Goal: Check status: Check status

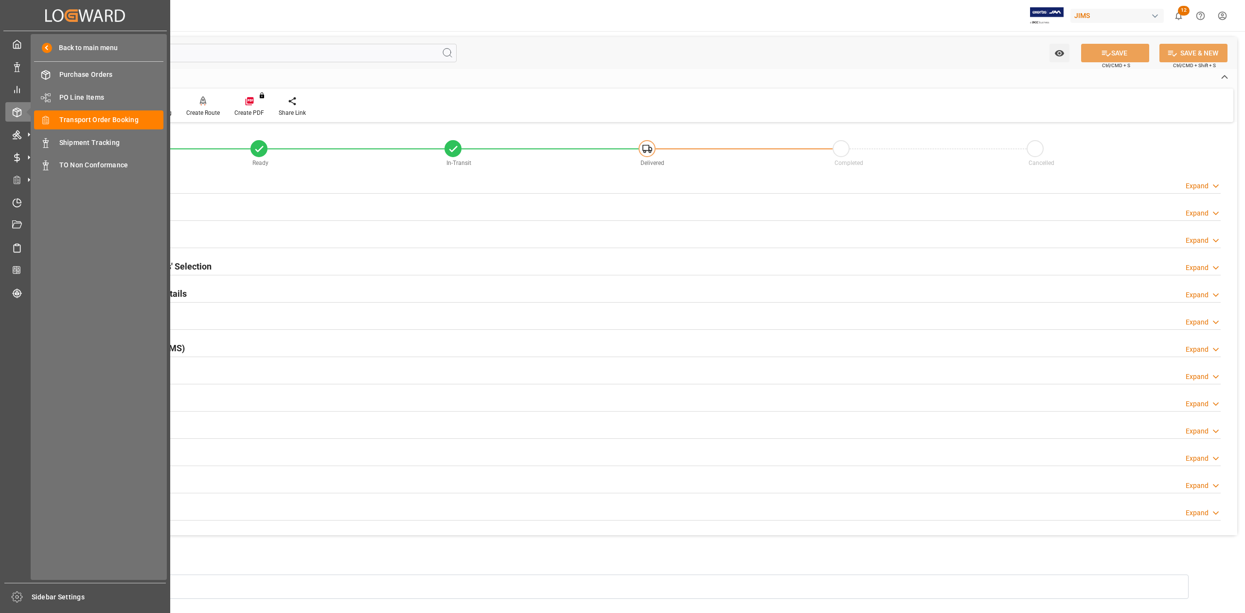
click at [20, 117] on icon at bounding box center [28, 112] width 20 height 20
click at [121, 122] on span "Transport Order Booking" at bounding box center [111, 120] width 105 height 10
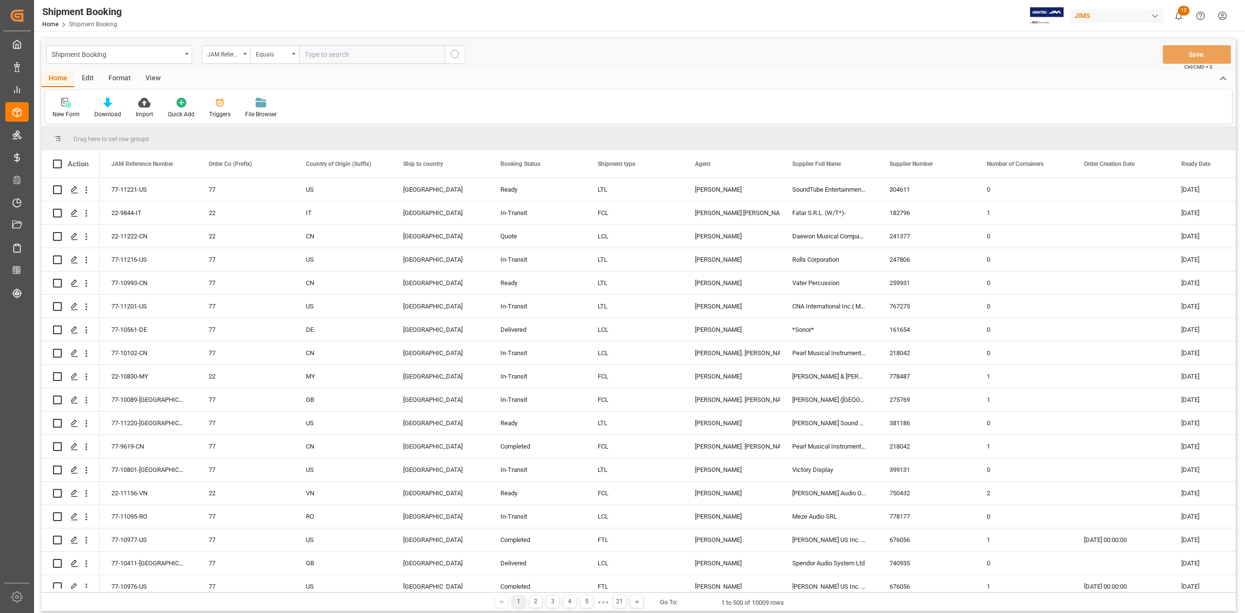
click at [335, 54] on input "text" at bounding box center [372, 54] width 146 height 18
paste input "77-10427-ID"
type input "77-10427-ID"
click at [452, 56] on icon "search button" at bounding box center [455, 55] width 12 height 12
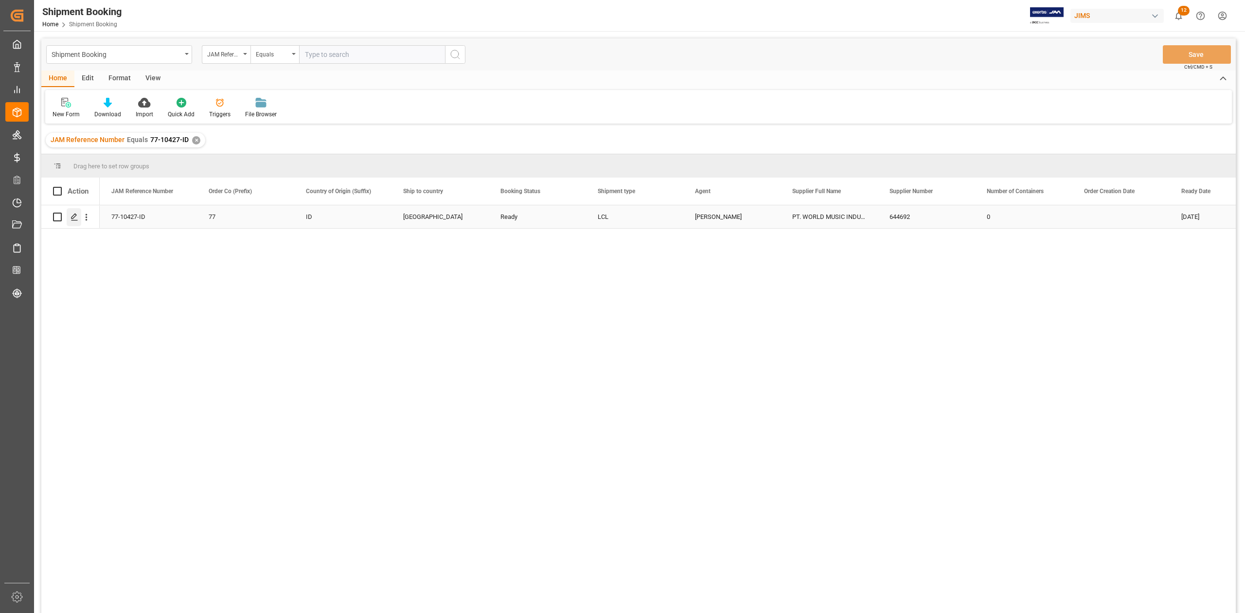
click at [74, 221] on div "Press SPACE to select this row." at bounding box center [74, 217] width 15 height 18
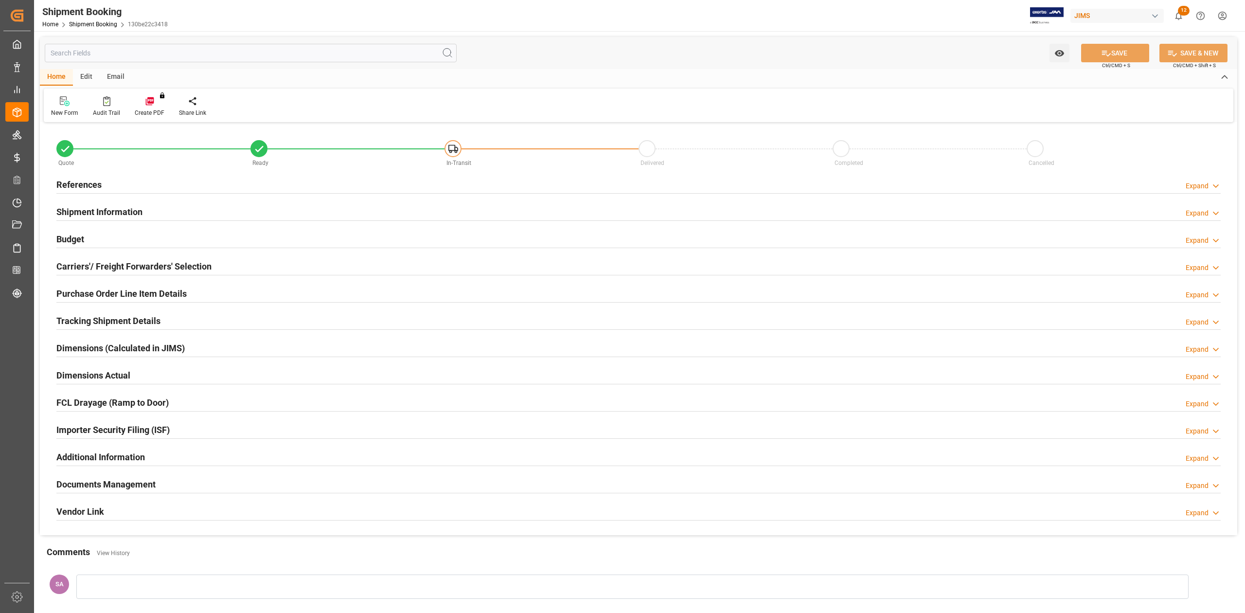
type input "0"
type input "31-07-2025"
click at [96, 266] on h2 "Carriers'/ Freight Forwarders' Selection" at bounding box center [133, 266] width 155 height 13
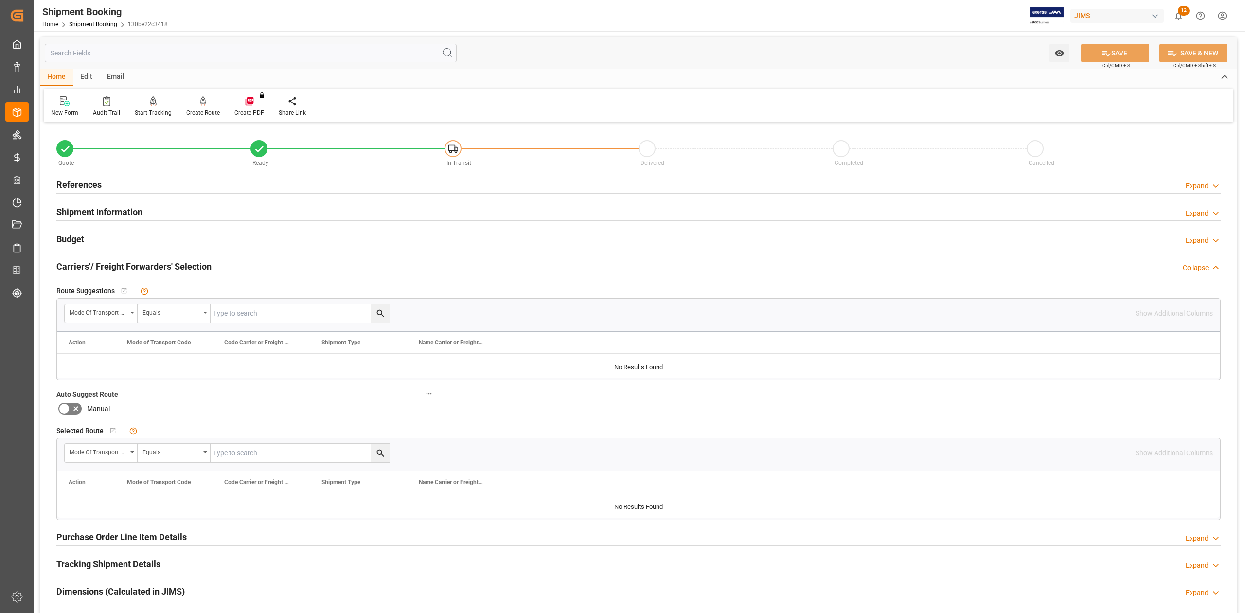
click at [96, 266] on h2 "Carriers'/ Freight Forwarders' Selection" at bounding box center [133, 266] width 155 height 13
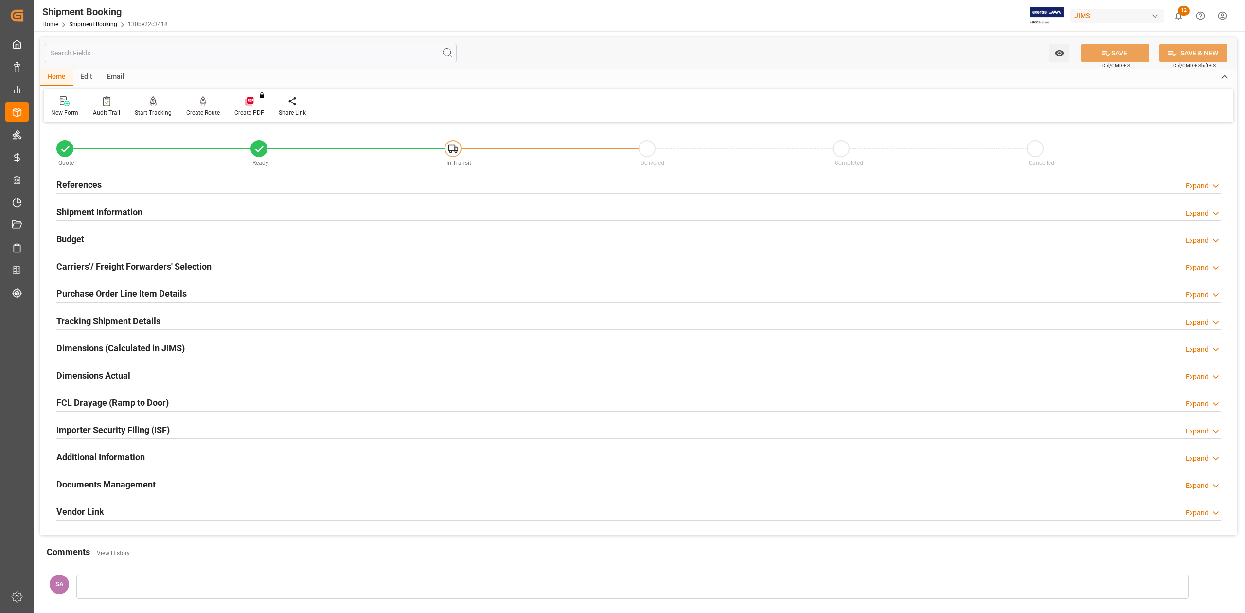
click at [105, 209] on h2 "Shipment Information" at bounding box center [99, 211] width 86 height 13
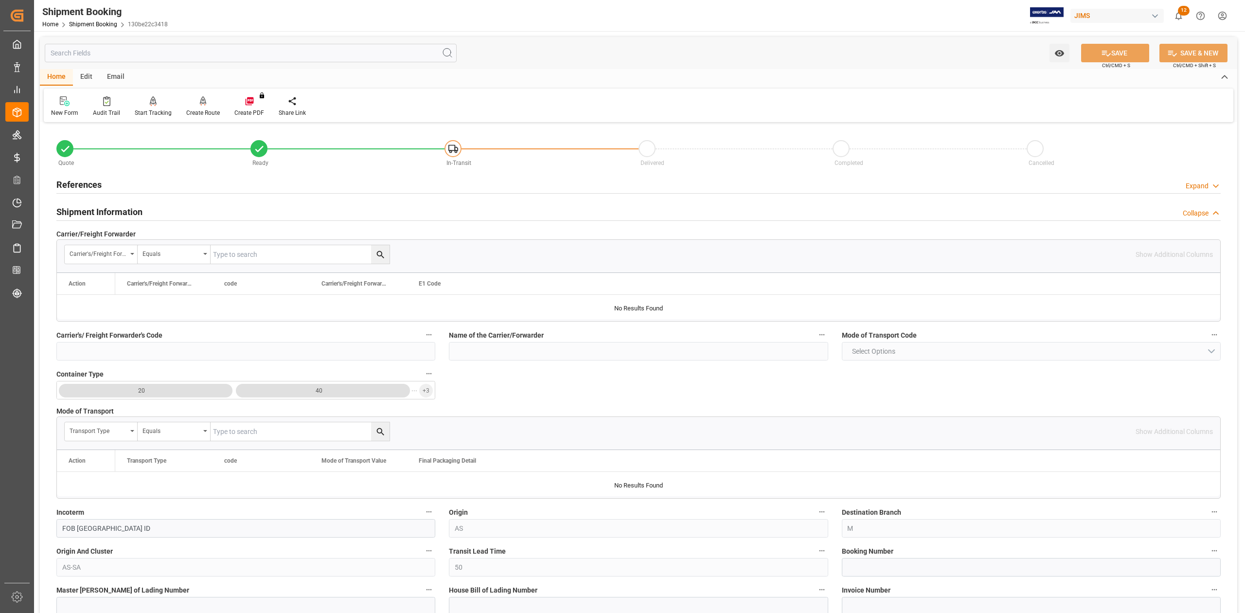
click at [106, 209] on h2 "Shipment Information" at bounding box center [99, 211] width 86 height 13
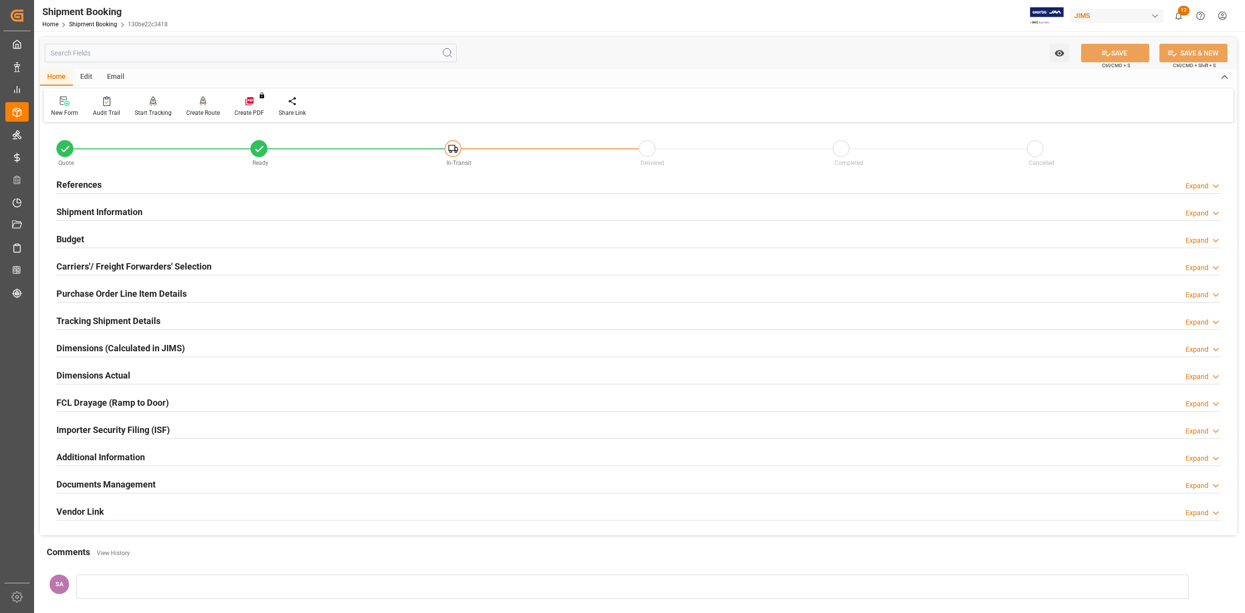
click at [87, 181] on h2 "References" at bounding box center [78, 184] width 45 height 13
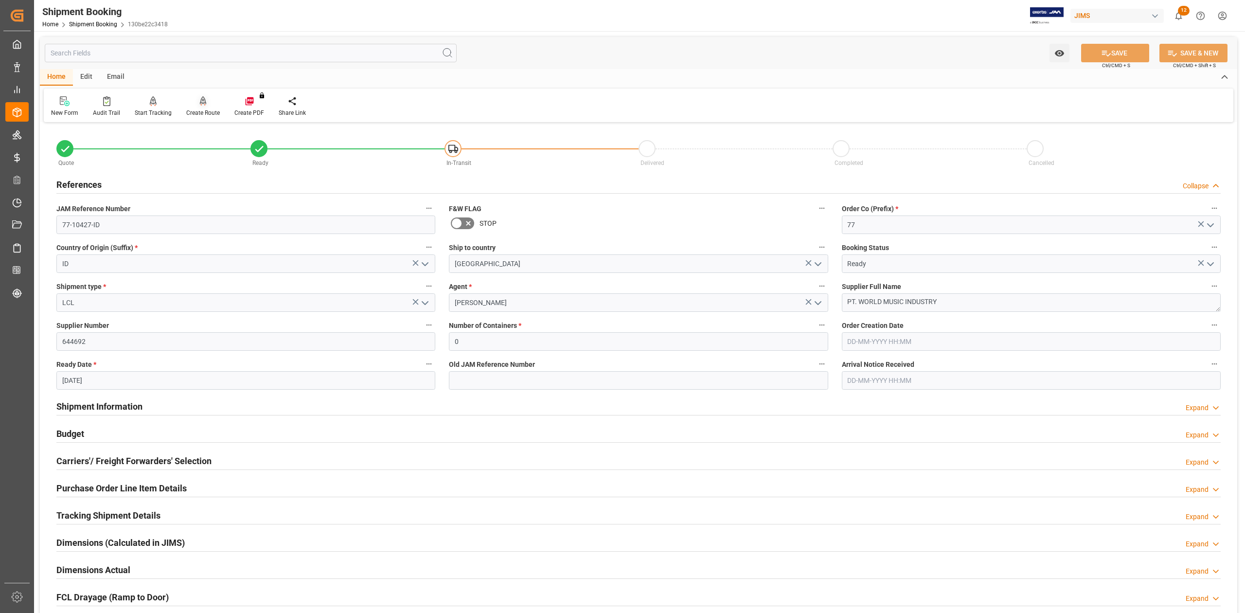
click at [197, 107] on div "Create Route" at bounding box center [203, 106] width 48 height 21
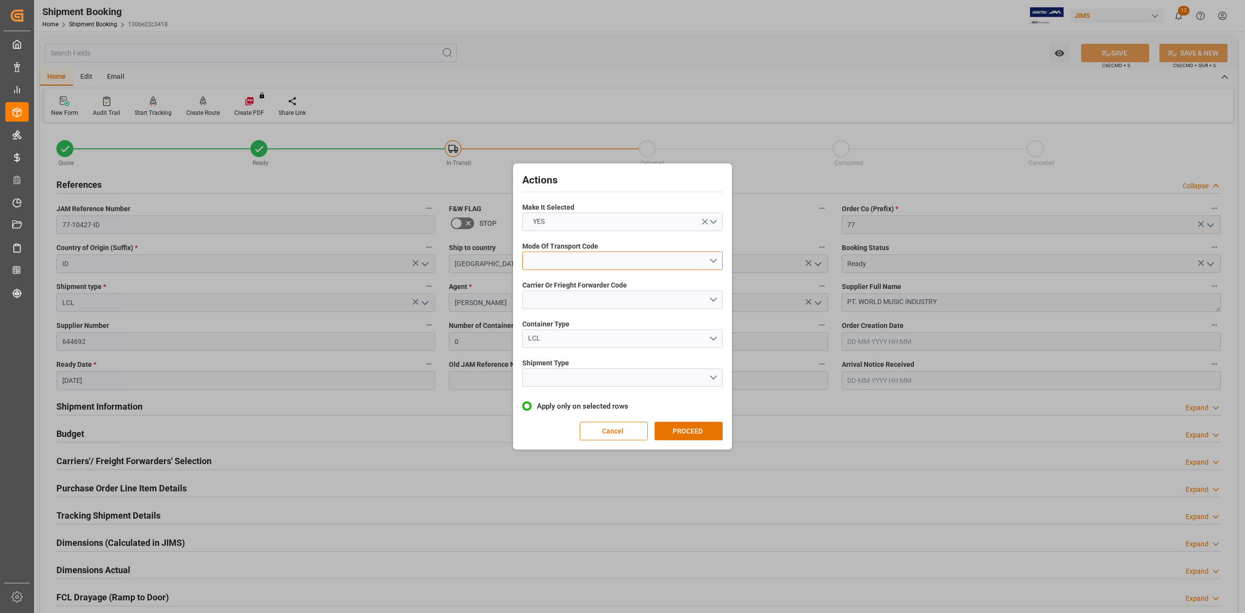
click at [572, 262] on button "open menu" at bounding box center [622, 260] width 200 height 18
click at [572, 262] on div "1- OCEAN" at bounding box center [622, 263] width 199 height 20
click at [715, 298] on button "open menu" at bounding box center [622, 299] width 200 height 18
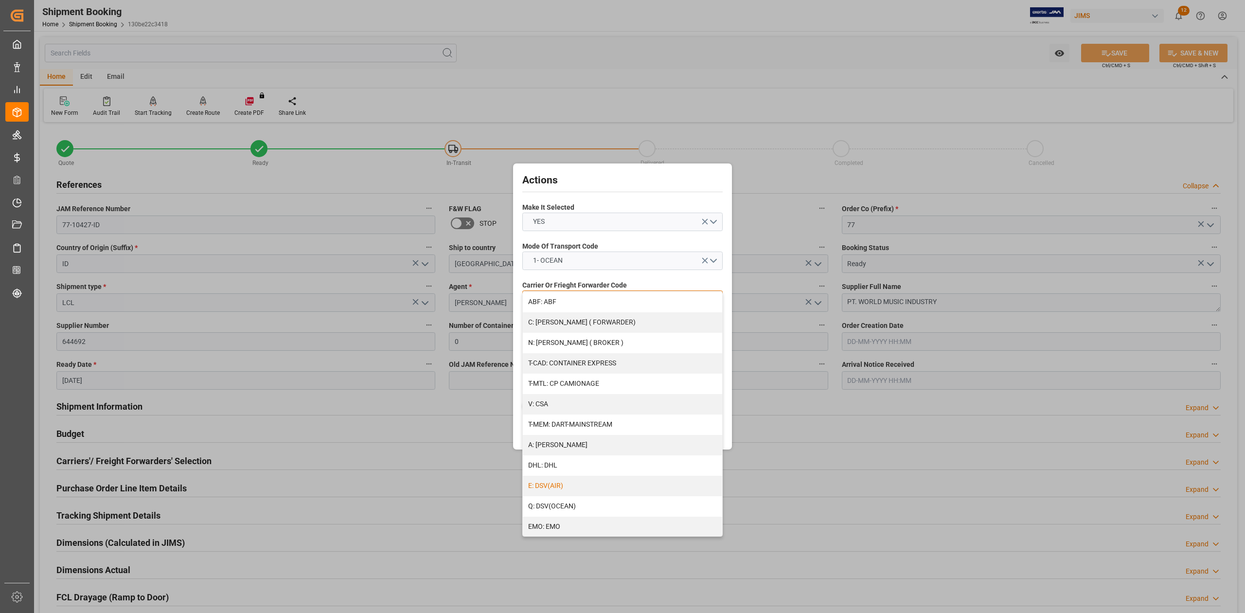
click at [567, 486] on div "E: DSV(AIR)" at bounding box center [622, 486] width 199 height 20
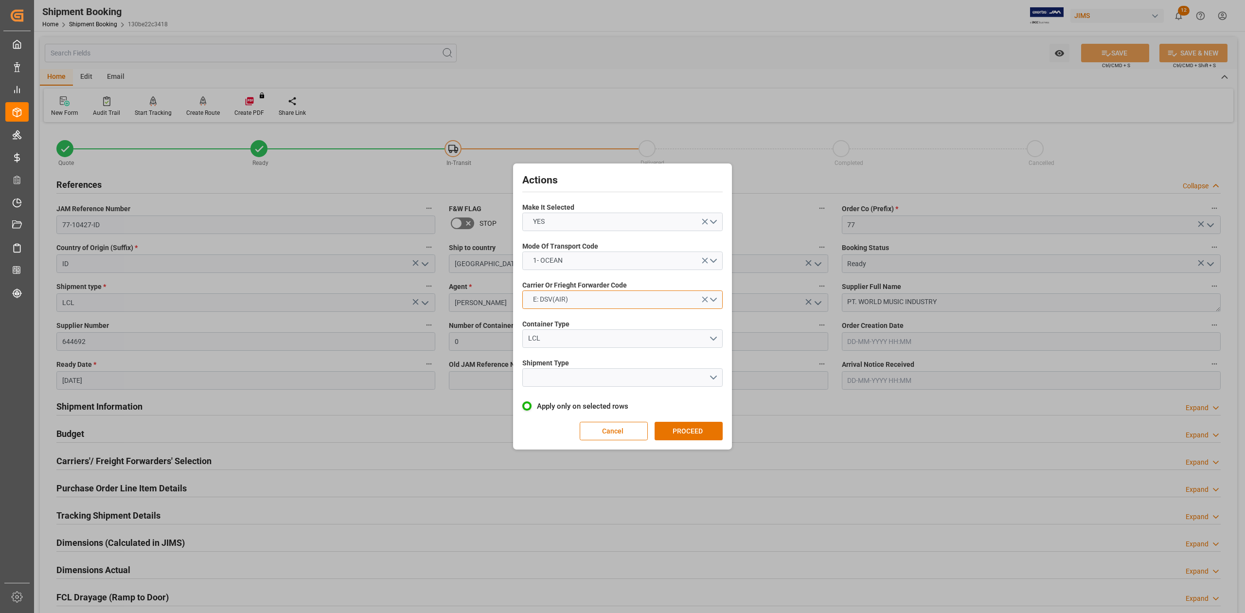
click at [600, 302] on button "E: DSV(AIR)" at bounding box center [622, 299] width 200 height 18
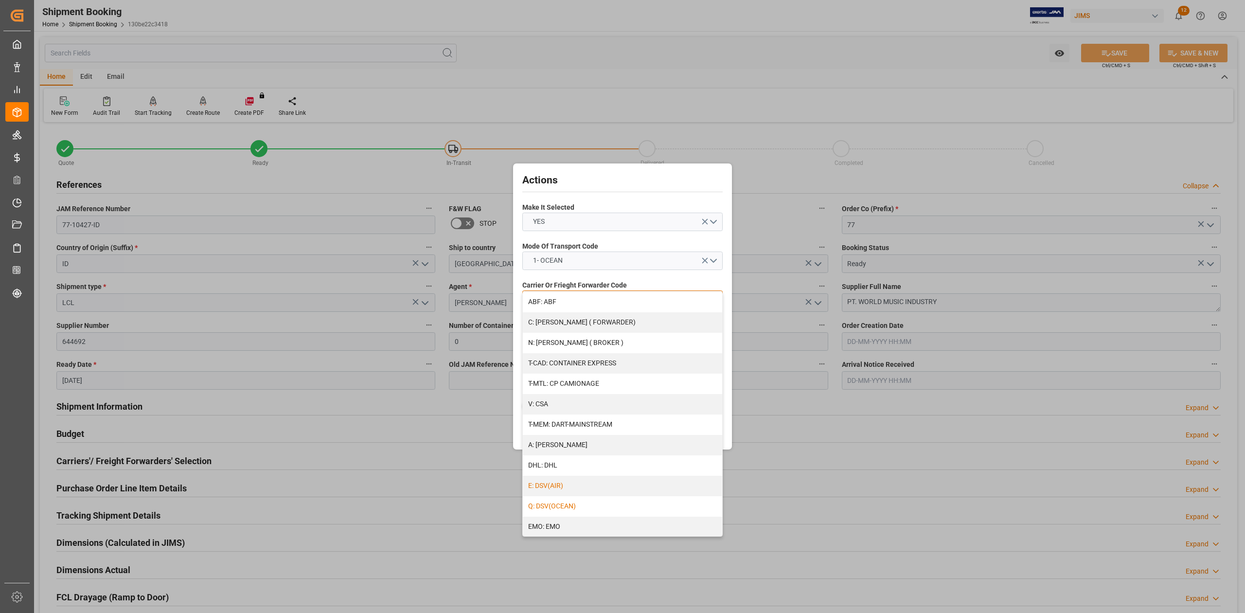
click at [572, 504] on div "Q: DSV(OCEAN)" at bounding box center [622, 506] width 199 height 20
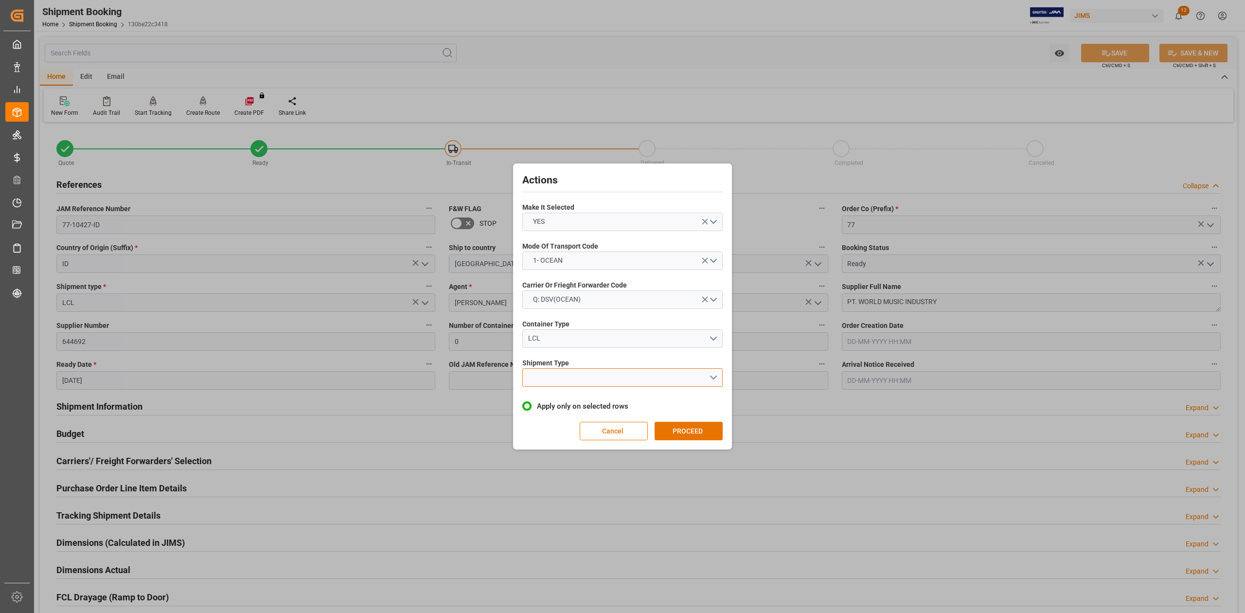
click at [560, 374] on button "open menu" at bounding box center [622, 377] width 200 height 18
click at [553, 401] on div "LCL" at bounding box center [622, 400] width 199 height 20
click at [687, 428] on button "PROCEED" at bounding box center [689, 431] width 68 height 18
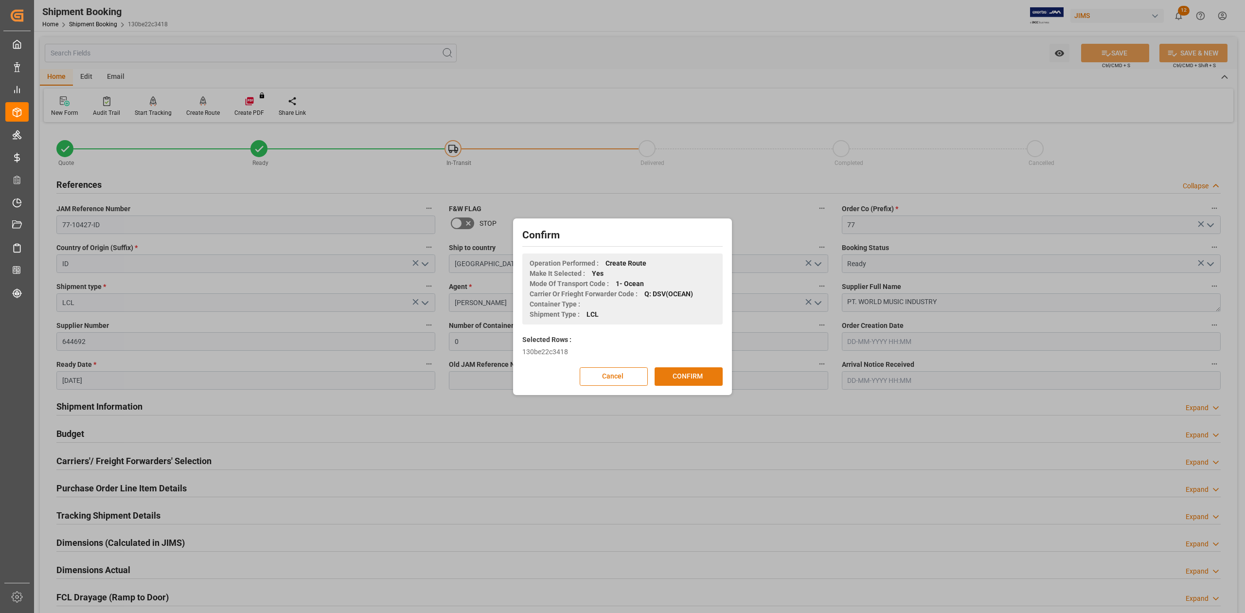
click at [679, 378] on button "CONFIRM" at bounding box center [689, 376] width 68 height 18
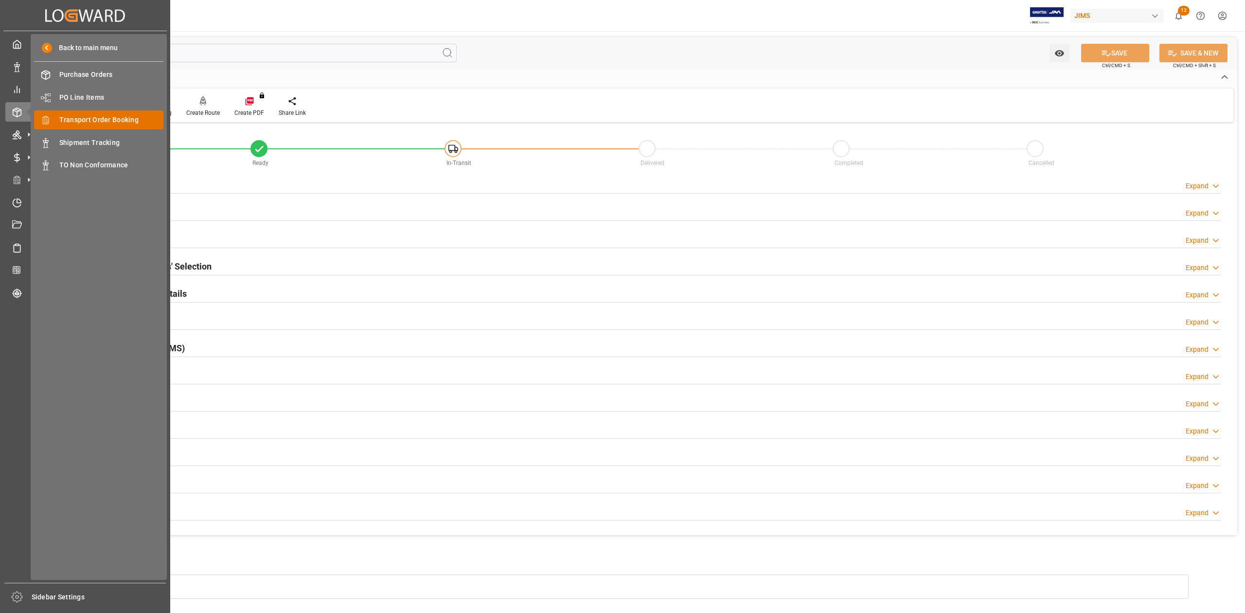
drag, startPoint x: 100, startPoint y: 120, endPoint x: 67, endPoint y: 117, distance: 33.2
click at [67, 117] on span "Transport Order Booking" at bounding box center [111, 120] width 105 height 10
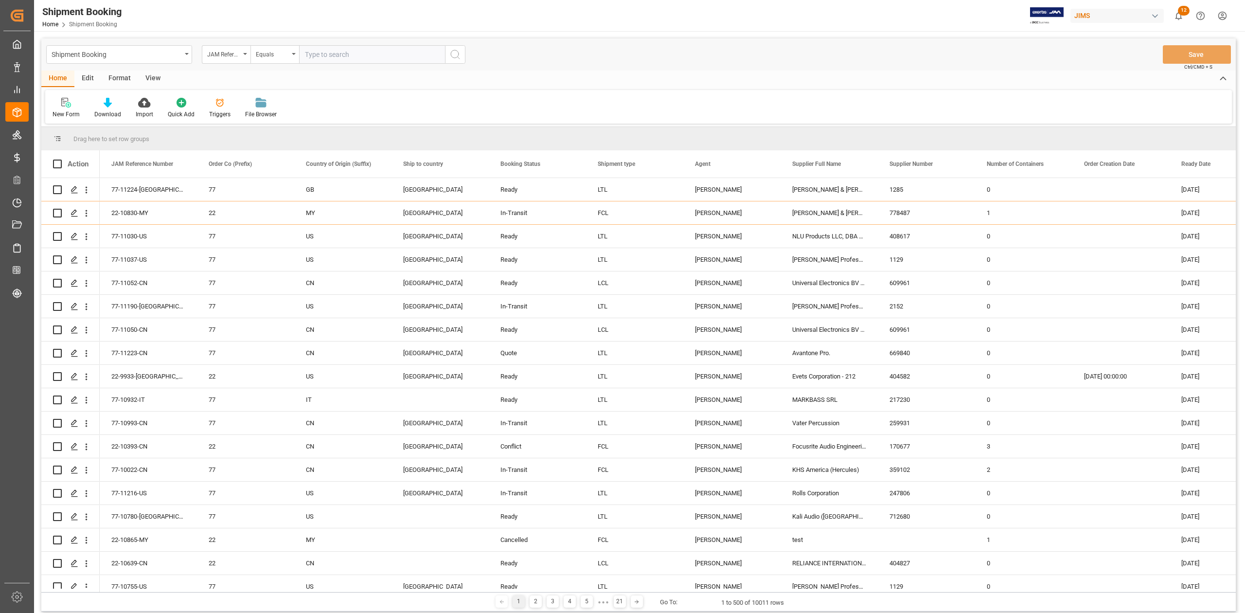
click at [335, 51] on input "text" at bounding box center [372, 54] width 146 height 18
click at [246, 54] on icon "open menu" at bounding box center [245, 54] width 4 height 2
click at [238, 78] on input "text" at bounding box center [274, 77] width 137 height 16
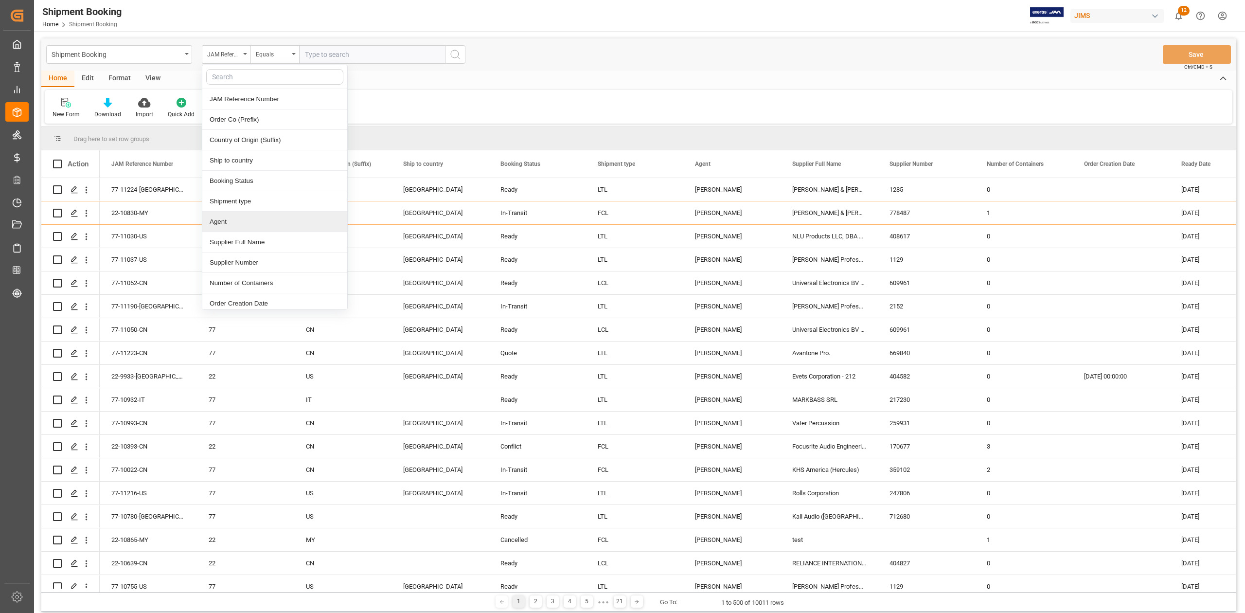
click at [276, 224] on div "Agent" at bounding box center [274, 222] width 145 height 20
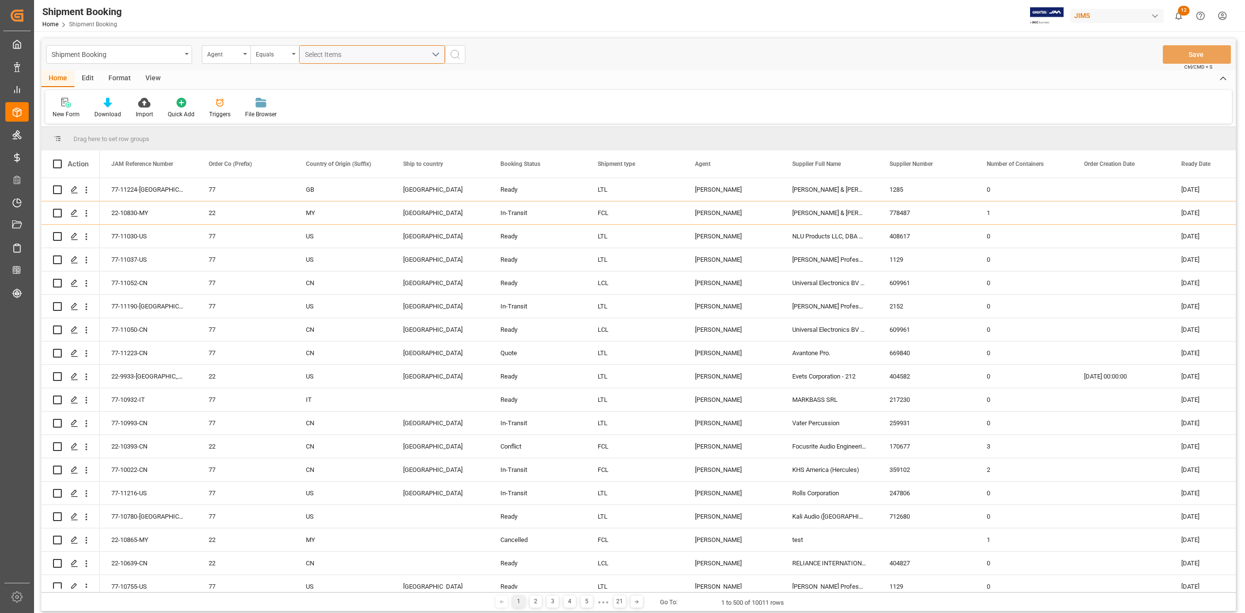
click at [330, 53] on span "Select Items" at bounding box center [325, 55] width 41 height 8
type input "san"
click at [304, 100] on input "[PERSON_NAME]" at bounding box center [309, 98] width 19 height 19
checkbox input "true"
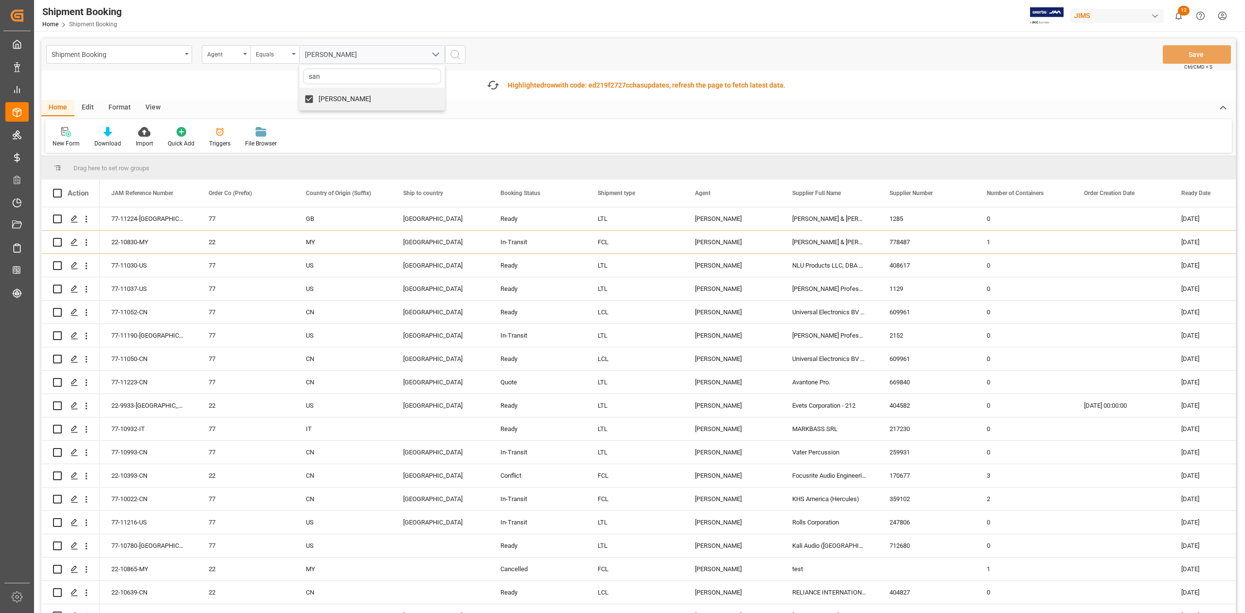
drag, startPoint x: 457, startPoint y: 57, endPoint x: 672, endPoint y: 196, distance: 256.0
click at [457, 57] on icon "search button" at bounding box center [455, 55] width 12 height 12
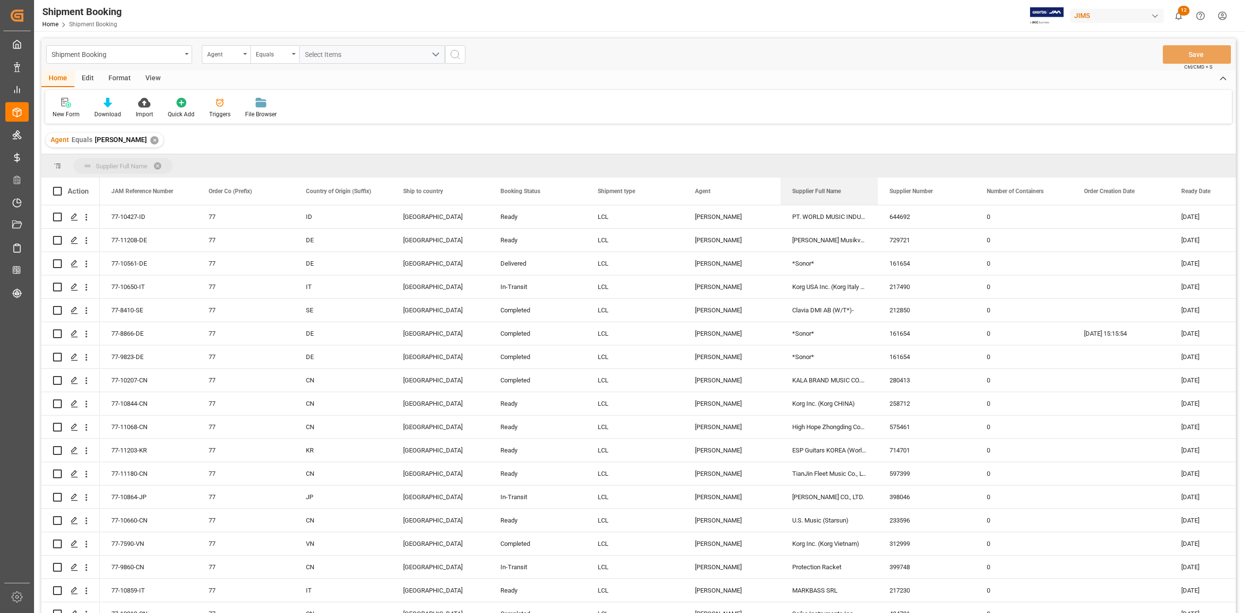
drag, startPoint x: 810, startPoint y: 193, endPoint x: 605, endPoint y: 164, distance: 206.7
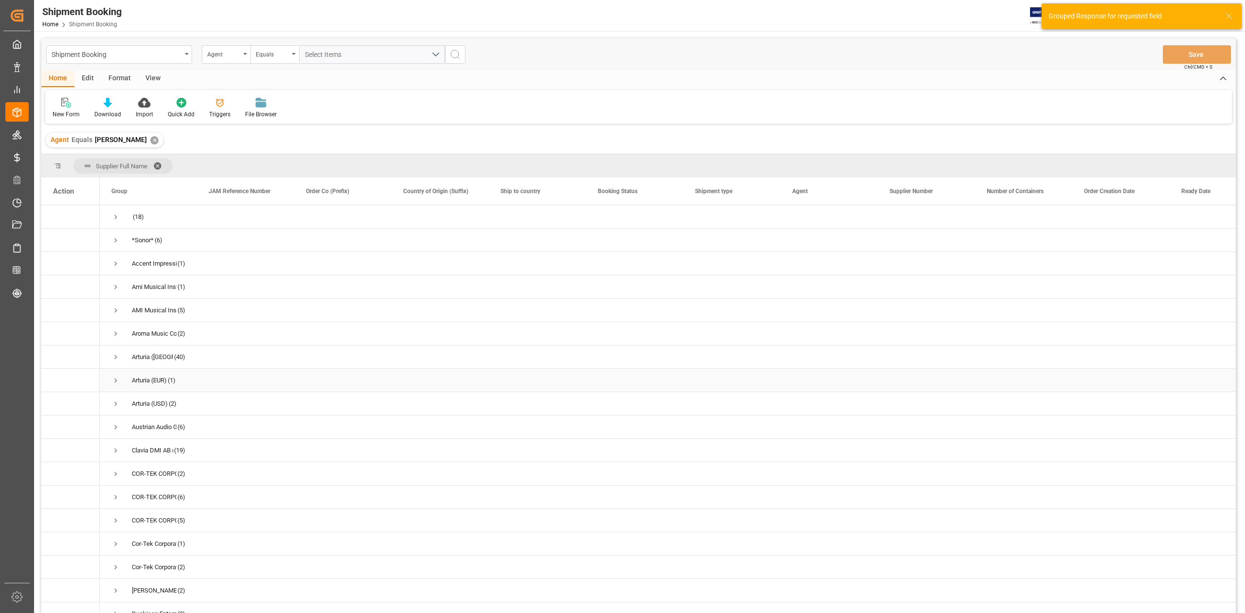
click at [117, 382] on span "Press SPACE to select this row." at bounding box center [115, 380] width 9 height 9
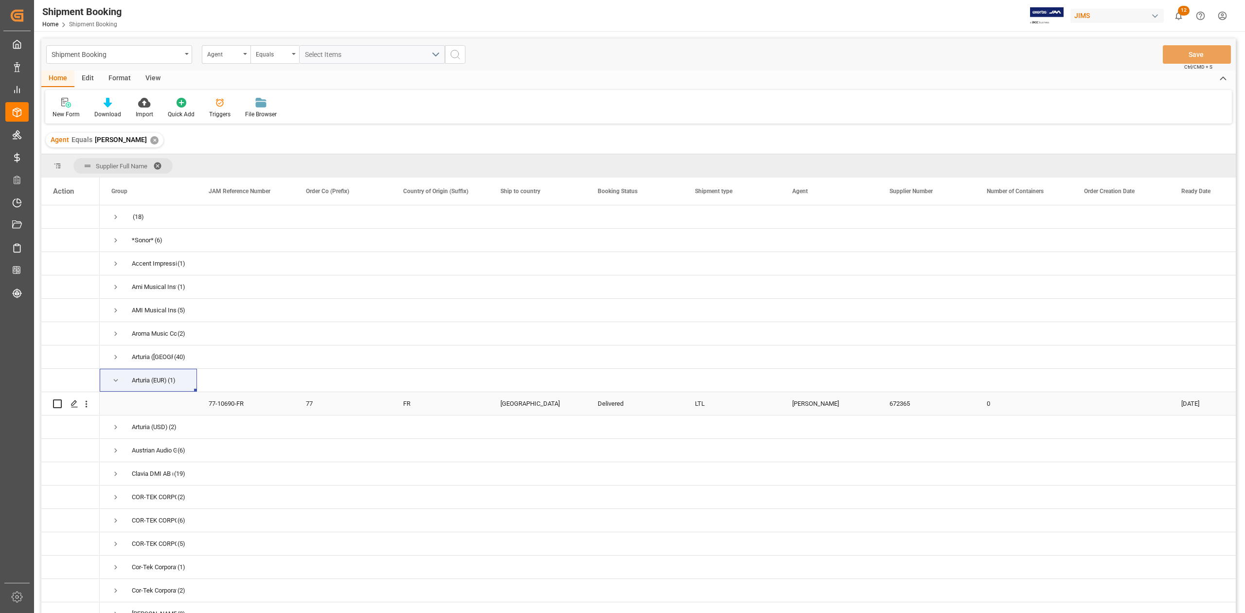
click at [216, 401] on div "77-10690-FR" at bounding box center [245, 403] width 97 height 23
click at [71, 404] on icon "Press SPACE to select this row." at bounding box center [75, 404] width 8 height 8
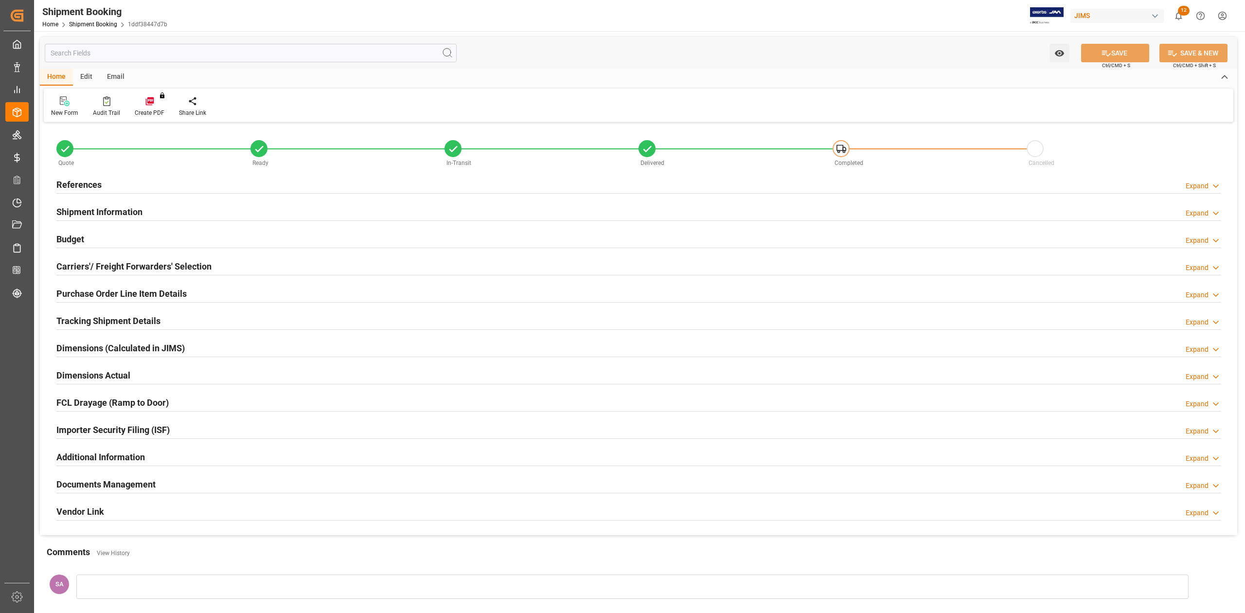
type input "0"
type input "13-08-2025"
click at [79, 180] on h2 "References" at bounding box center [78, 184] width 45 height 13
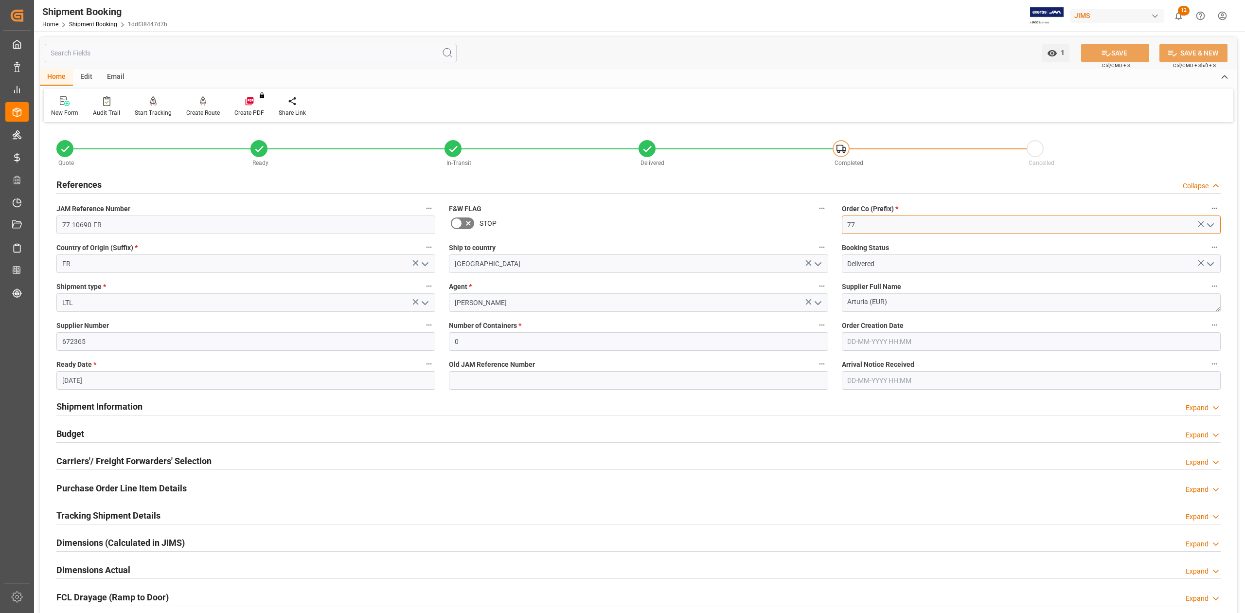
click at [868, 220] on input "77" at bounding box center [1031, 224] width 379 height 18
click at [903, 304] on textarea "Arturia (EUR)" at bounding box center [1031, 302] width 379 height 18
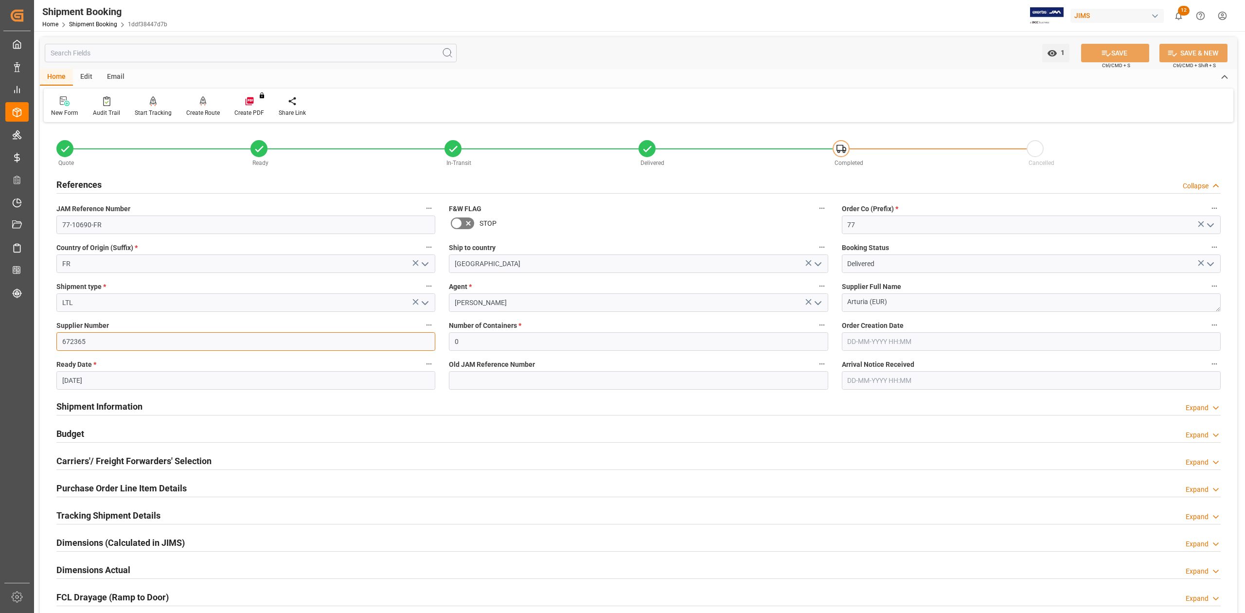
click at [147, 341] on input "672365" at bounding box center [245, 341] width 379 height 18
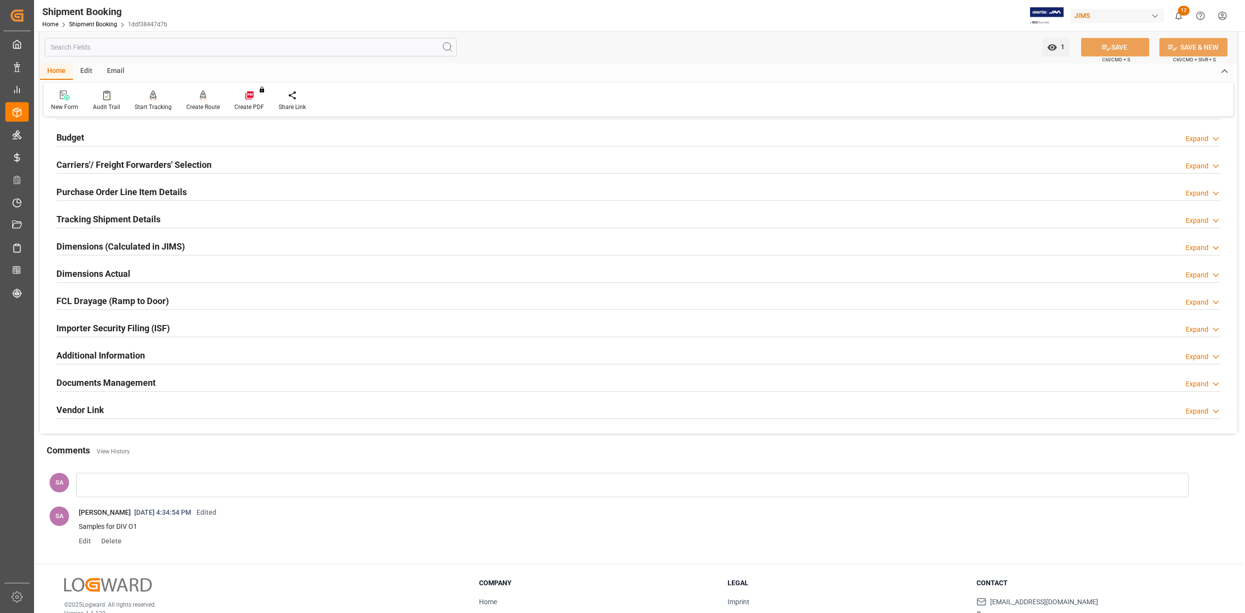
scroll to position [359, 0]
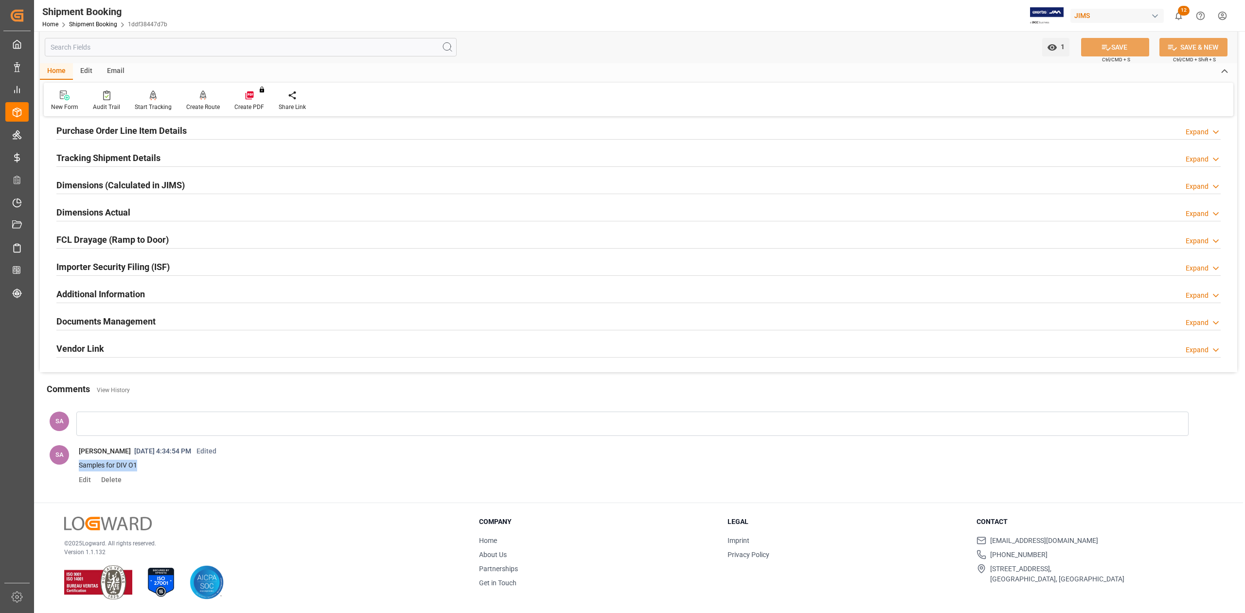
drag, startPoint x: 138, startPoint y: 465, endPoint x: 80, endPoint y: 467, distance: 58.4
click at [80, 467] on p "Samples for DIV O1" at bounding box center [628, 466] width 1098 height 12
copy p "Samples for DIV O1"
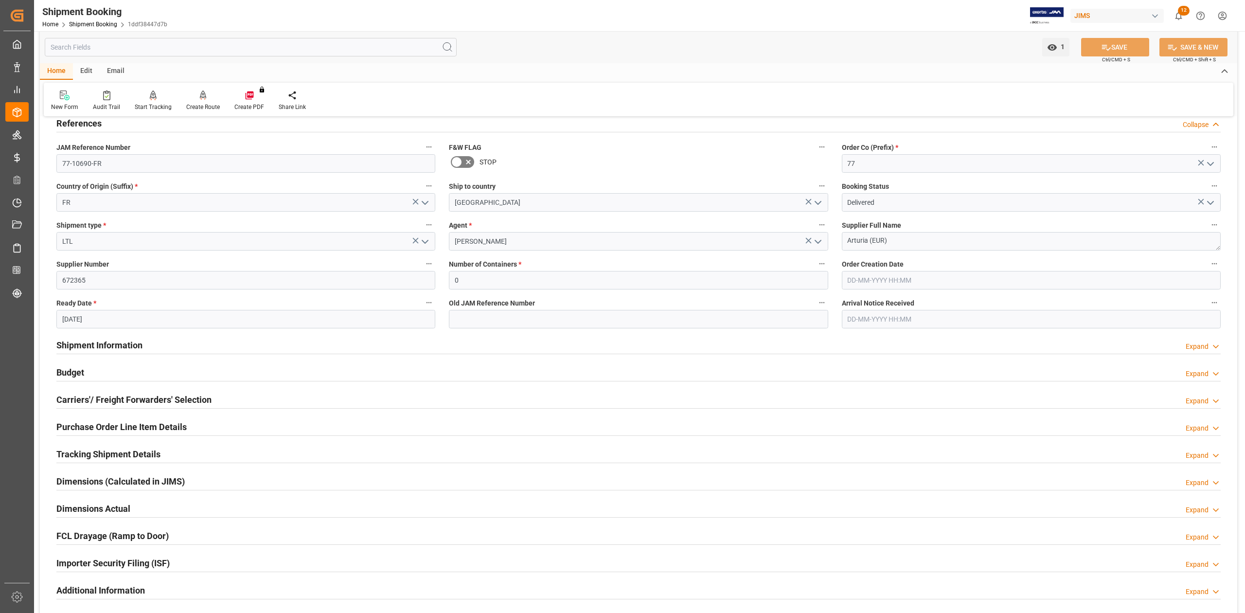
scroll to position [0, 0]
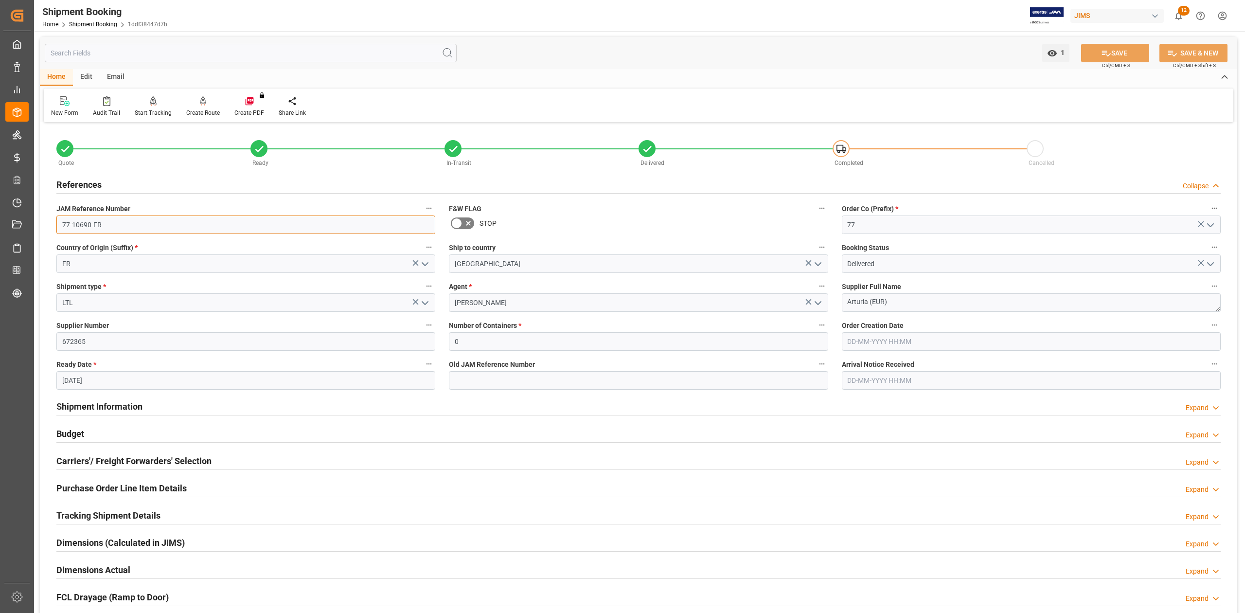
click at [107, 228] on input "77-10690-FR" at bounding box center [245, 224] width 379 height 18
click at [81, 337] on input "672365" at bounding box center [245, 341] width 379 height 18
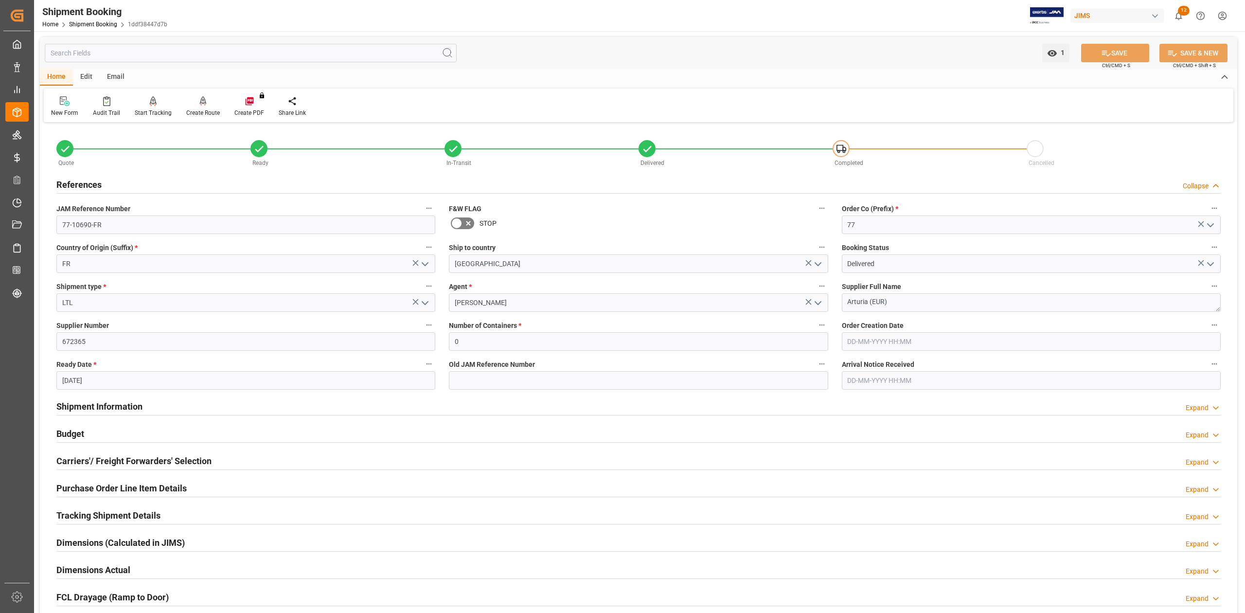
click at [199, 118] on div "New Form Audit Trail Start Tracking Create Empty Shipment Tracking Create Route…" at bounding box center [638, 106] width 1189 height 34
click at [199, 111] on div "Create Route" at bounding box center [203, 112] width 34 height 9
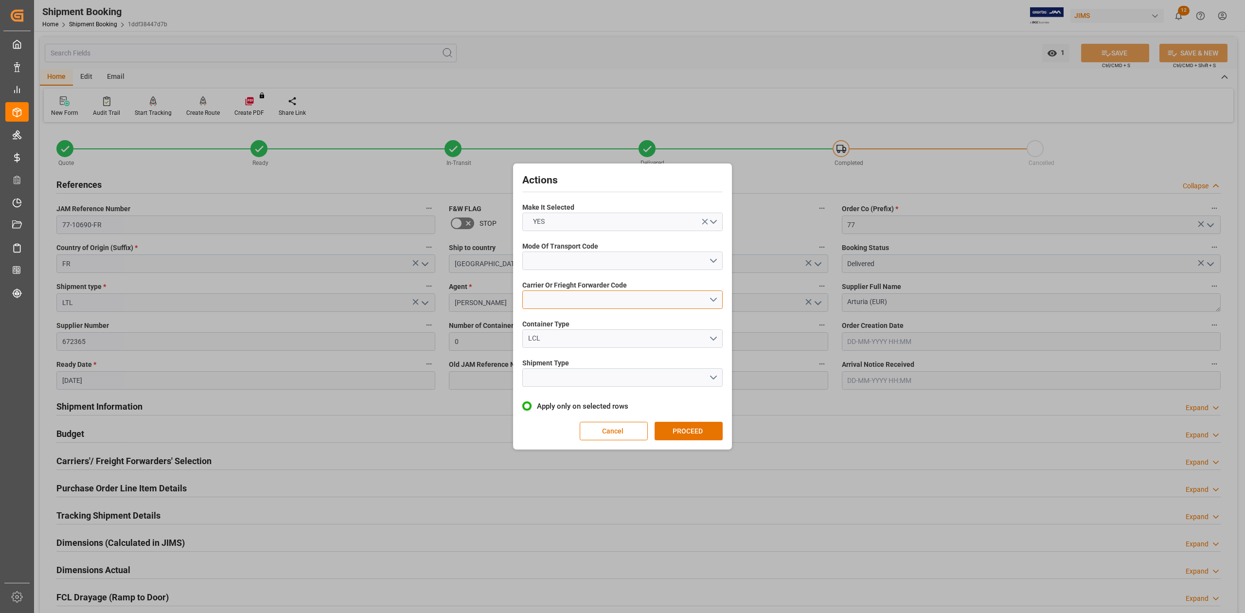
click at [718, 299] on button "open menu" at bounding box center [622, 299] width 200 height 18
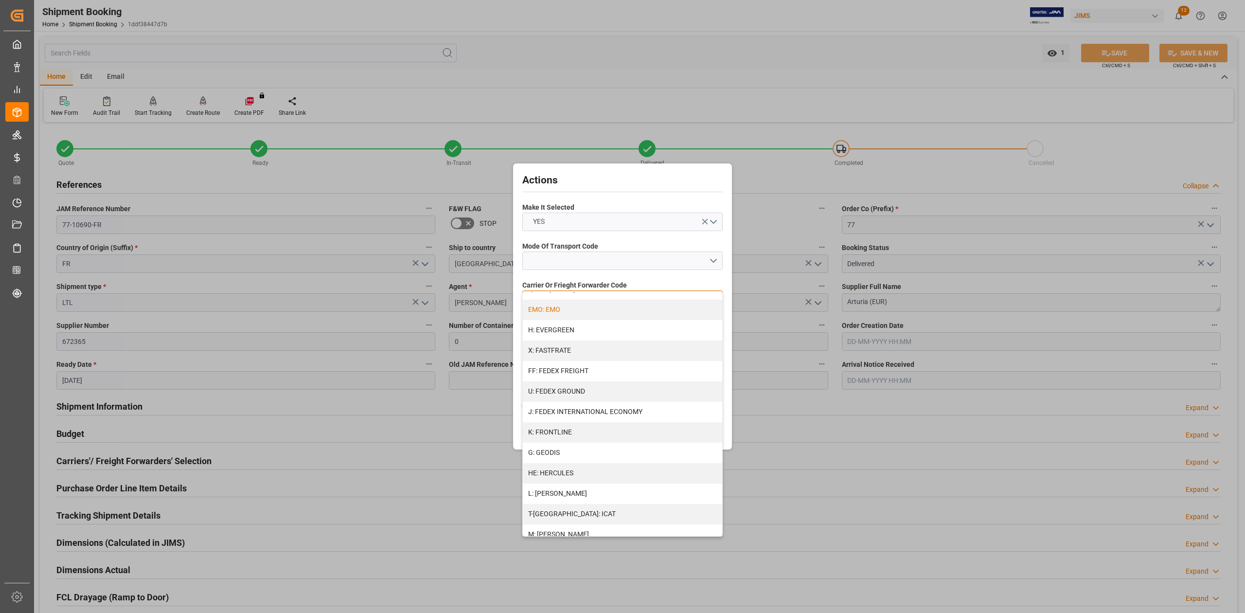
scroll to position [195, 0]
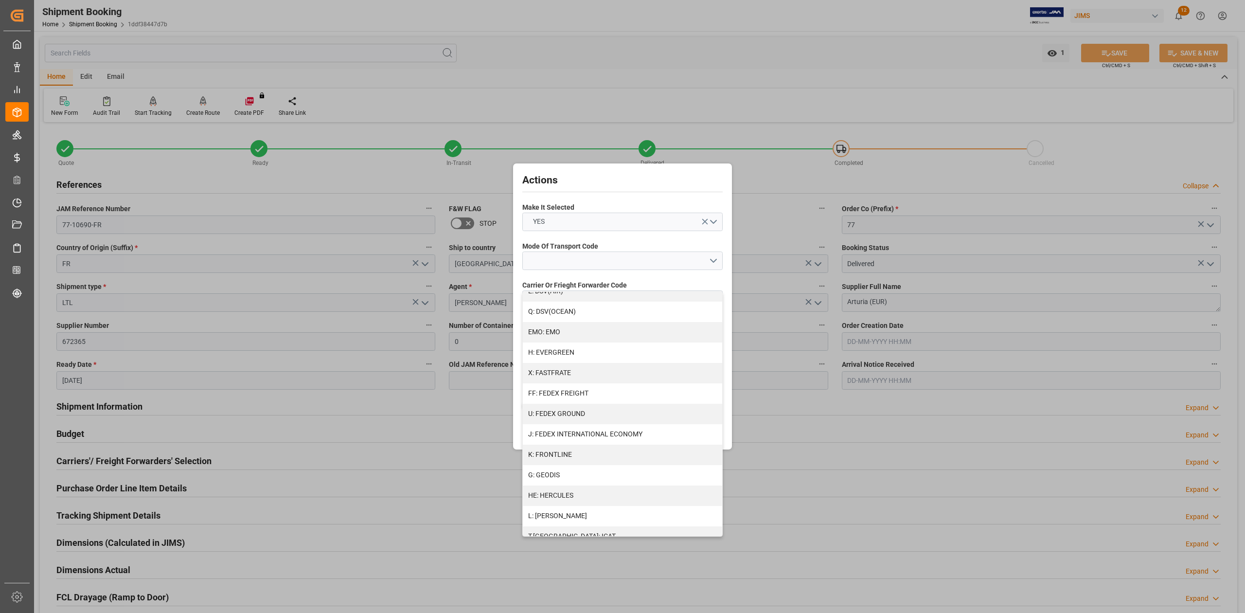
click at [867, 77] on div "Actions Make It Selected YES Mode Of Transport Code Carrier Or Frieght Forwarde…" at bounding box center [622, 306] width 1245 height 613
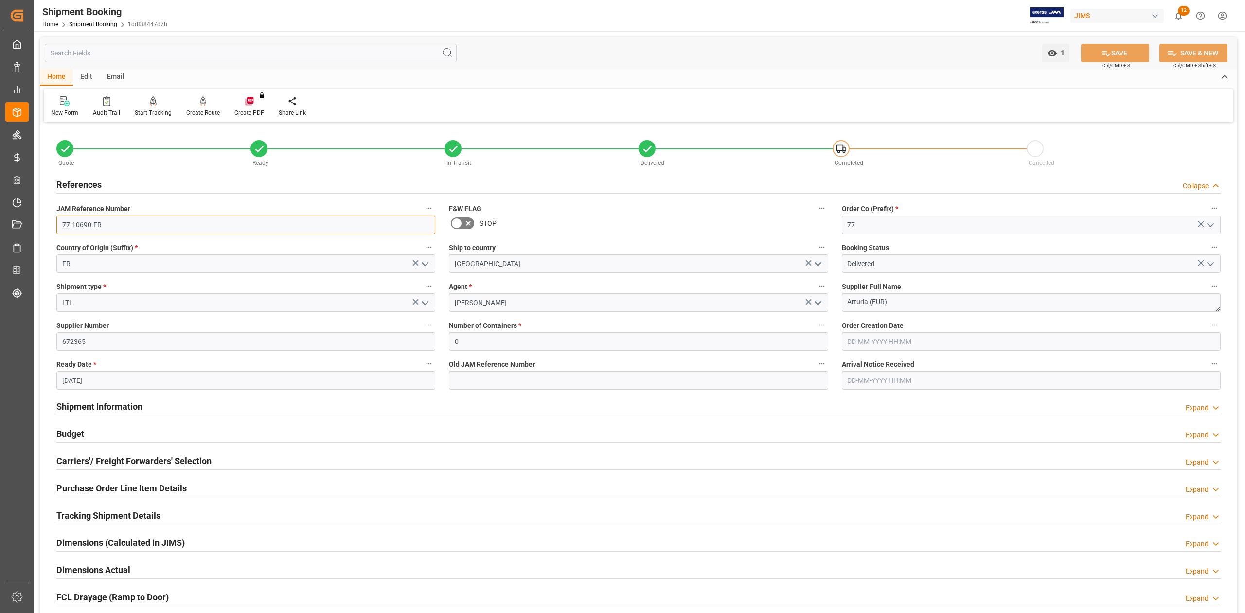
click at [131, 227] on input "77-10690-FR" at bounding box center [245, 224] width 379 height 18
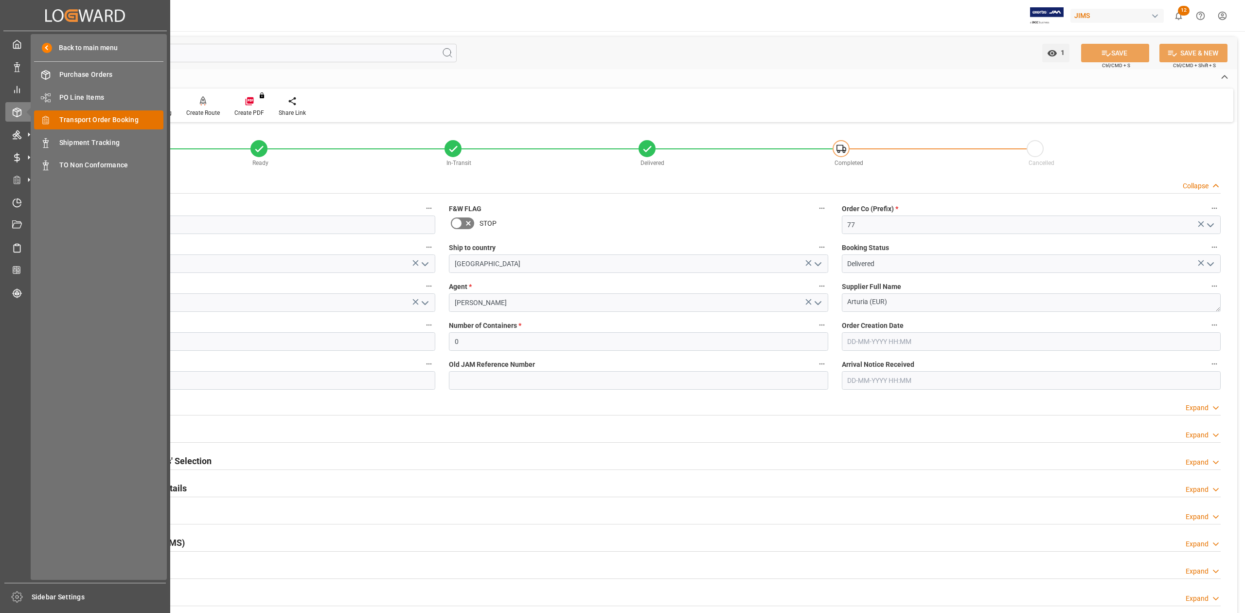
click at [123, 123] on span "Transport Order Booking" at bounding box center [111, 120] width 105 height 10
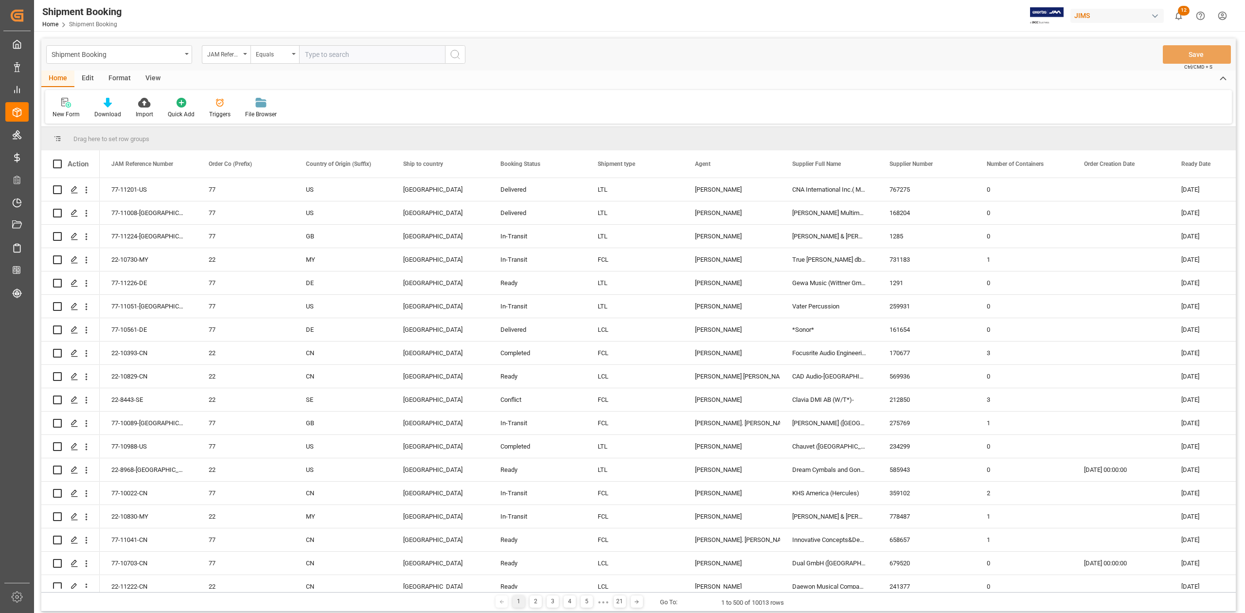
click at [368, 55] on input "text" at bounding box center [372, 54] width 146 height 18
type input "77-10890-CN"
click at [458, 53] on circle "search button" at bounding box center [455, 54] width 8 height 8
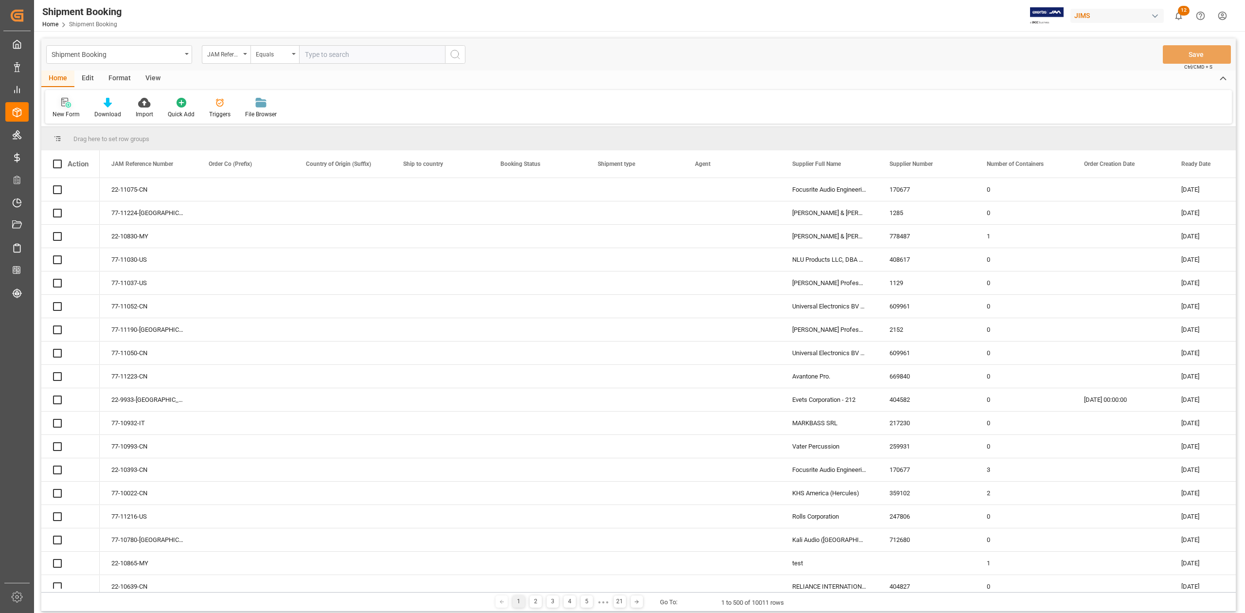
click at [67, 104] on icon at bounding box center [66, 103] width 10 height 10
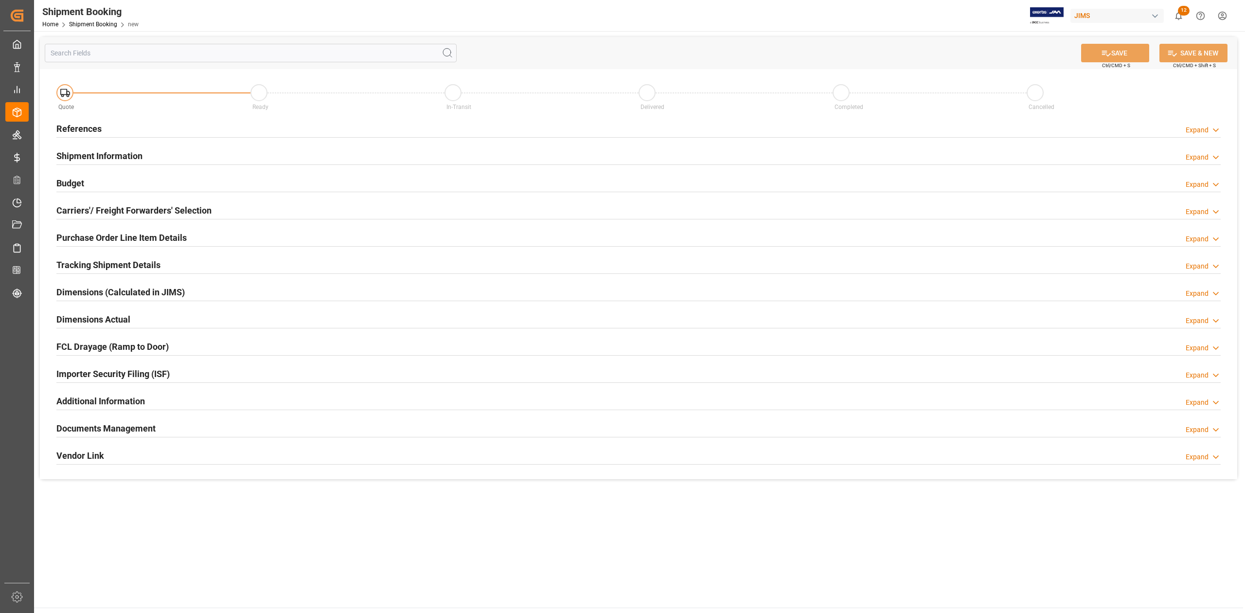
click at [87, 121] on div "References" at bounding box center [78, 128] width 45 height 18
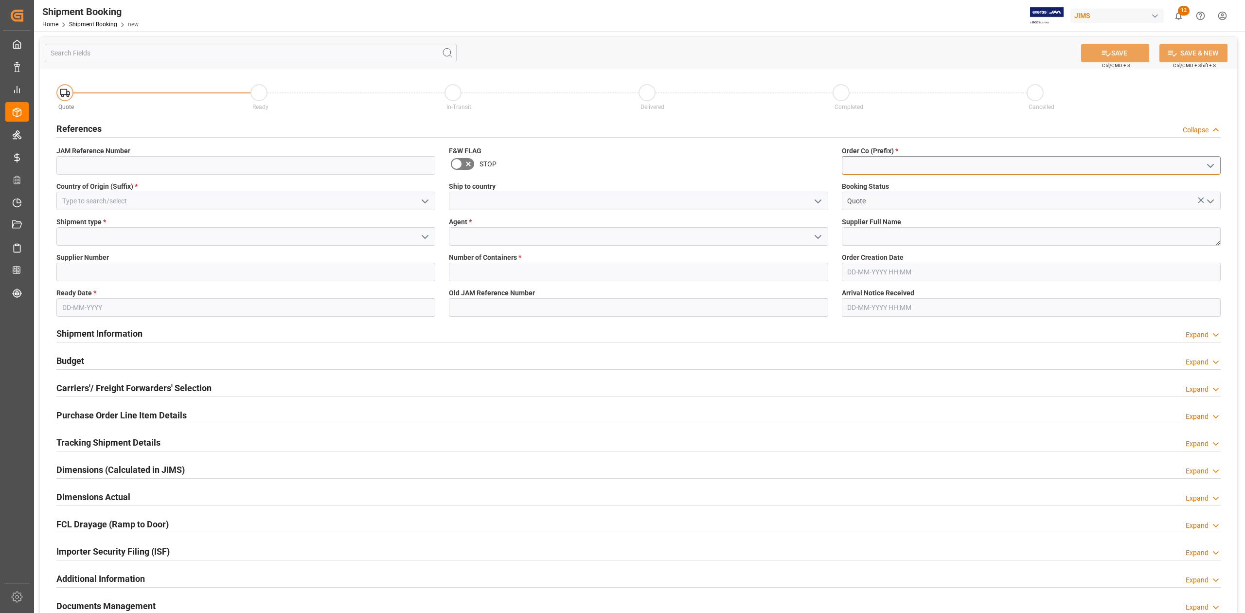
click at [874, 163] on input at bounding box center [1031, 165] width 379 height 18
paste input "77"
type input "77"
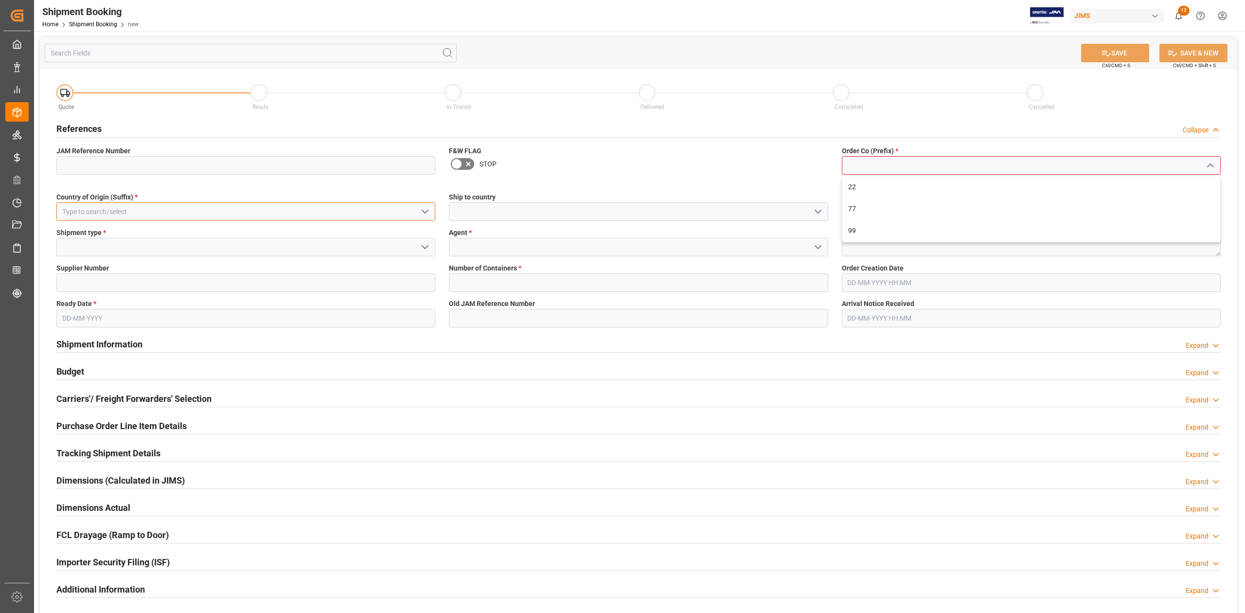
drag, startPoint x: 240, startPoint y: 203, endPoint x: 237, endPoint y: 195, distance: 8.3
click at [239, 201] on div "Country of Origin (Suffix) *" at bounding box center [246, 206] width 392 height 35
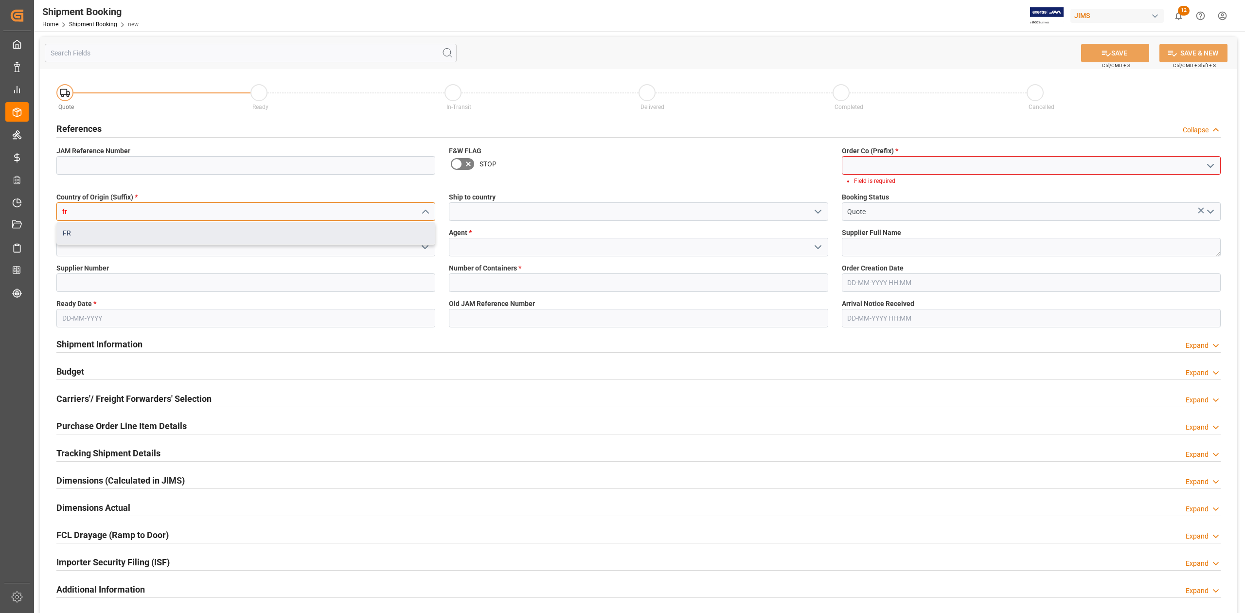
click at [166, 224] on div "FR" at bounding box center [246, 233] width 378 height 22
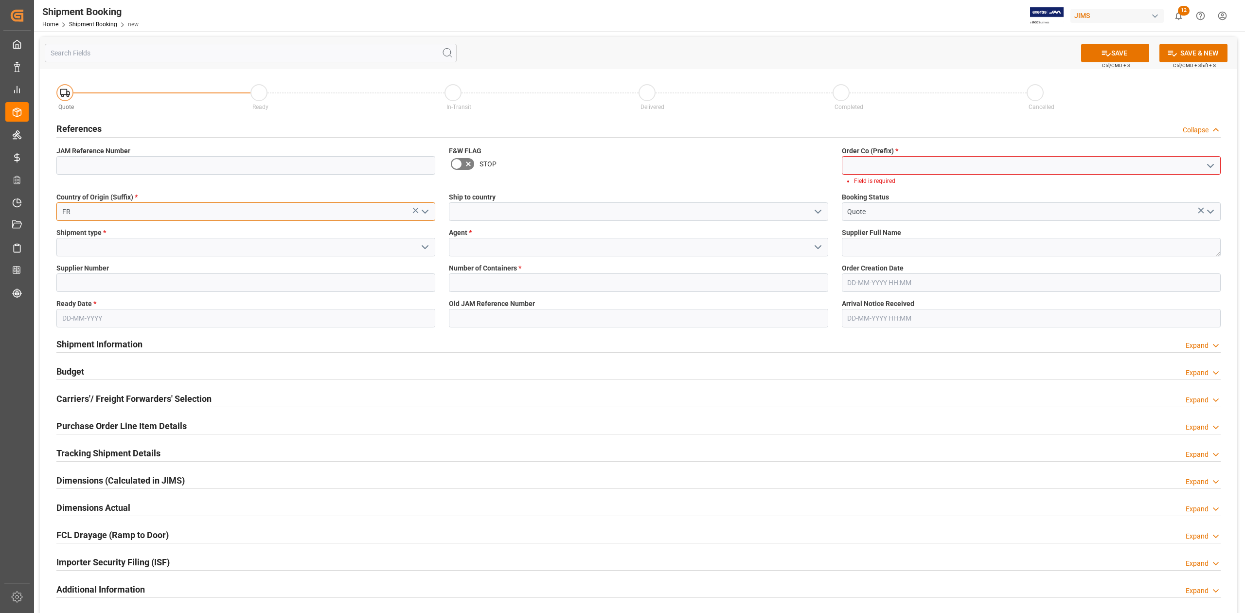
type input "FR"
click at [481, 207] on input at bounding box center [638, 211] width 379 height 18
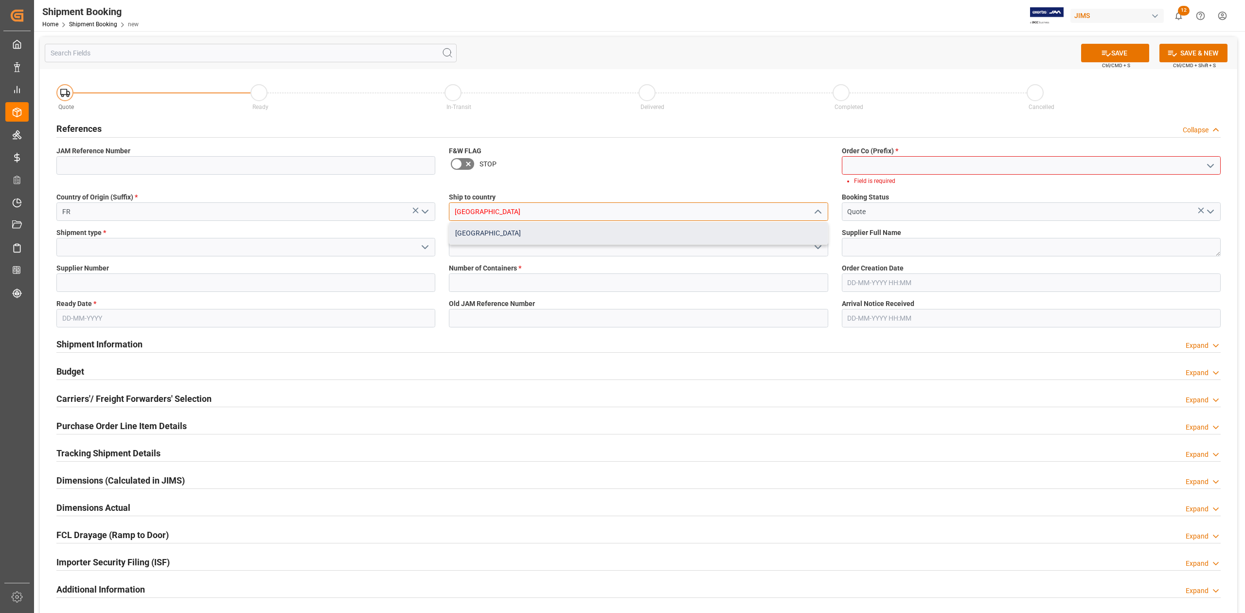
click at [485, 236] on div "[GEOGRAPHIC_DATA]" at bounding box center [638, 233] width 378 height 22
type input "[GEOGRAPHIC_DATA]"
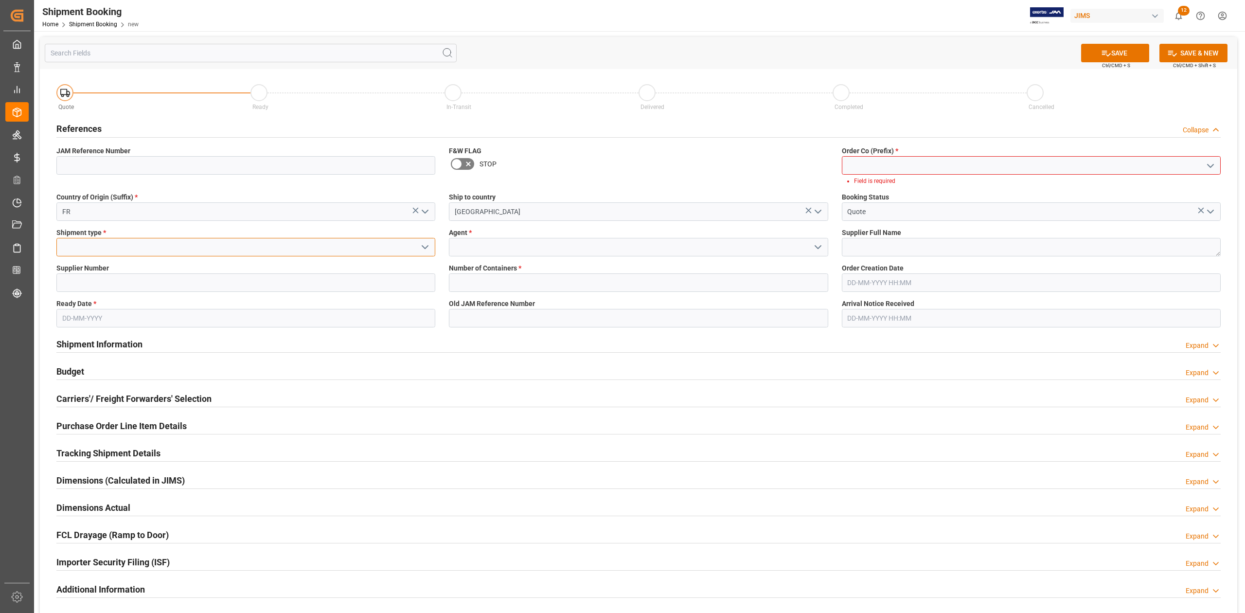
click at [115, 242] on input at bounding box center [245, 247] width 379 height 18
click at [98, 310] on div "LTL" at bounding box center [246, 312] width 378 height 22
type input "LTL"
click at [470, 246] on input at bounding box center [638, 247] width 379 height 18
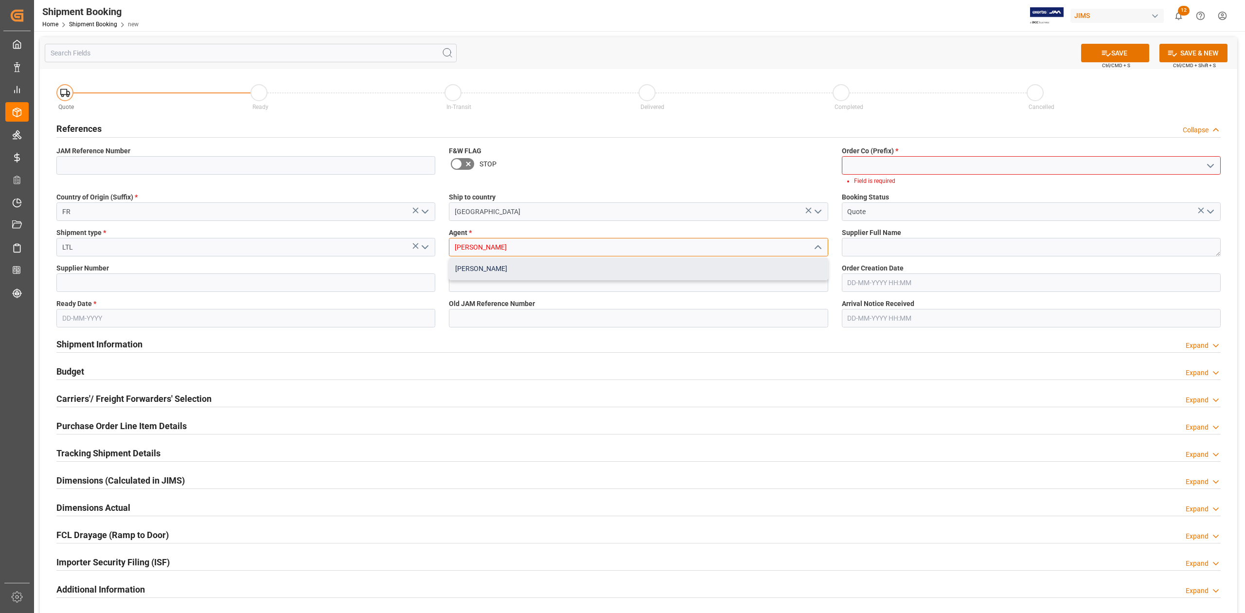
click at [498, 267] on div "[PERSON_NAME]" at bounding box center [638, 269] width 378 height 22
type input "[PERSON_NAME]"
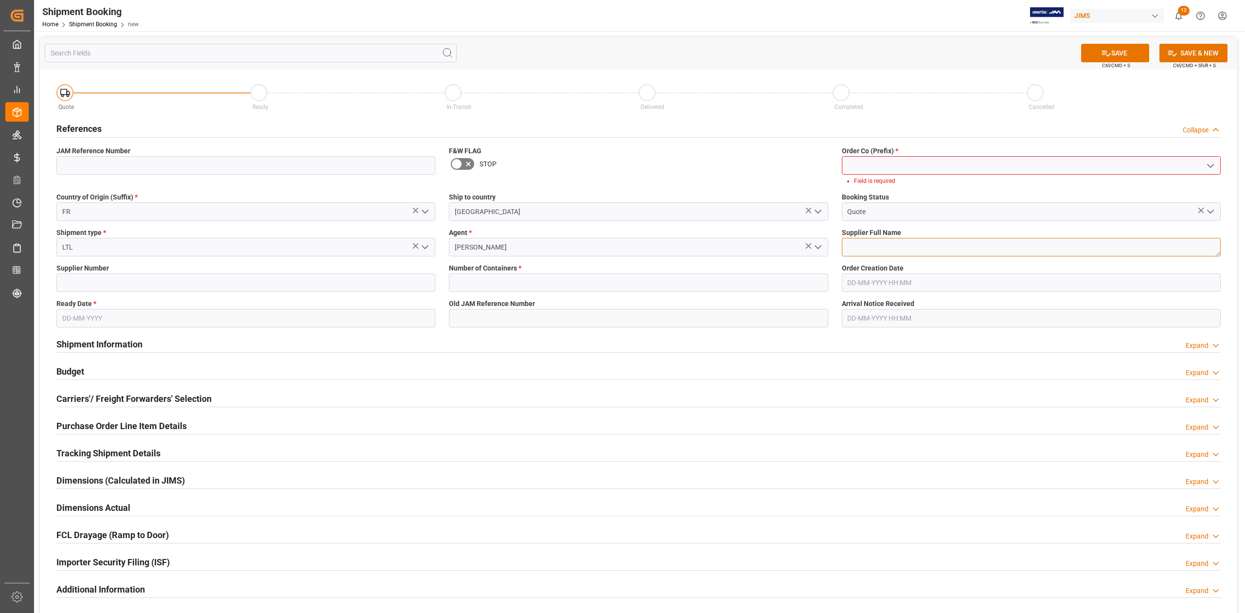
click at [872, 242] on textarea at bounding box center [1031, 247] width 379 height 18
paste textarea "Arturia (EUR)"
type textarea "Arturia (EUR)"
click at [499, 278] on input "text" at bounding box center [638, 282] width 379 height 18
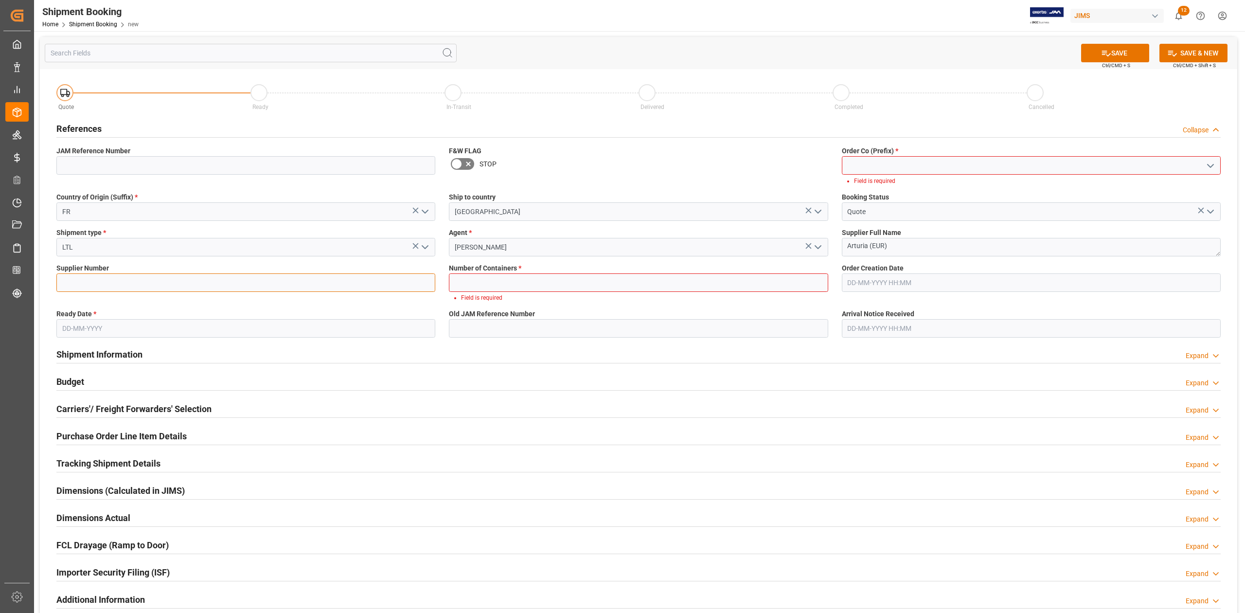
click at [164, 282] on input at bounding box center [245, 282] width 379 height 18
paste input "672365"
type input "672365"
click at [470, 288] on input "text" at bounding box center [638, 282] width 379 height 18
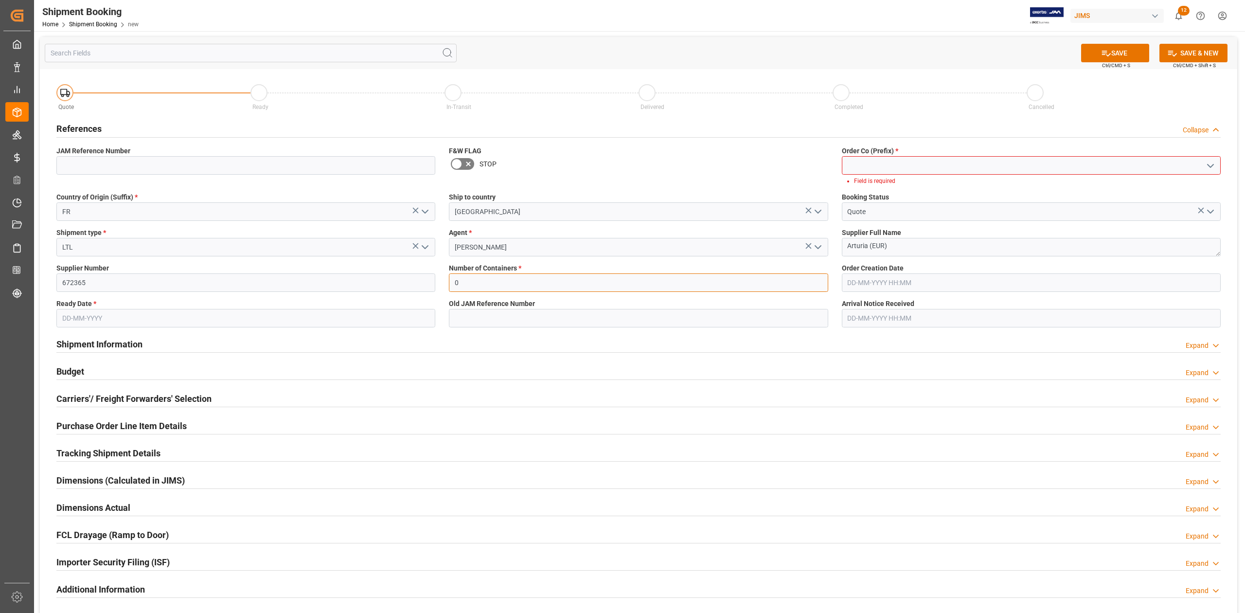
type input "0"
click at [164, 312] on input "text" at bounding box center [245, 318] width 379 height 18
type input "[DATE]"
click at [1103, 50] on icon at bounding box center [1106, 53] width 10 height 10
click at [968, 166] on input at bounding box center [1031, 165] width 379 height 18
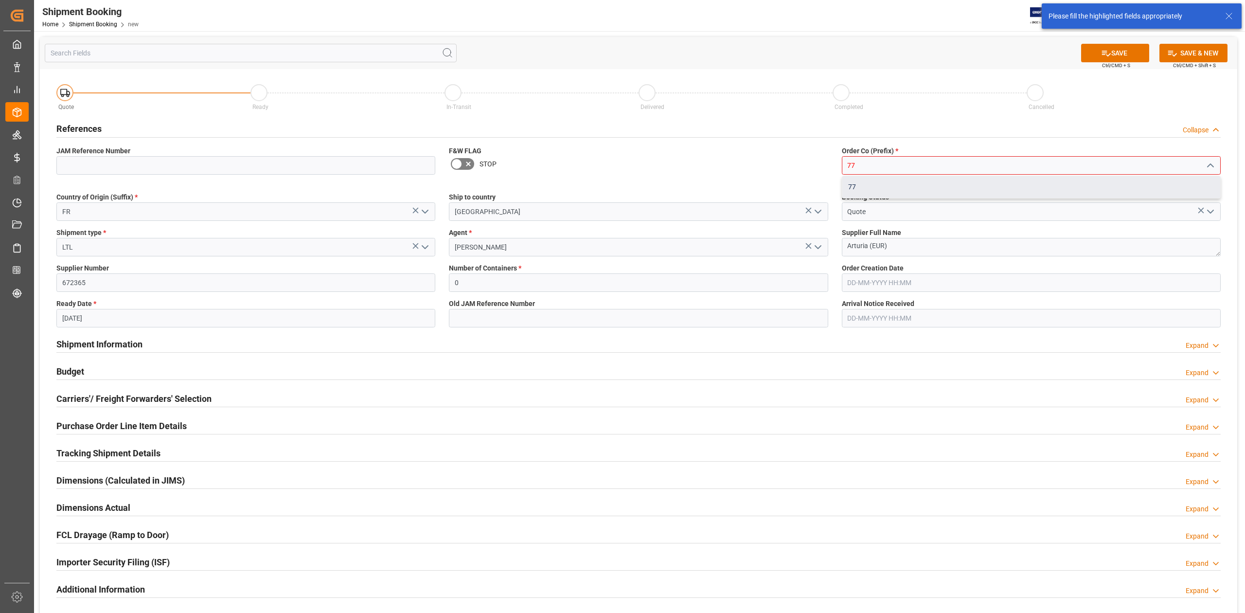
click at [968, 187] on div "77" at bounding box center [1031, 187] width 378 height 22
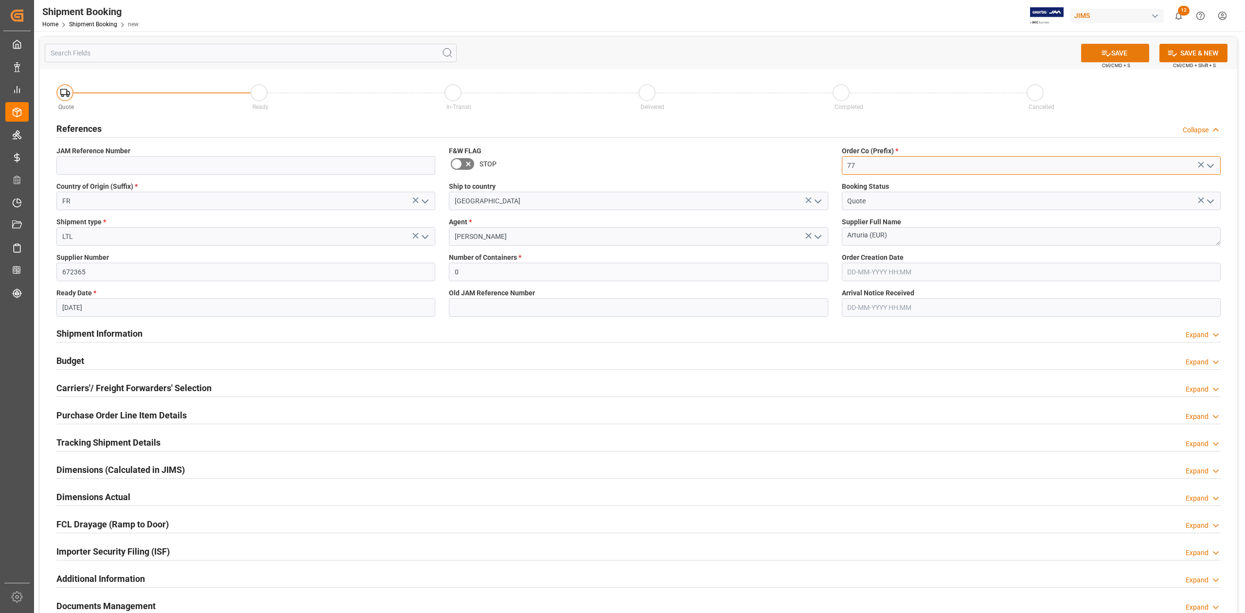
type input "77"
click at [1097, 56] on button "SAVE" at bounding box center [1115, 53] width 68 height 18
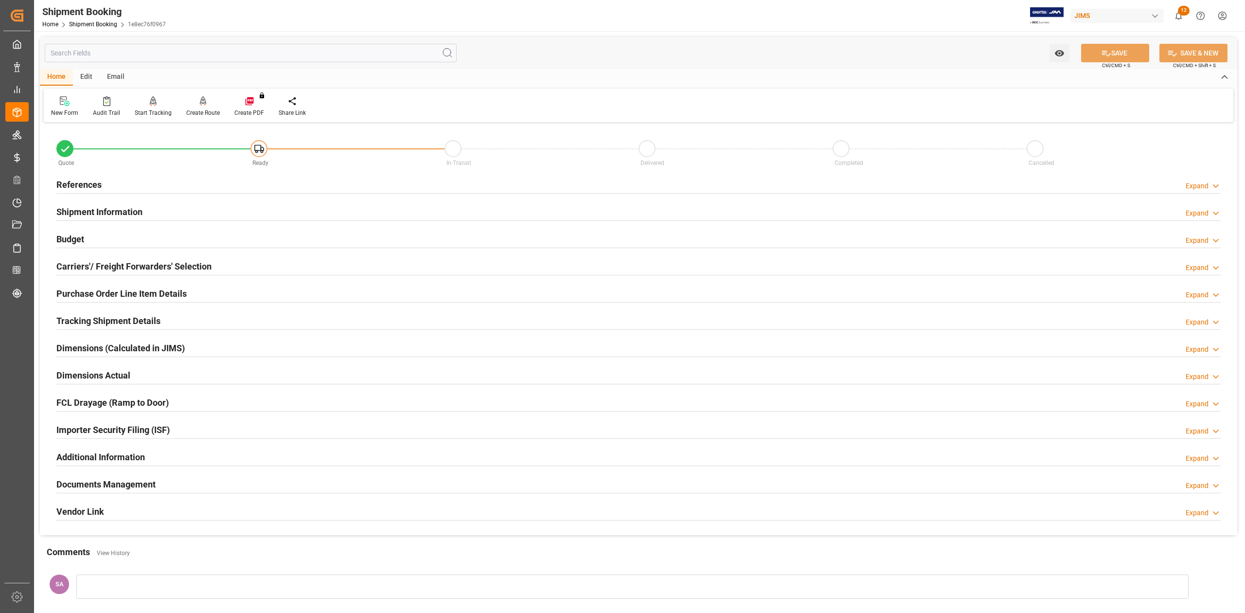
click at [79, 290] on h2 "Purchase Order Line Item Details" at bounding box center [121, 293] width 130 height 13
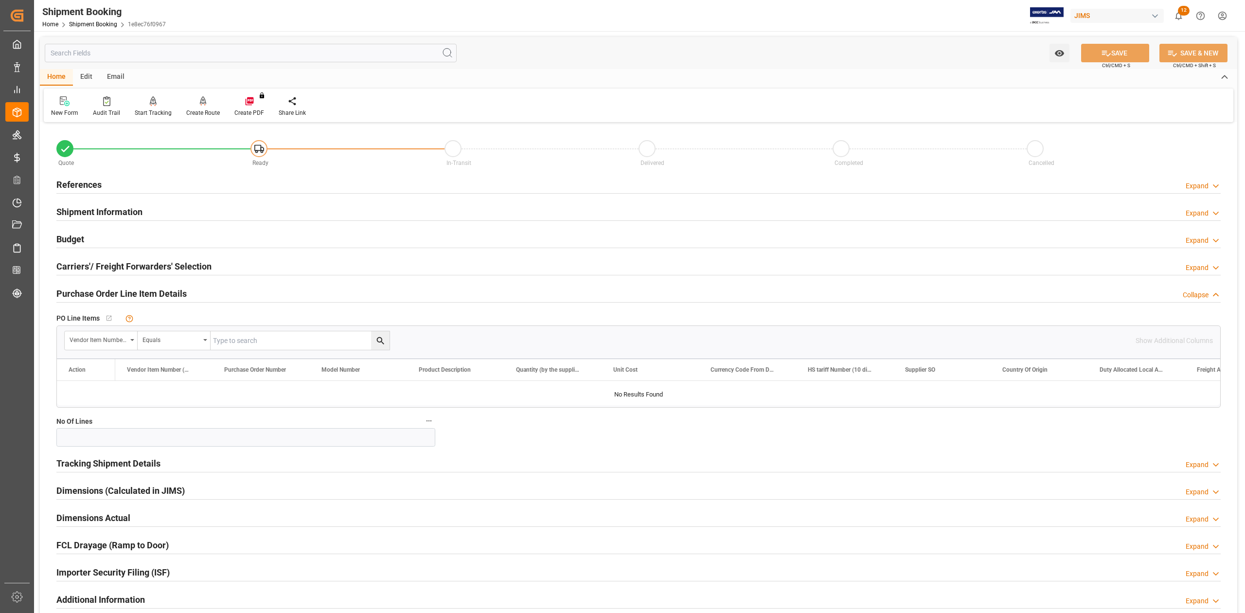
click at [79, 290] on h2 "Purchase Order Line Item Details" at bounding box center [121, 293] width 130 height 13
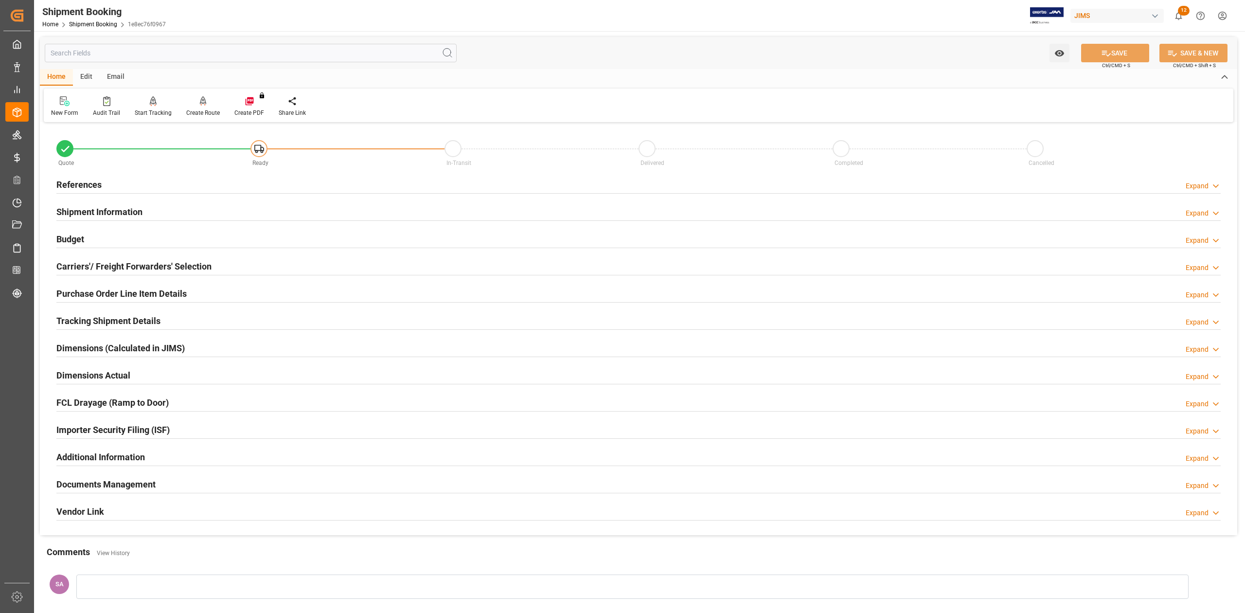
click at [78, 318] on h2 "Tracking Shipment Details" at bounding box center [108, 320] width 104 height 13
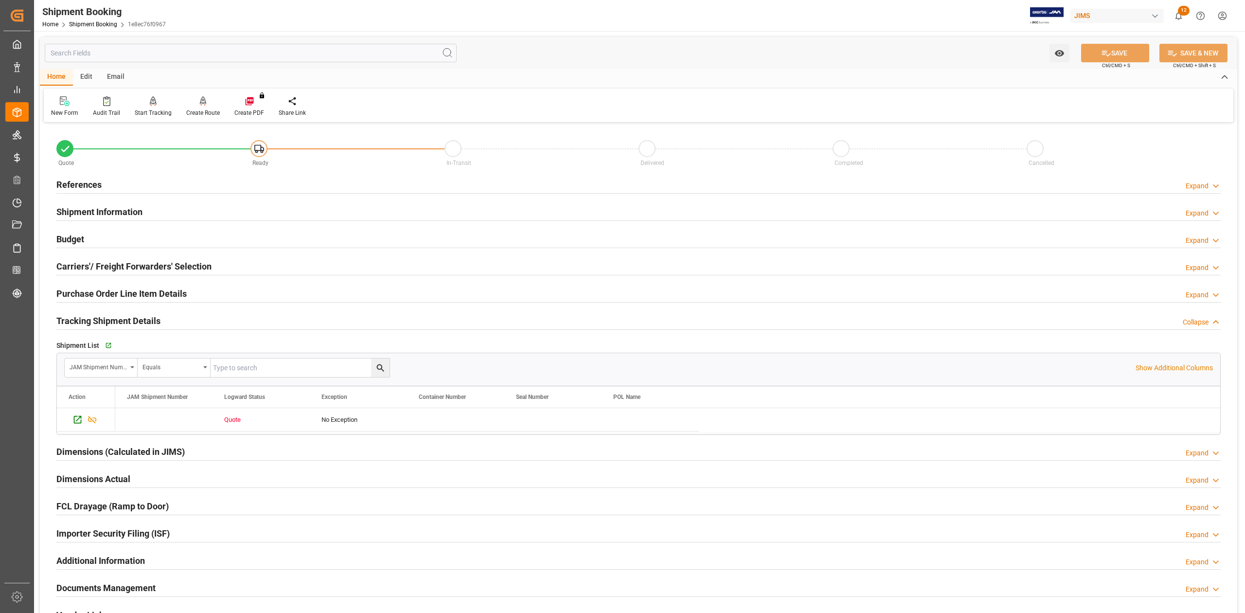
click at [78, 318] on h2 "Tracking Shipment Details" at bounding box center [108, 320] width 104 height 13
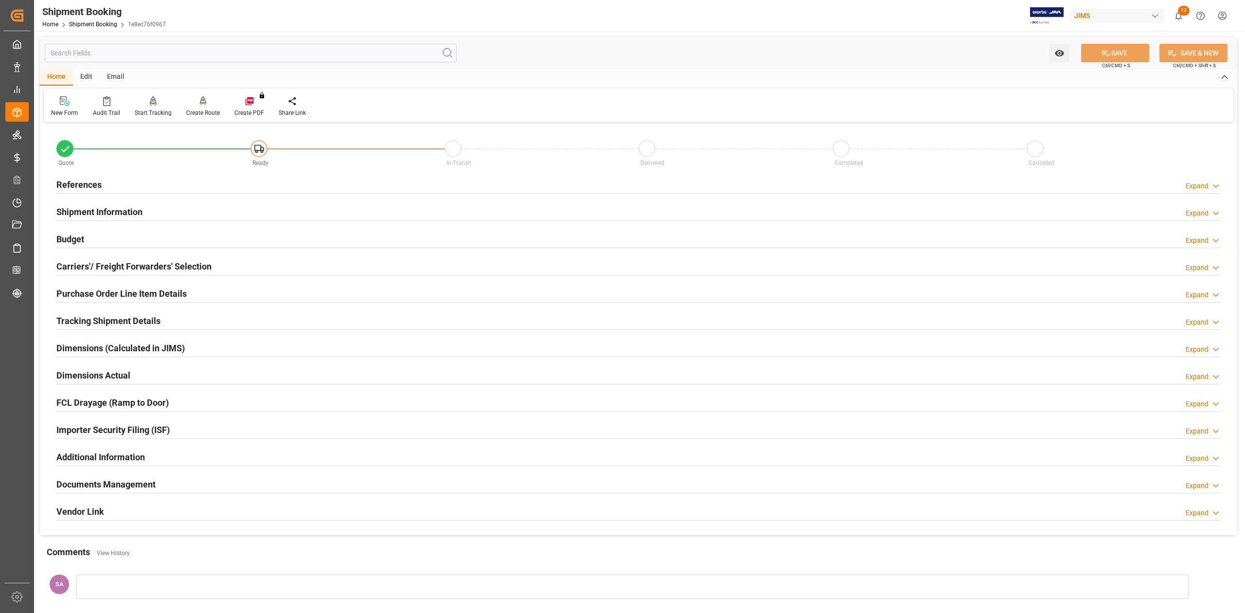
click at [88, 264] on h2 "Carriers'/ Freight Forwarders' Selection" at bounding box center [133, 266] width 155 height 13
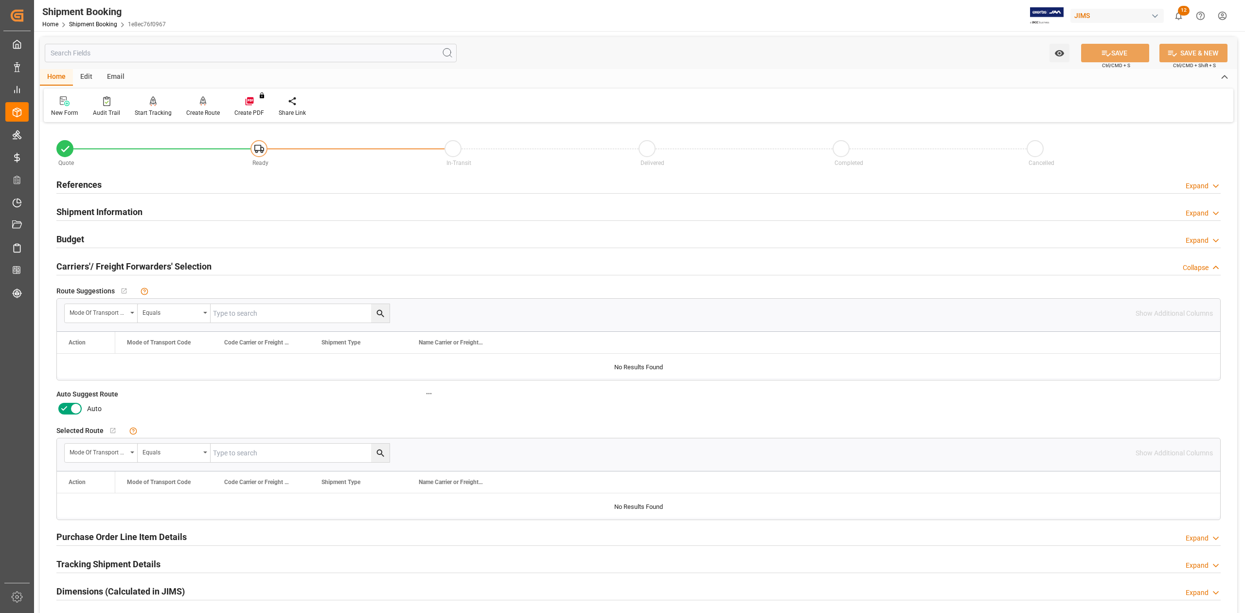
click at [72, 402] on label at bounding box center [69, 409] width 27 height 16
click at [0, 0] on input "checkbox" at bounding box center [0, 0] width 0 height 0
click at [1124, 50] on button "SAVE" at bounding box center [1115, 53] width 68 height 18
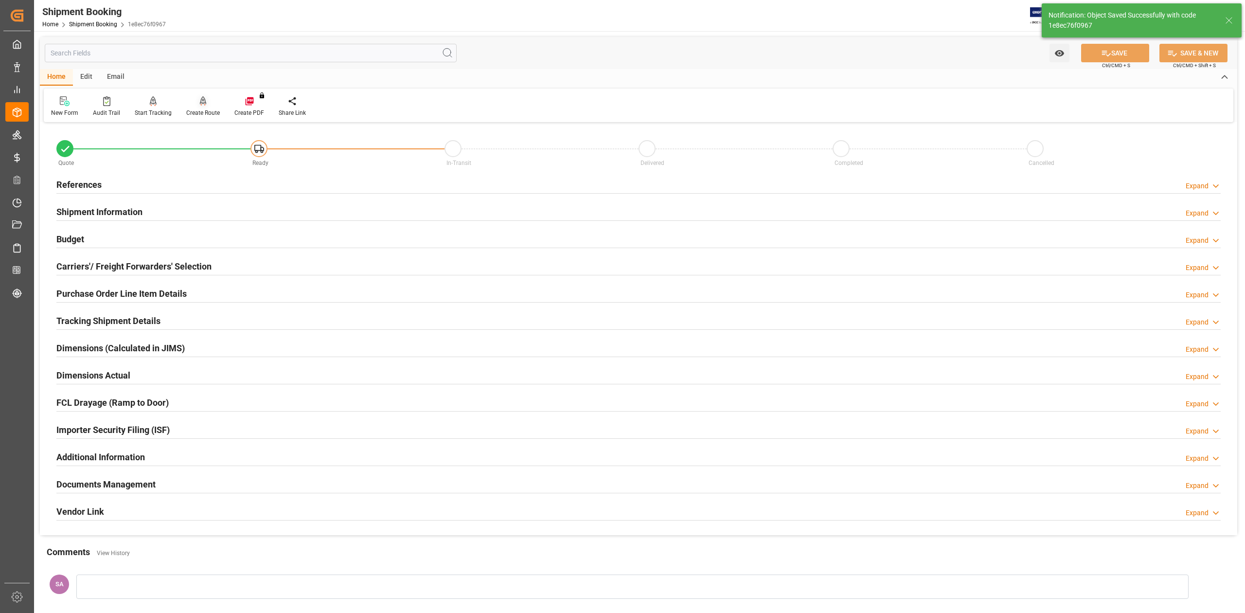
click at [209, 114] on div "Create Route" at bounding box center [203, 112] width 34 height 9
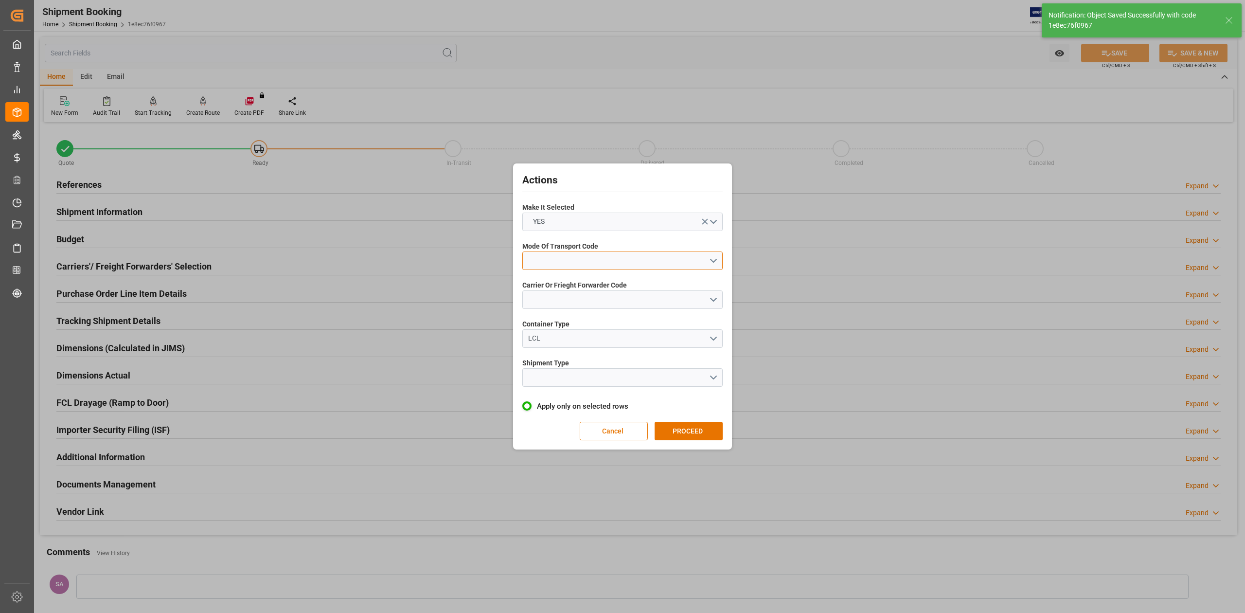
click at [582, 262] on button "open menu" at bounding box center [622, 260] width 200 height 18
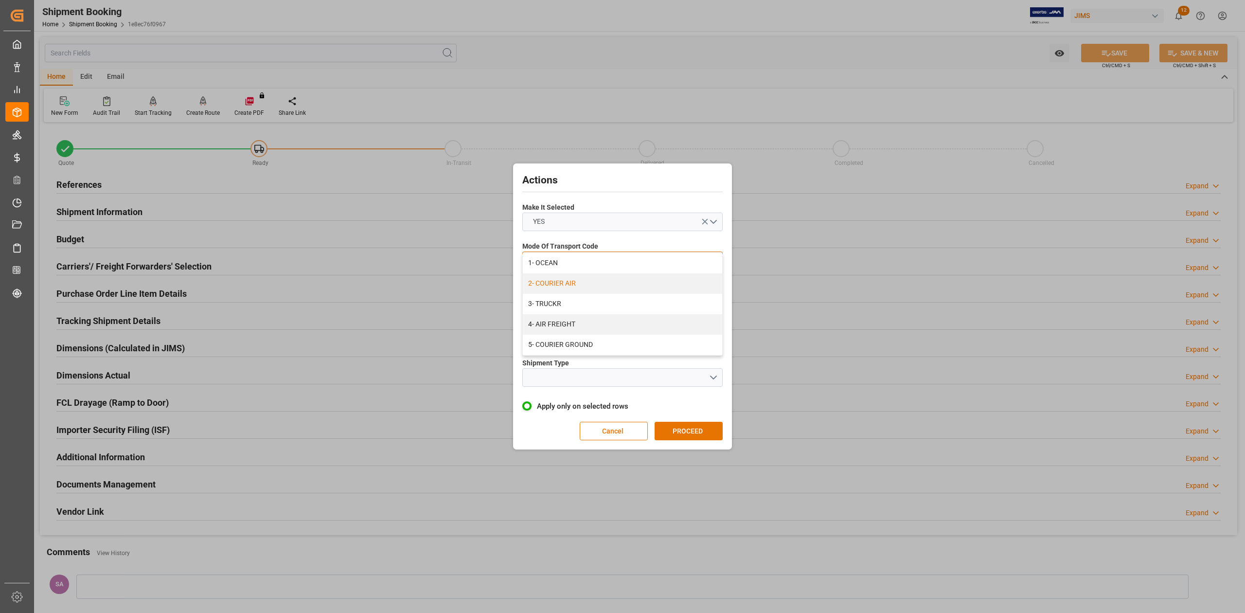
click at [580, 288] on div "2- COURIER AIR" at bounding box center [622, 283] width 199 height 20
click at [578, 302] on button "open menu" at bounding box center [622, 299] width 200 height 18
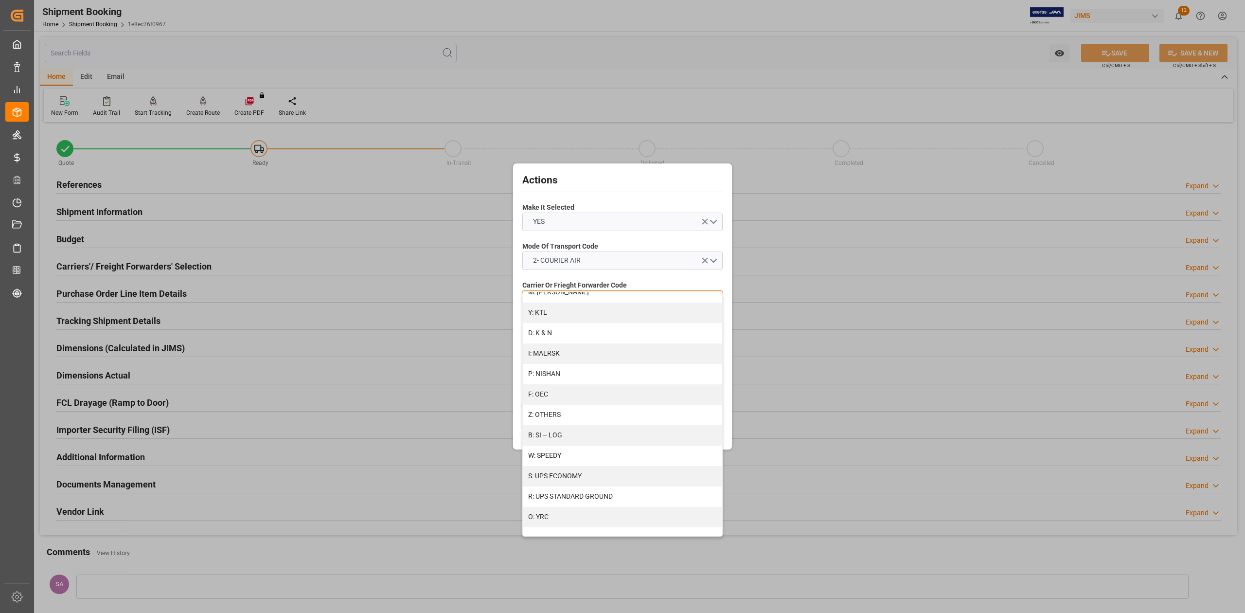
scroll to position [461, 0]
click at [596, 489] on div "R: UPS STANDARD GROUND" at bounding box center [622, 495] width 199 height 20
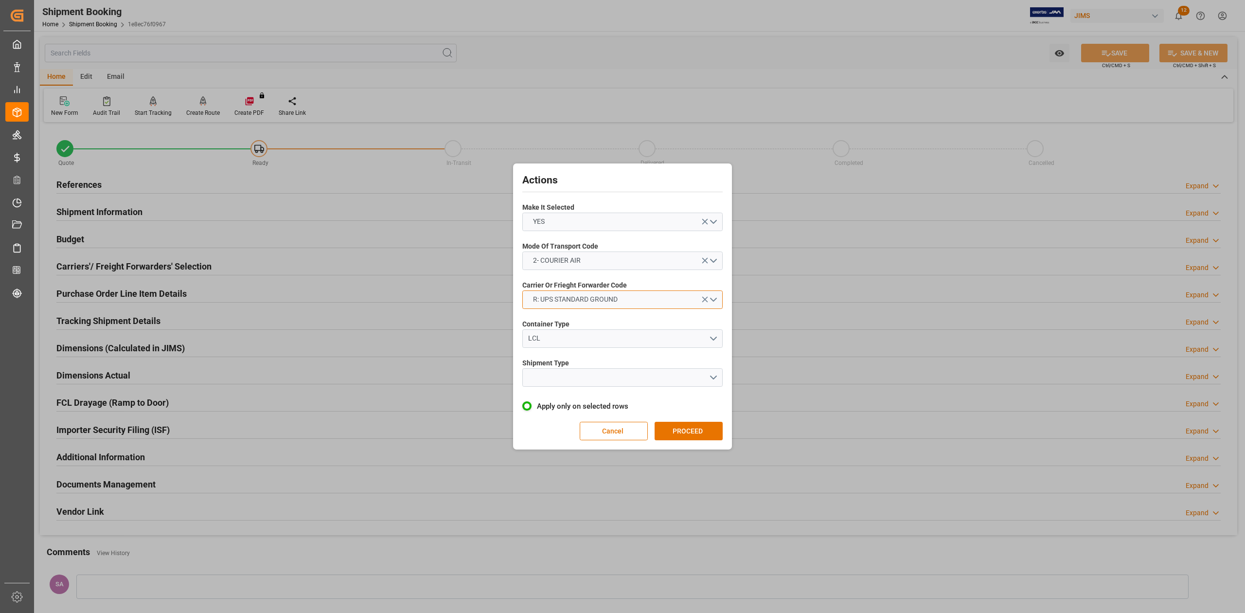
click at [623, 296] on button "R: UPS STANDARD GROUND" at bounding box center [622, 299] width 200 height 18
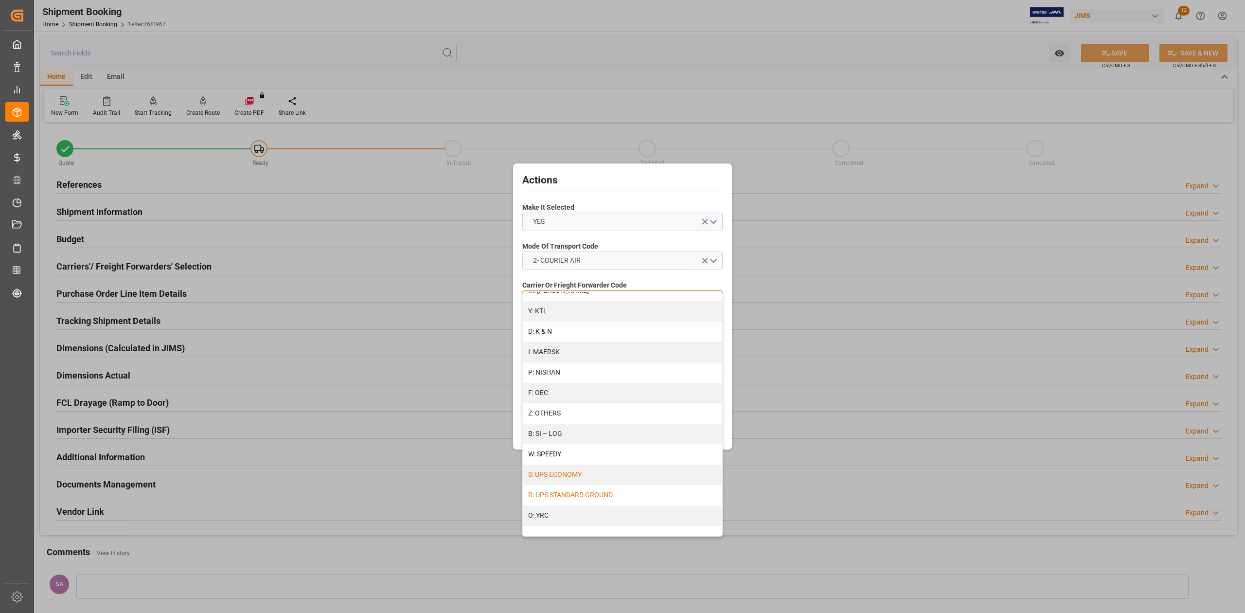
click at [582, 473] on div "S: UPS ECONOMY" at bounding box center [622, 474] width 199 height 20
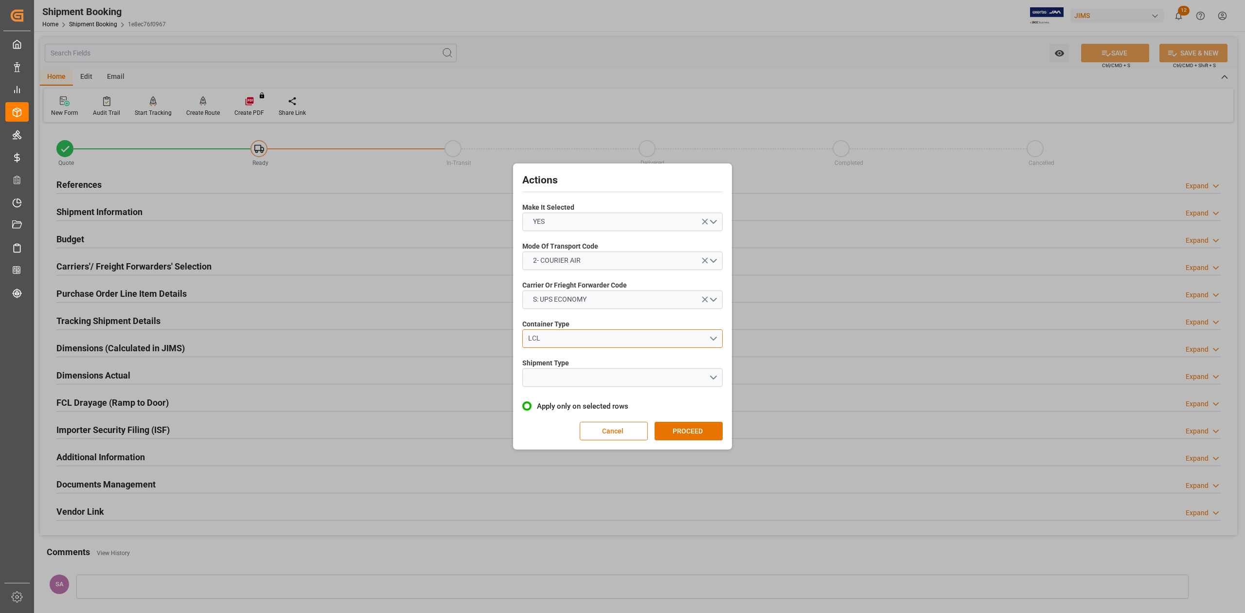
click at [569, 343] on button "LCL" at bounding box center [622, 338] width 200 height 18
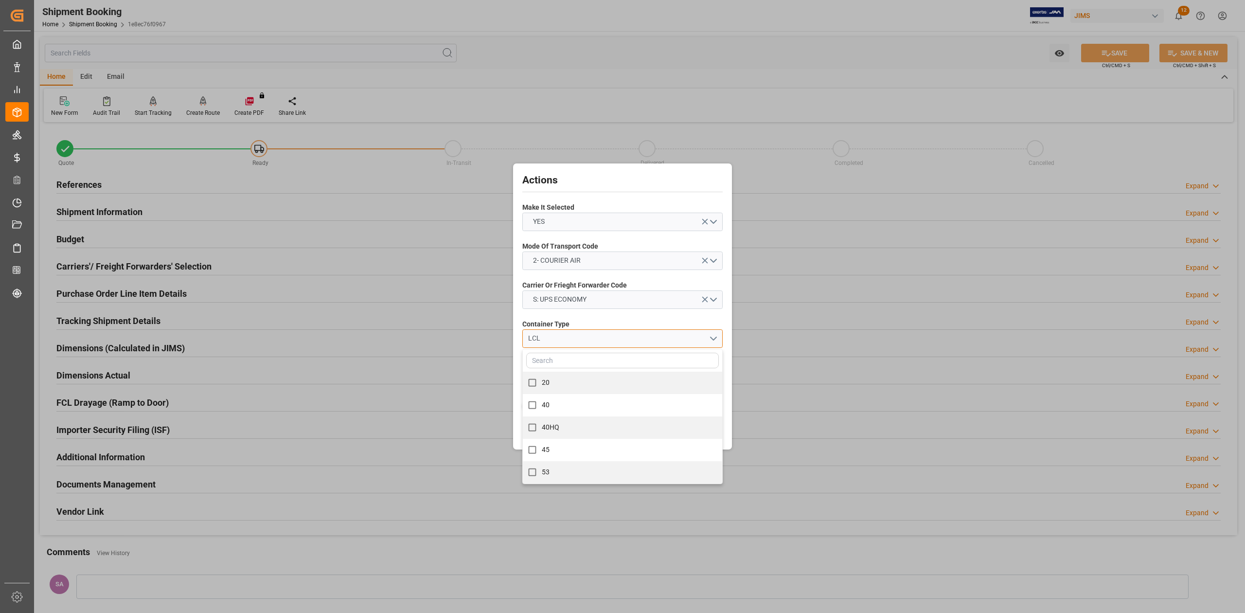
click at [566, 339] on div "LCL" at bounding box center [618, 338] width 181 height 10
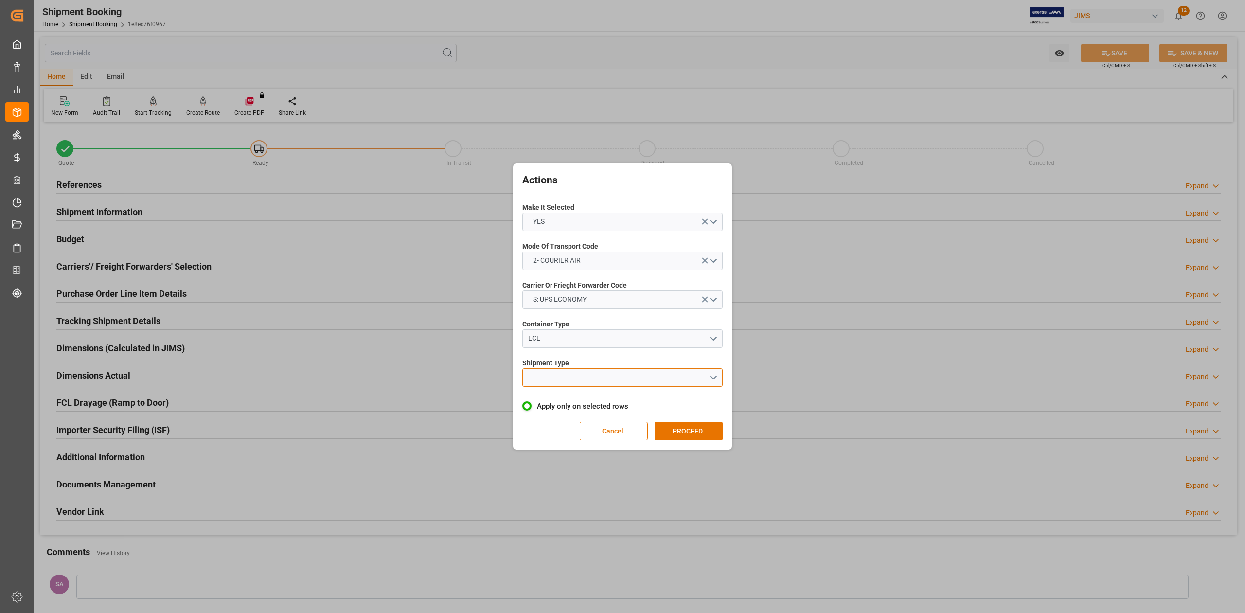
click at [565, 377] on button "open menu" at bounding box center [622, 377] width 200 height 18
click at [545, 380] on div "LTL" at bounding box center [622, 380] width 199 height 20
click at [681, 436] on button "PROCEED" at bounding box center [689, 431] width 68 height 18
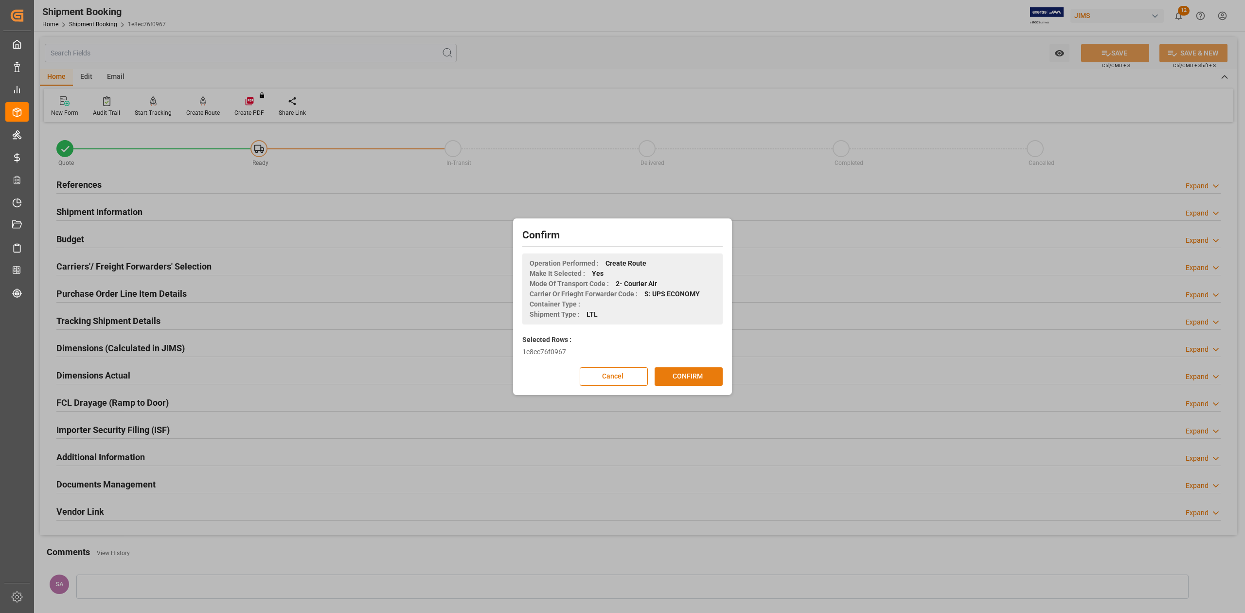
click at [680, 377] on button "CONFIRM" at bounding box center [689, 376] width 68 height 18
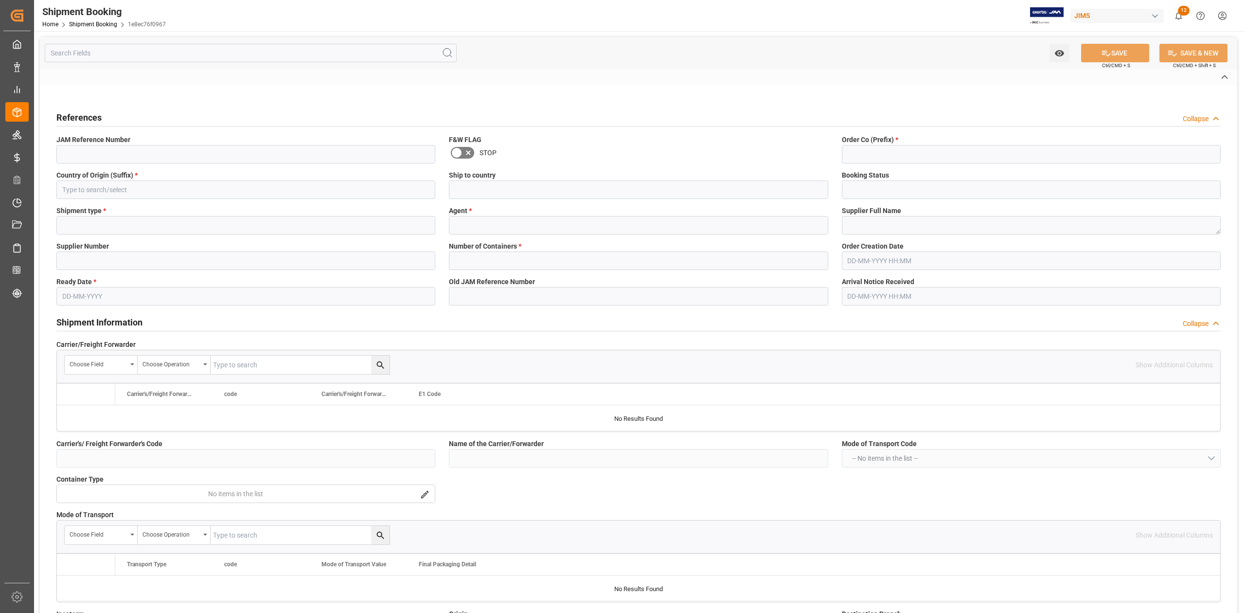
type input "S"
type input "UPS ECONOMY"
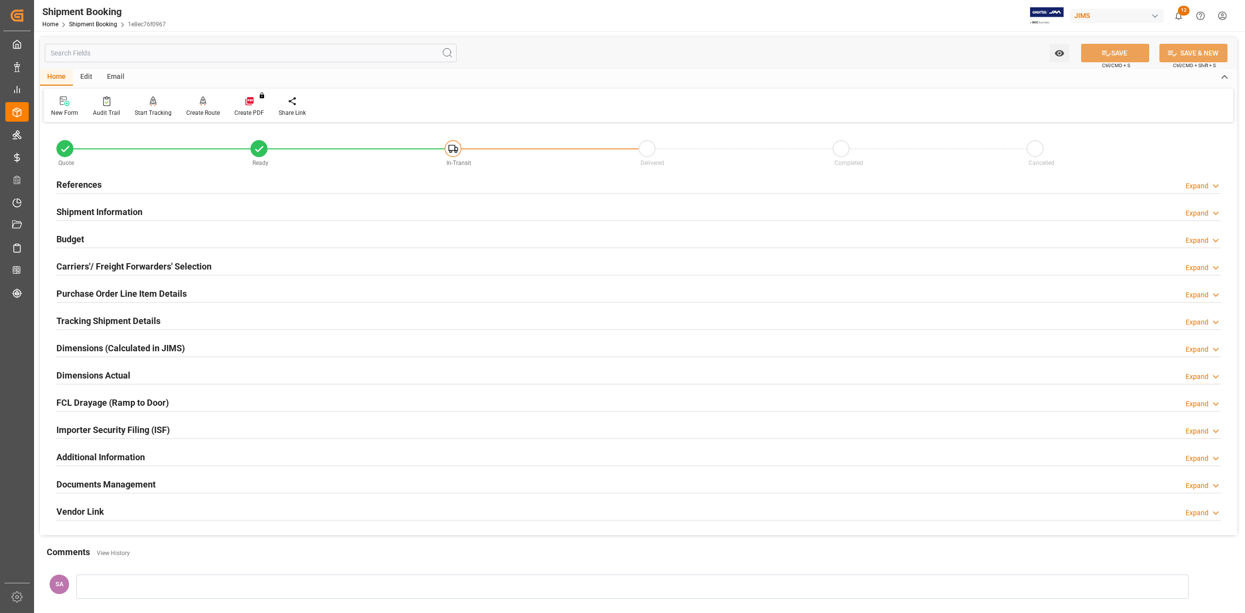
click at [106, 211] on h2 "Shipment Information" at bounding box center [99, 211] width 86 height 13
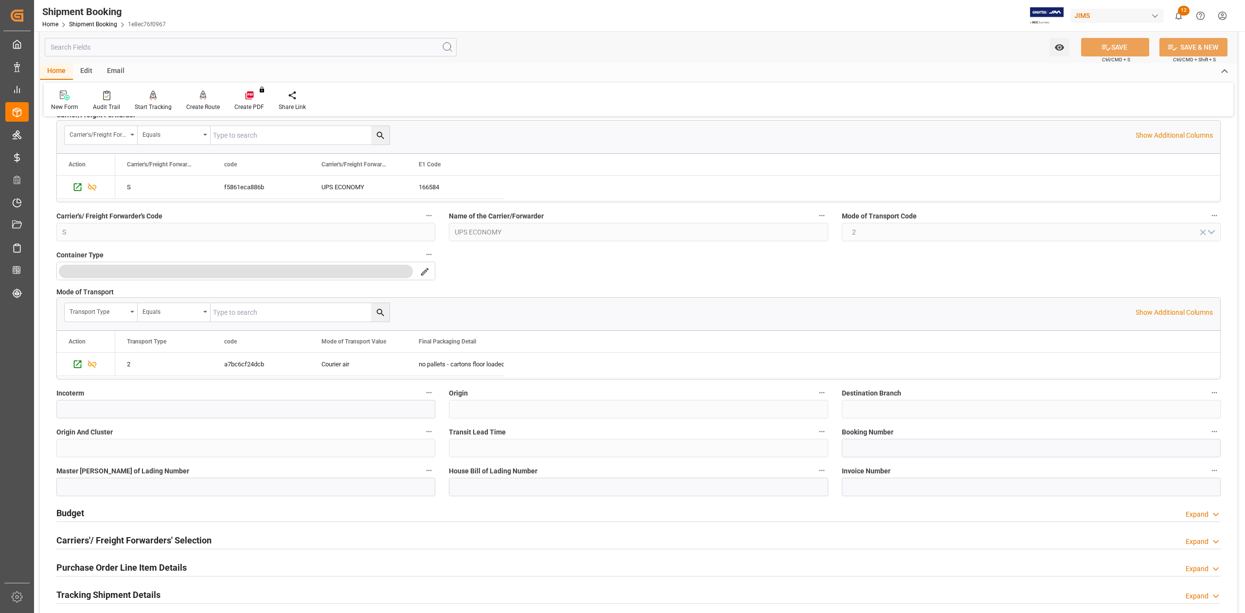
scroll to position [195, 0]
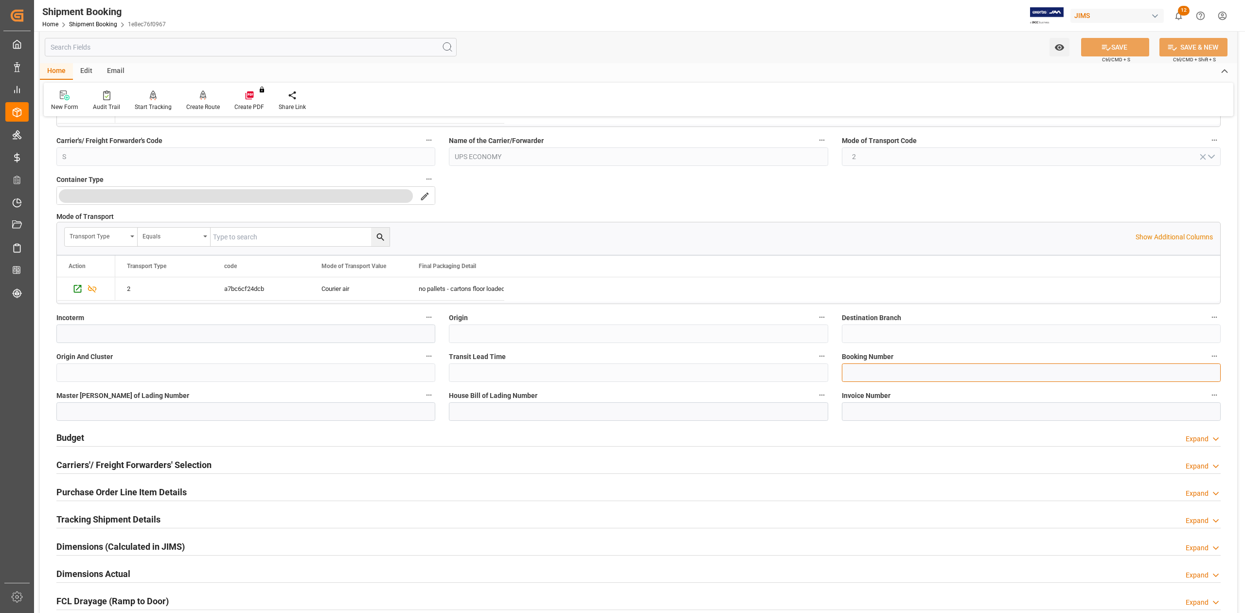
click at [876, 376] on input at bounding box center [1031, 372] width 379 height 18
paste input "1Z79FW690449736767"
type input "1Z79FW690449736767"
click at [654, 414] on input at bounding box center [638, 411] width 379 height 18
paste input "1Z79FW690449736767"
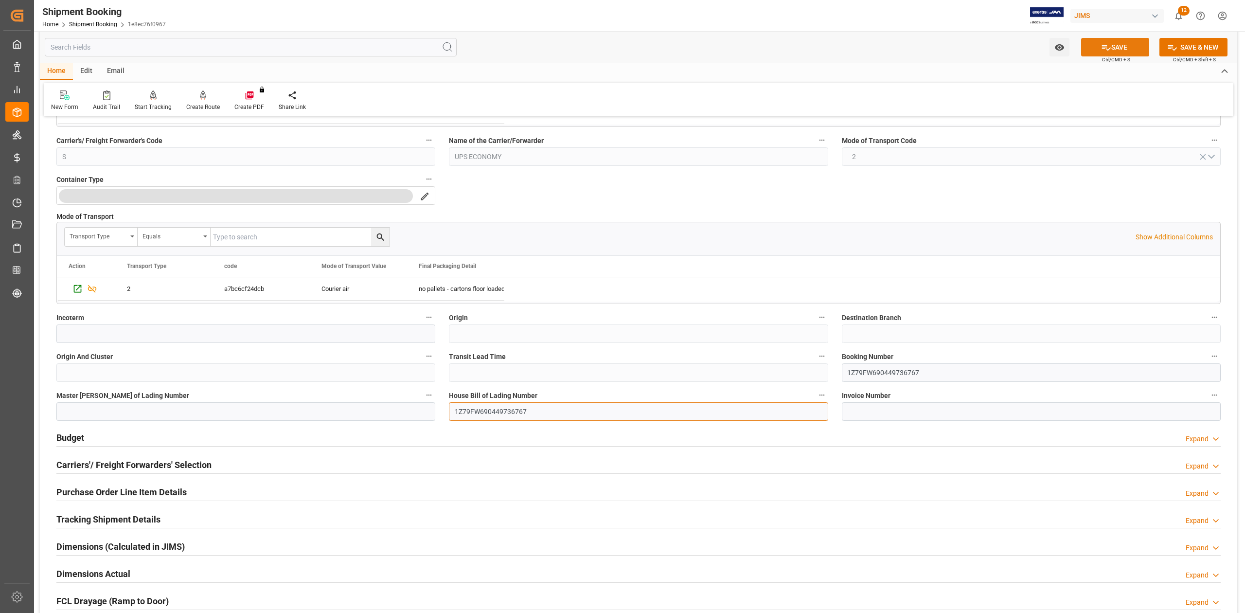
type input "1Z79FW690449736767"
click at [1128, 43] on button "SAVE" at bounding box center [1115, 47] width 68 height 18
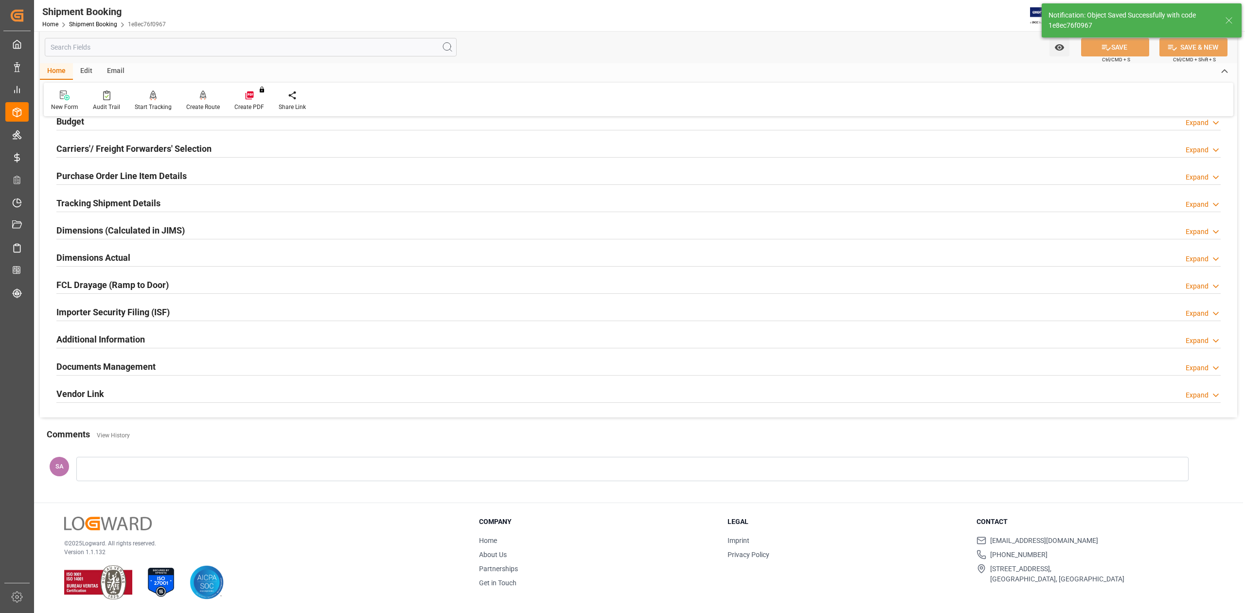
scroll to position [0, 0]
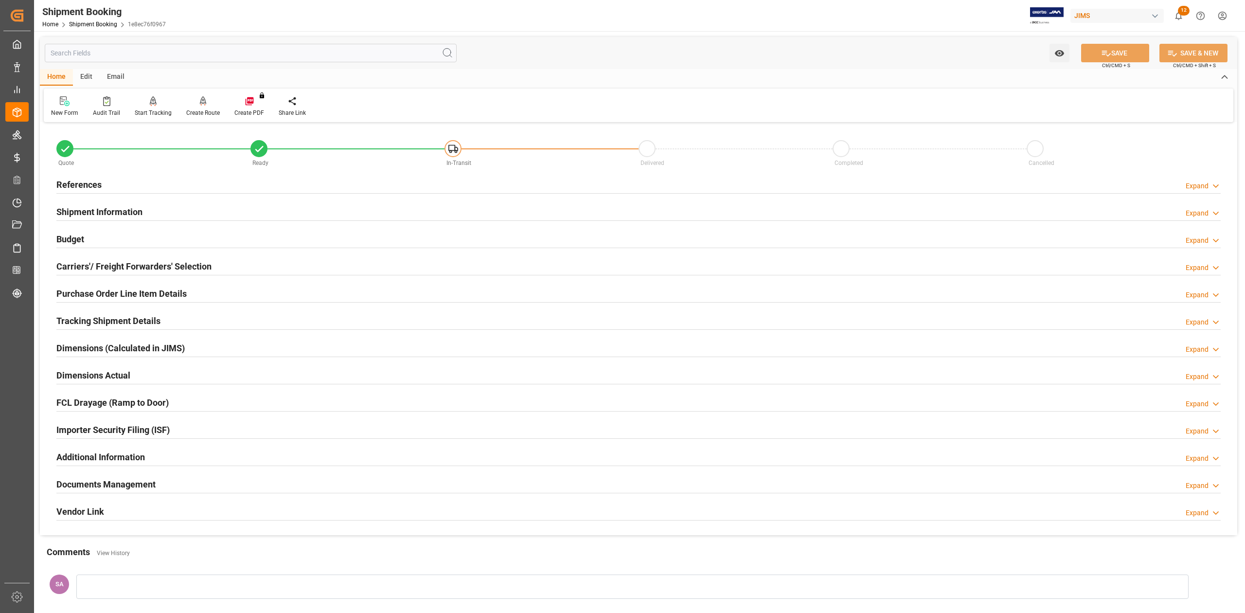
drag, startPoint x: 91, startPoint y: 185, endPoint x: 95, endPoint y: 191, distance: 7.0
click at [91, 185] on h2 "References" at bounding box center [78, 184] width 45 height 13
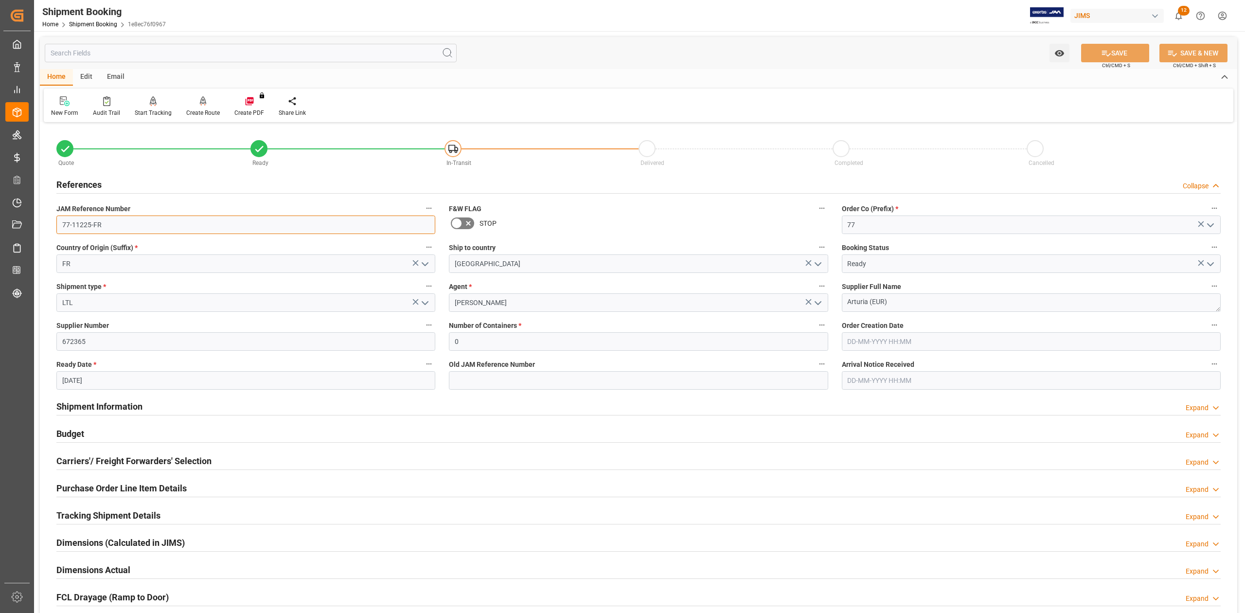
click at [111, 228] on input "77-11225-FR" at bounding box center [245, 224] width 379 height 18
click at [113, 228] on input "77-11225-FR" at bounding box center [245, 224] width 379 height 18
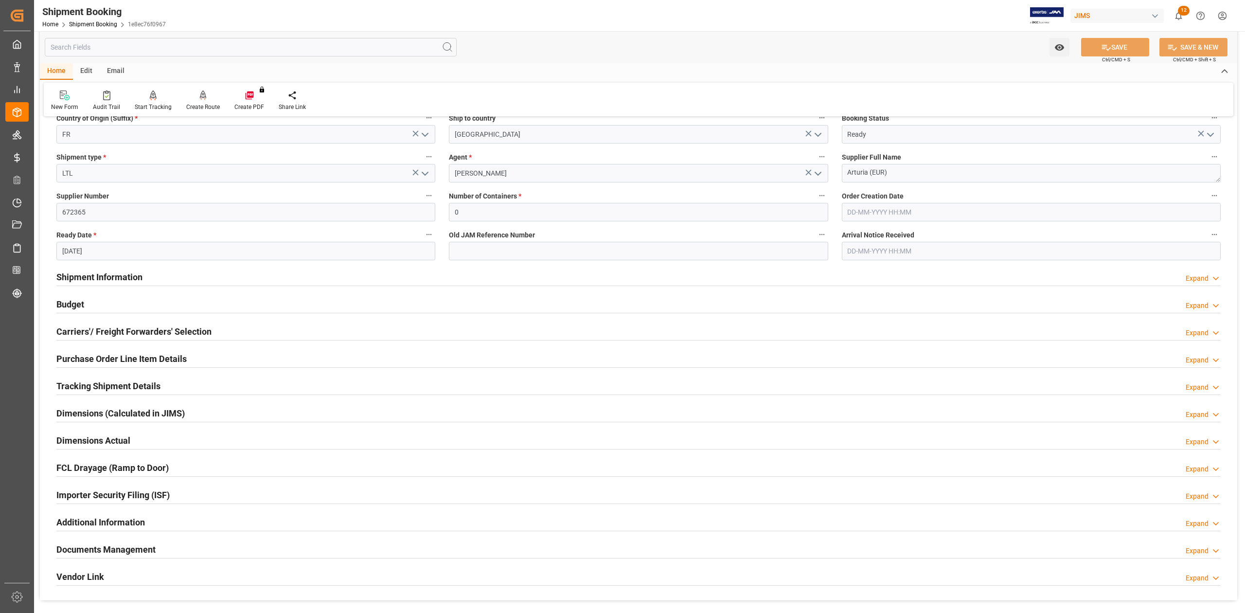
drag, startPoint x: 94, startPoint y: 383, endPoint x: 133, endPoint y: 382, distance: 39.4
click at [94, 383] on h2 "Tracking Shipment Details" at bounding box center [108, 385] width 104 height 13
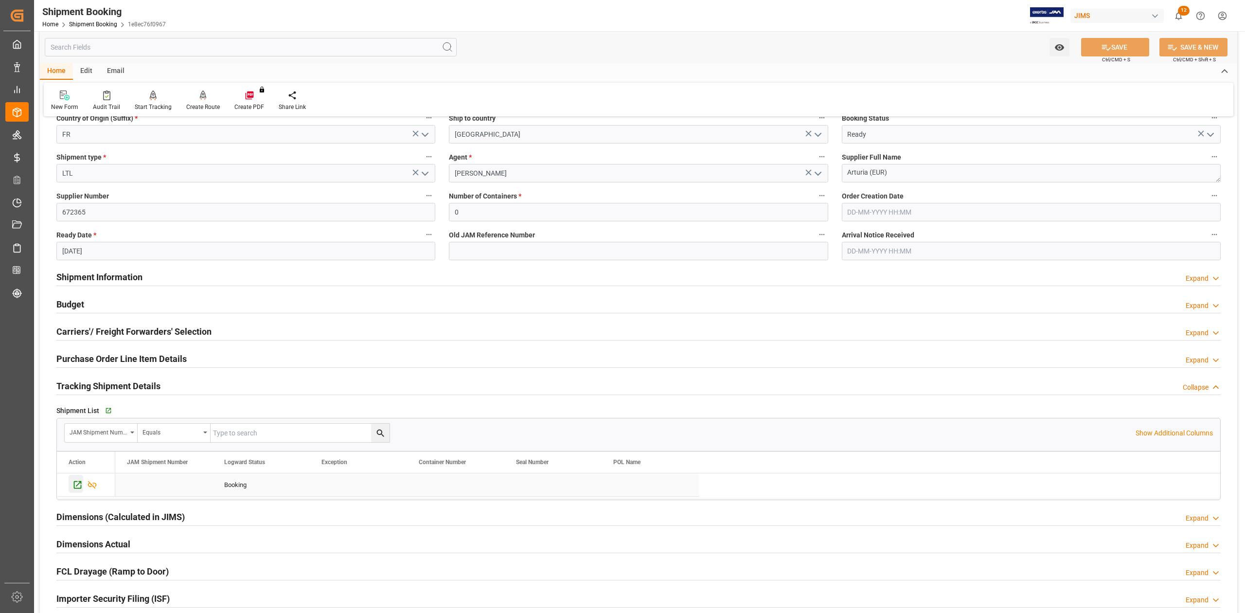
click at [73, 486] on icon "Press SPACE to select this row." at bounding box center [77, 484] width 10 height 10
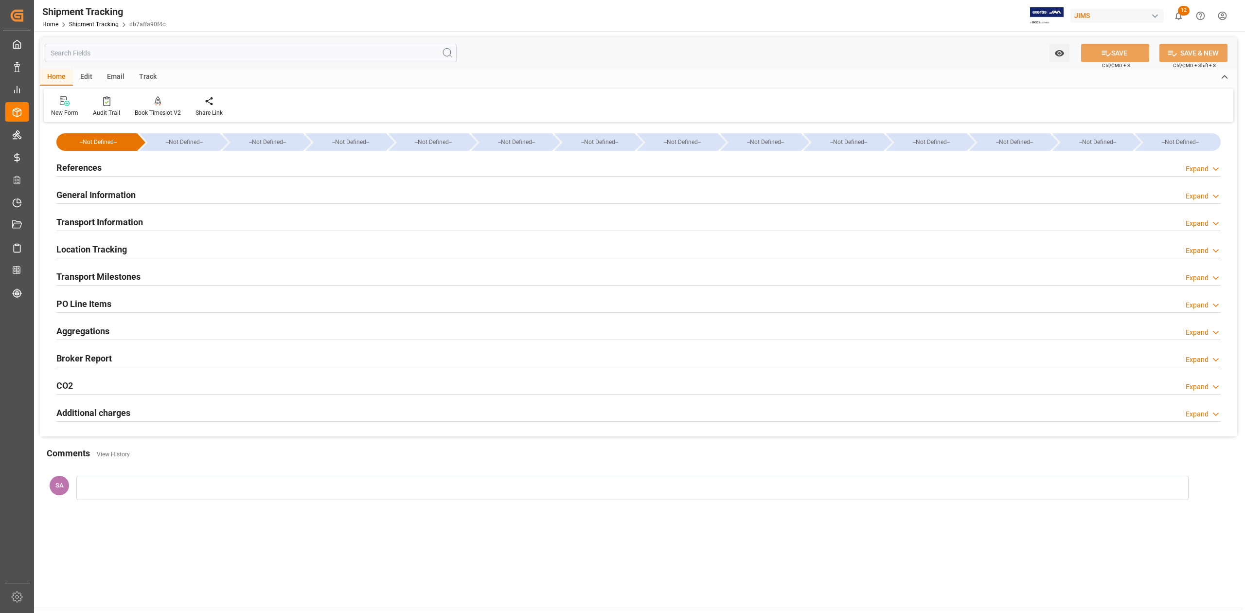
type input "[DATE]"
click at [88, 171] on h2 "References" at bounding box center [78, 167] width 45 height 13
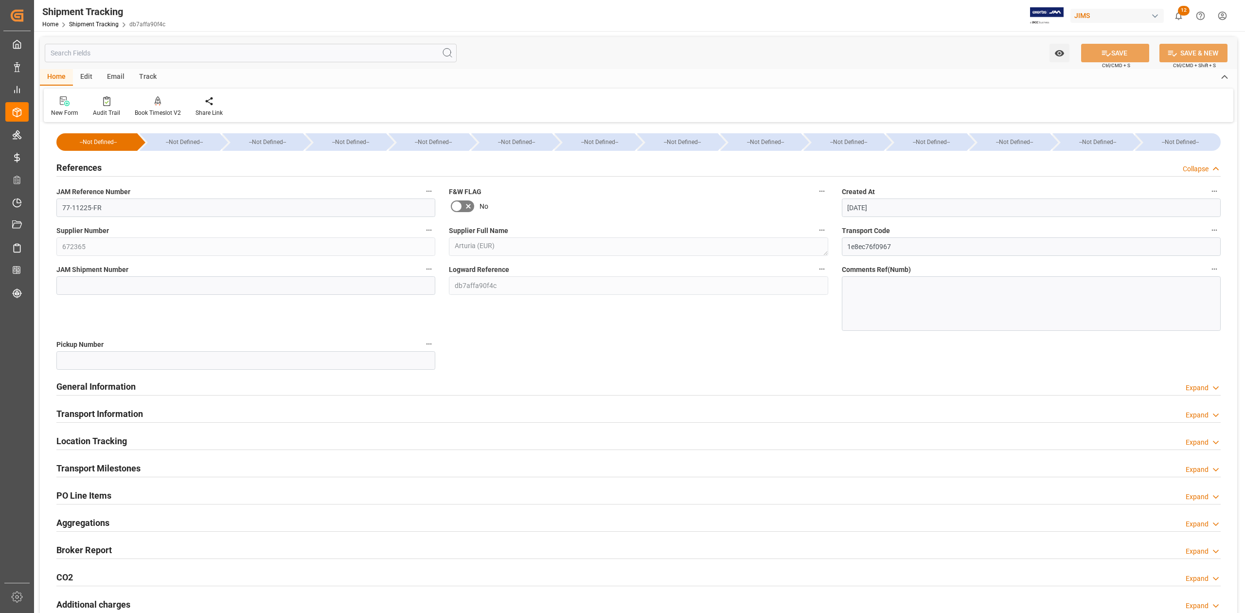
click at [84, 166] on h2 "References" at bounding box center [78, 167] width 45 height 13
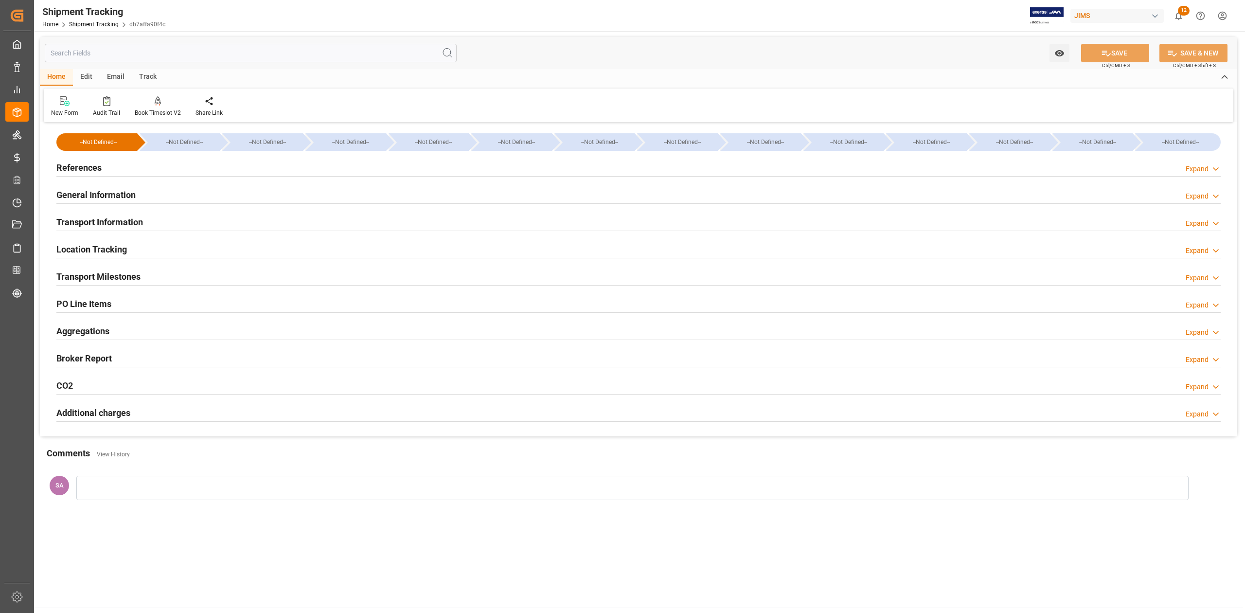
click at [86, 197] on h2 "General Information" at bounding box center [95, 194] width 79 height 13
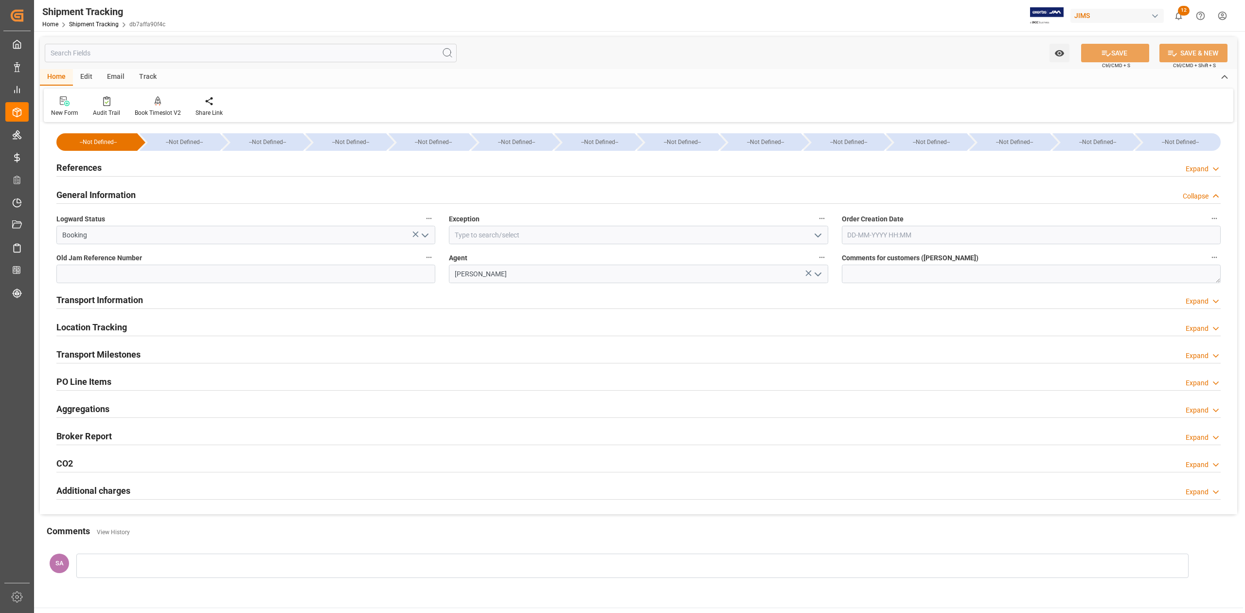
click at [816, 235] on polyline "open menu" at bounding box center [818, 235] width 6 height 3
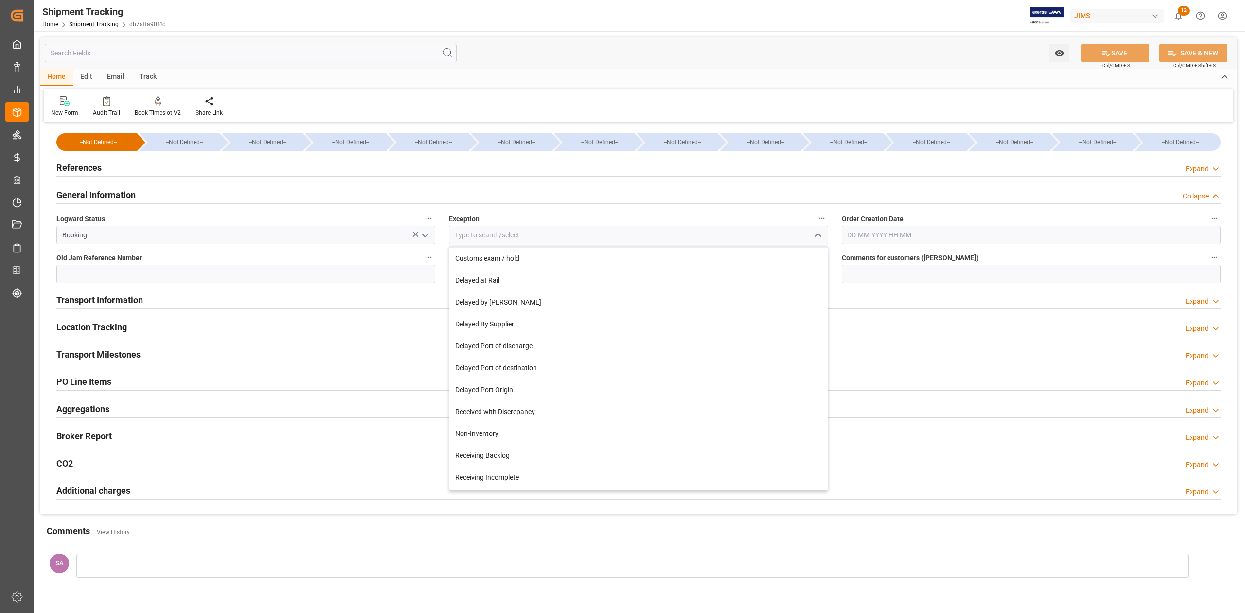
scroll to position [65, 0]
click at [518, 409] on div "Non-Inventory" at bounding box center [638, 411] width 378 height 22
type input "Non-Inventory"
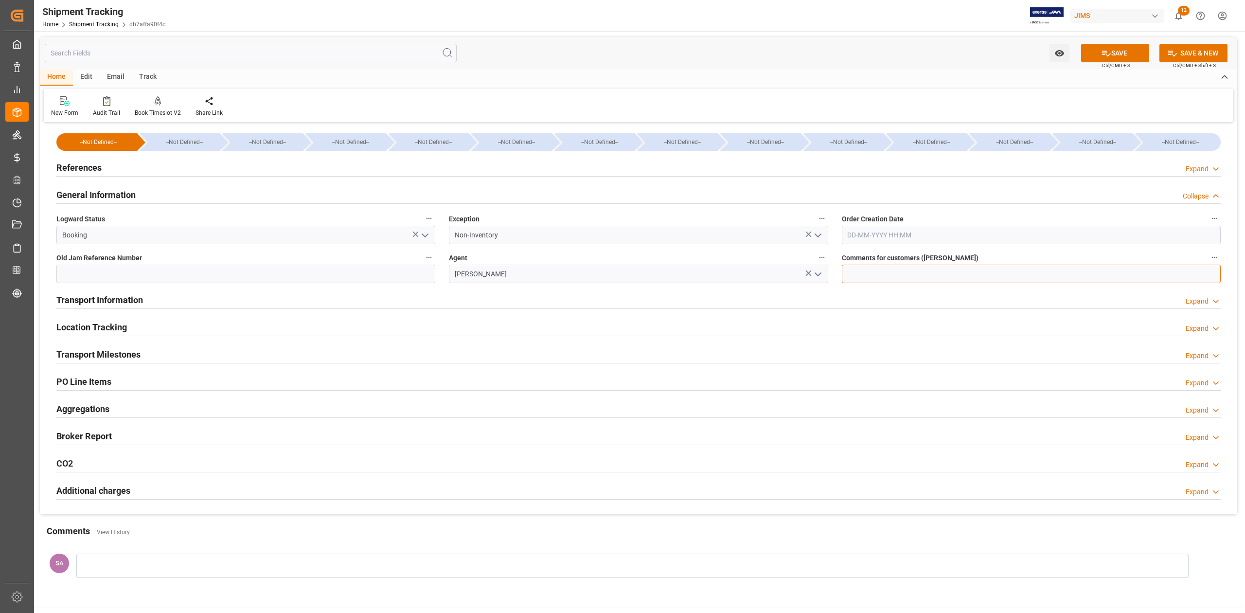
click at [871, 277] on textarea at bounding box center [1031, 274] width 379 height 18
click at [993, 283] on div "Comments for customers ([PERSON_NAME]) Non Inventory" at bounding box center [1031, 267] width 392 height 39
click at [979, 279] on textarea "Non Inventory" at bounding box center [1031, 274] width 379 height 18
click at [1123, 49] on button "SAVE" at bounding box center [1115, 53] width 68 height 18
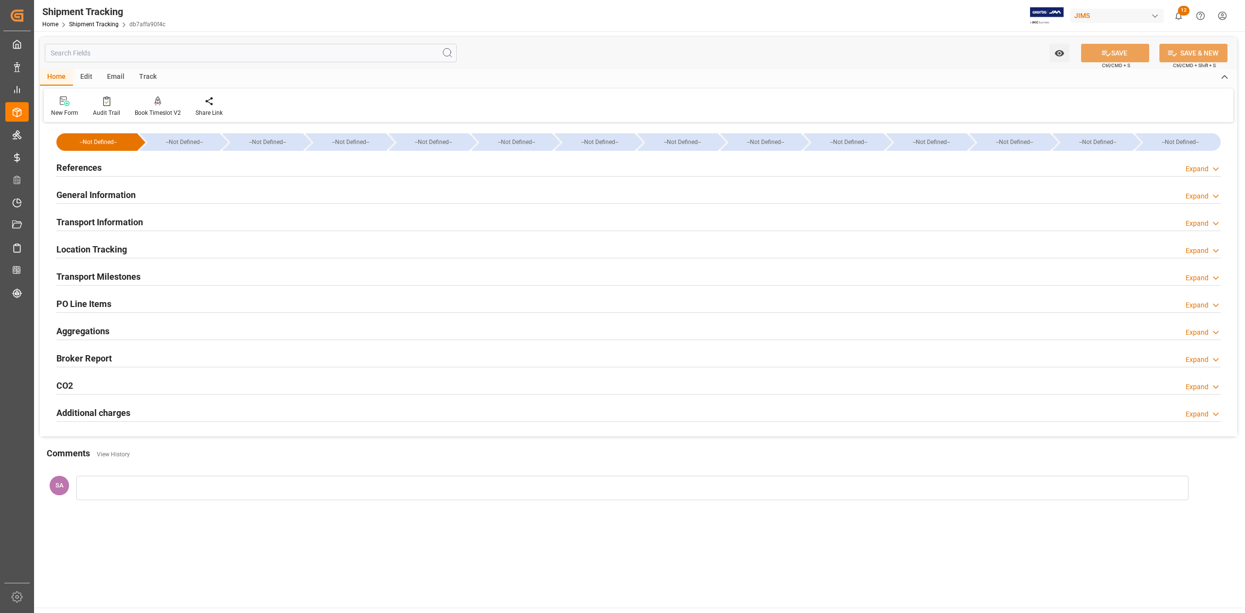
click at [92, 193] on h2 "General Information" at bounding box center [95, 194] width 79 height 13
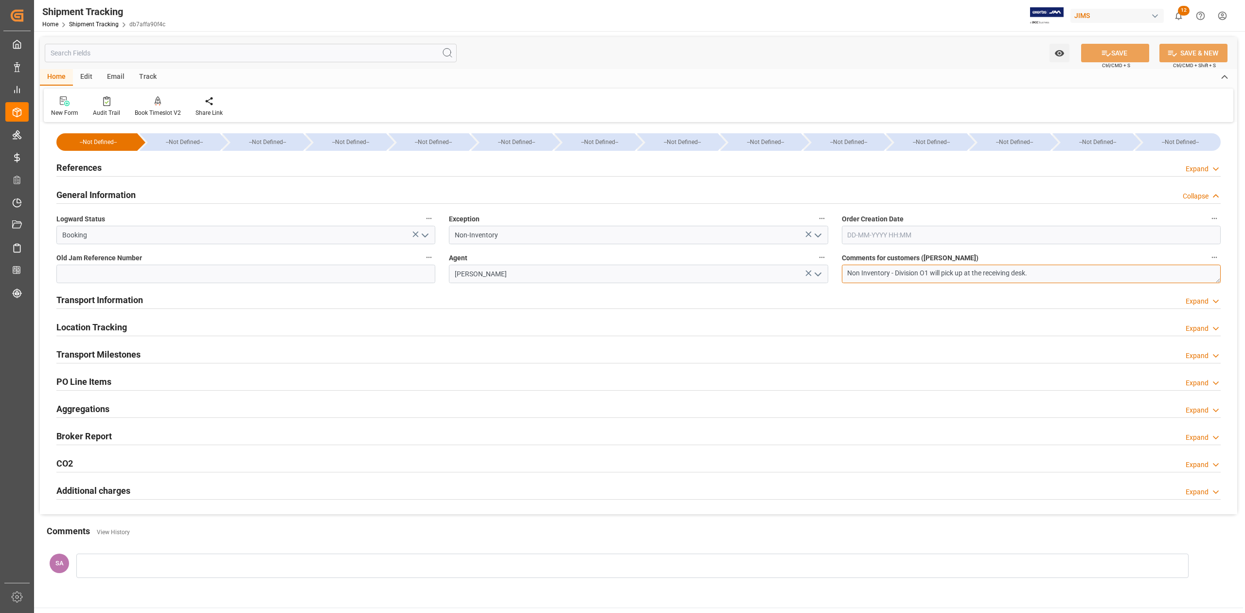
click at [1045, 275] on textarea "Non Inventory - Division O1 will pick up at the receiving desk." at bounding box center [1031, 274] width 379 height 18
click at [894, 268] on textarea "Non Inventory - Division O1 will pick up at the receiving desk." at bounding box center [1031, 274] width 379 height 18
click at [1068, 273] on textarea "Non Inventory (samples) - Division O1 will pick up at the receiving desk." at bounding box center [1031, 274] width 379 height 18
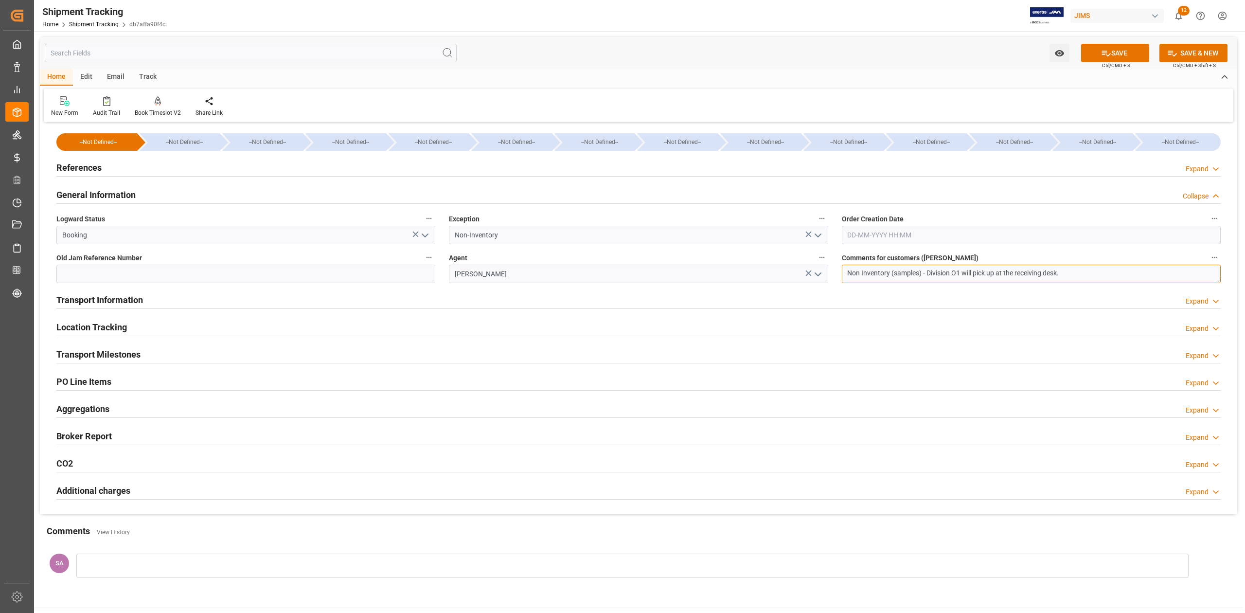
scroll to position [5, 0]
paste textarea "We will pick up at the receiving desk"
click at [881, 275] on textarea "Non Inventory (samples) - Division O1 will pick up at the receiving desk. 1 uni…" at bounding box center [1031, 274] width 379 height 18
type textarea "Non Inventory (samples) - Division O1 will pick up at the receiving desk. 1 uni…"
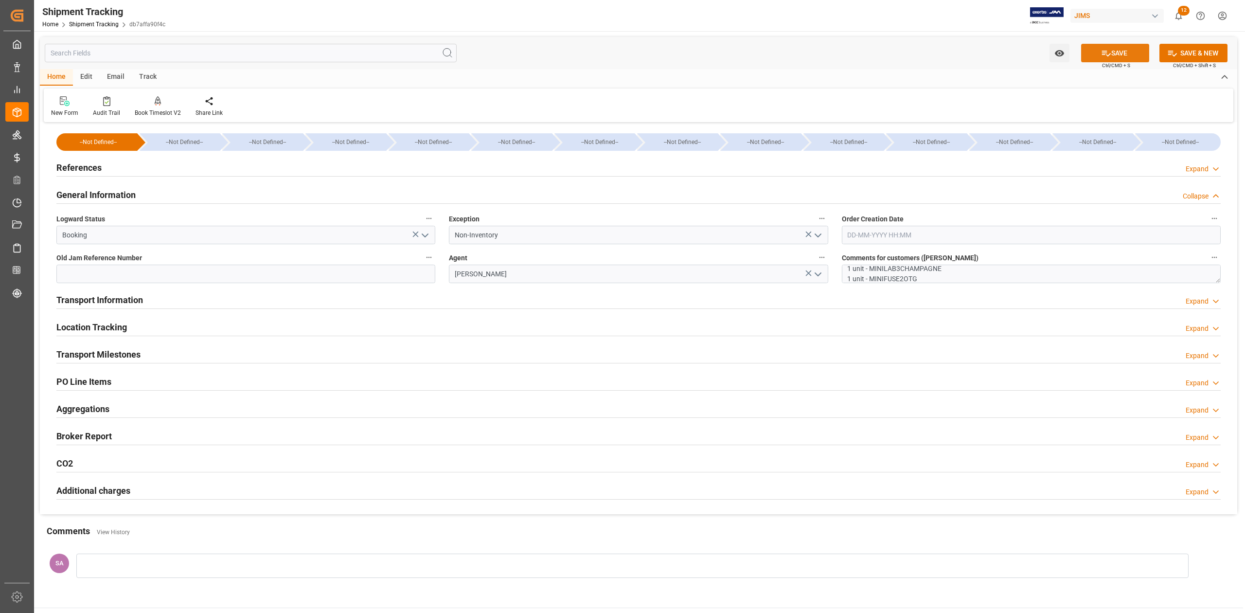
click at [1108, 57] on icon at bounding box center [1106, 53] width 10 height 10
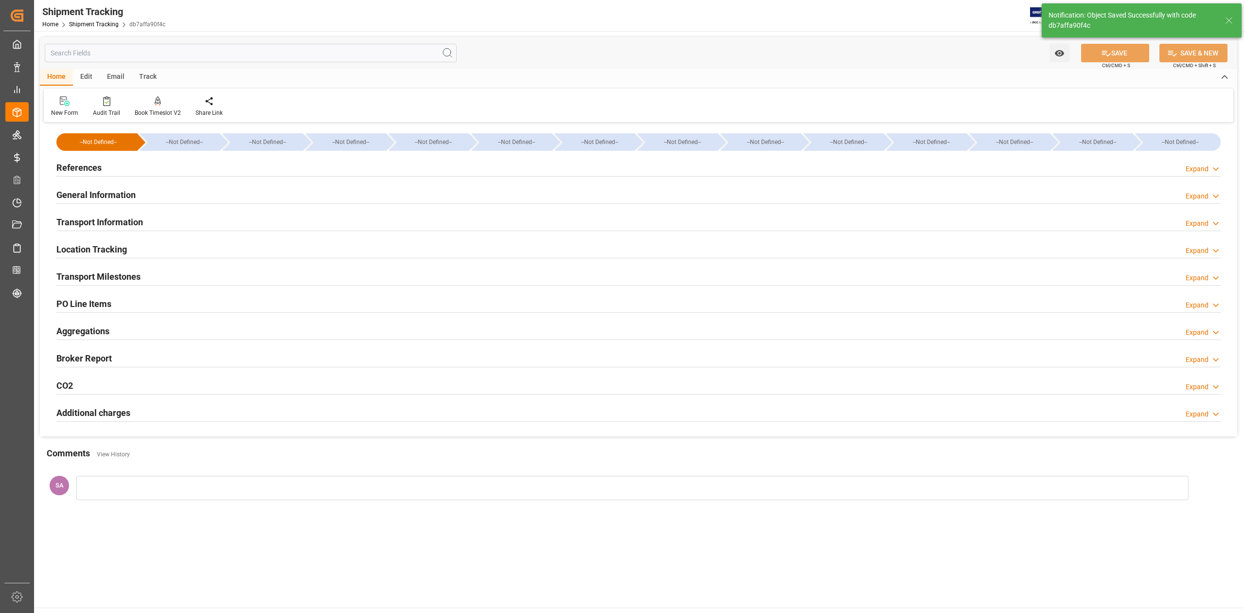
click at [129, 279] on h2 "Transport Milestones" at bounding box center [98, 276] width 84 height 13
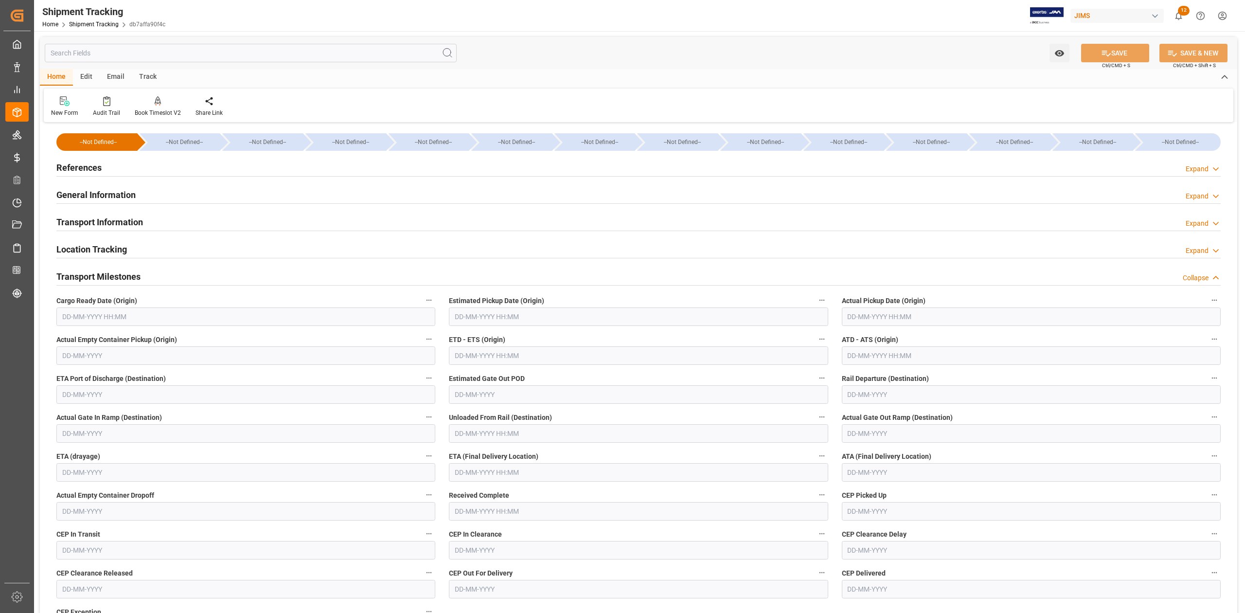
click at [161, 323] on input "text" at bounding box center [245, 316] width 379 height 18
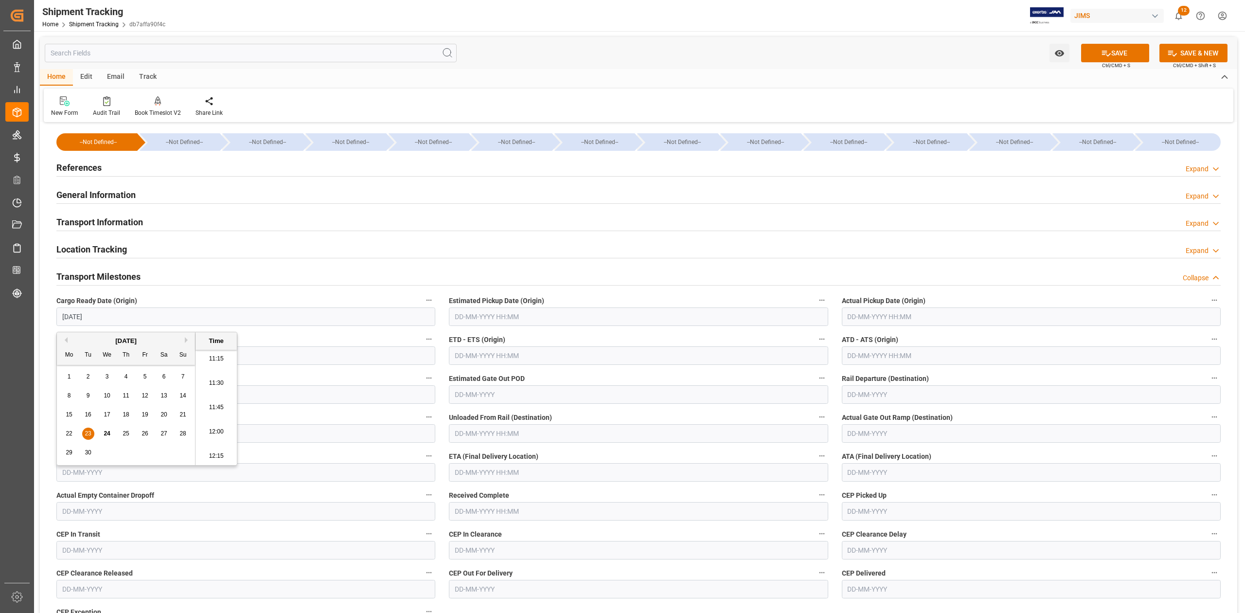
click at [512, 321] on input "text" at bounding box center [638, 316] width 379 height 18
type input "23-09-2025 00:00"
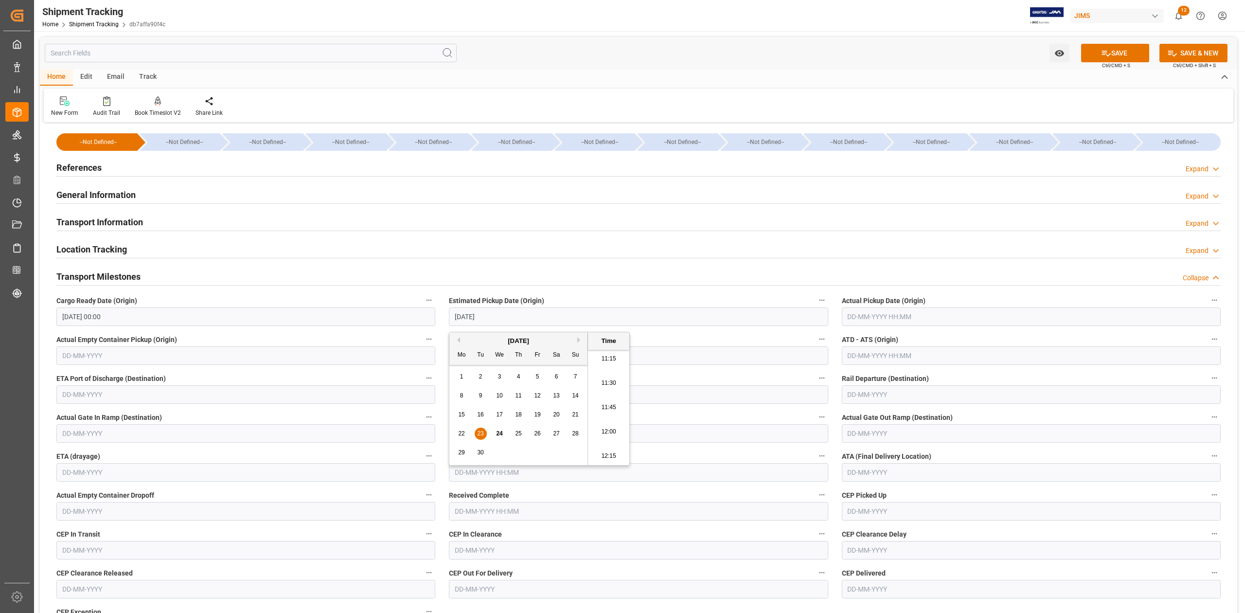
click at [869, 316] on input "text" at bounding box center [1031, 316] width 379 height 18
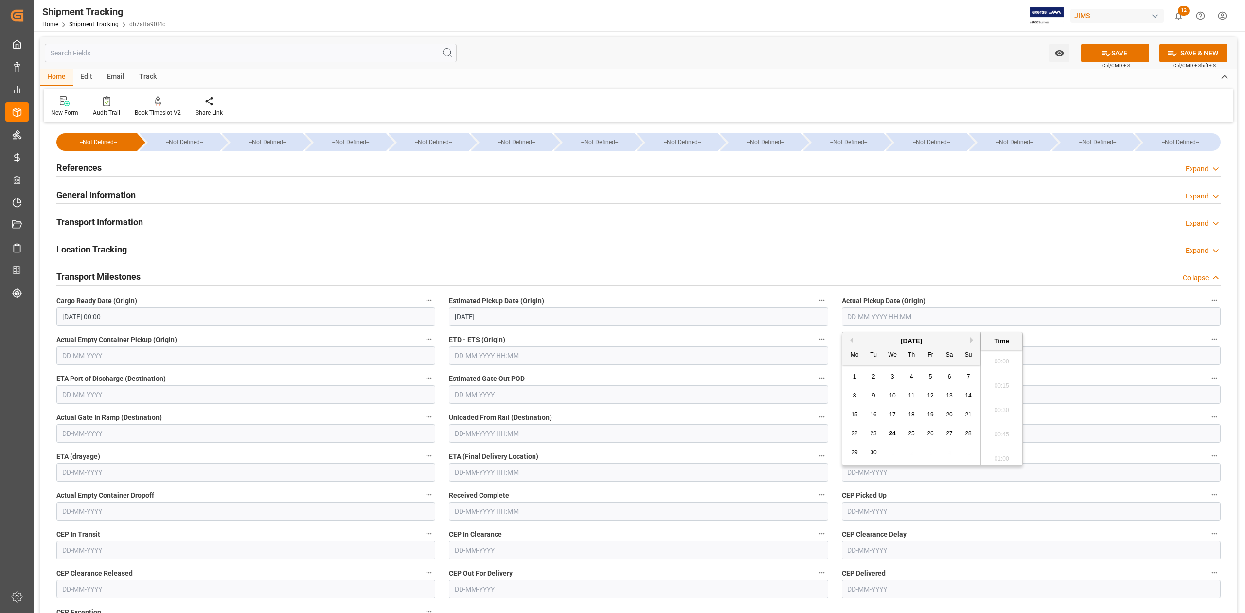
type input "23-09-2025 00:00"
click at [115, 318] on input "23-09-2025 00:00" at bounding box center [245, 316] width 379 height 18
type input "23-09-2025 00:00"
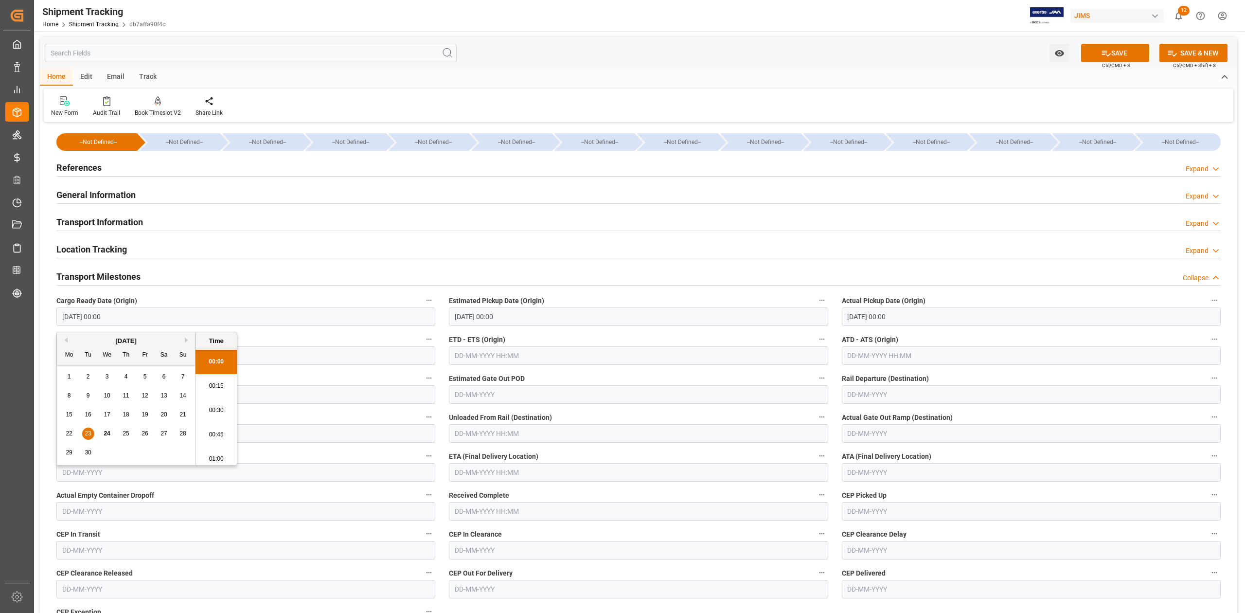
click at [115, 318] on input "23-09-2025 00:00" at bounding box center [245, 316] width 379 height 18
click at [911, 323] on input "23-09-2025 00:00" at bounding box center [1031, 316] width 379 height 18
type input "22-09-2025 00:00"
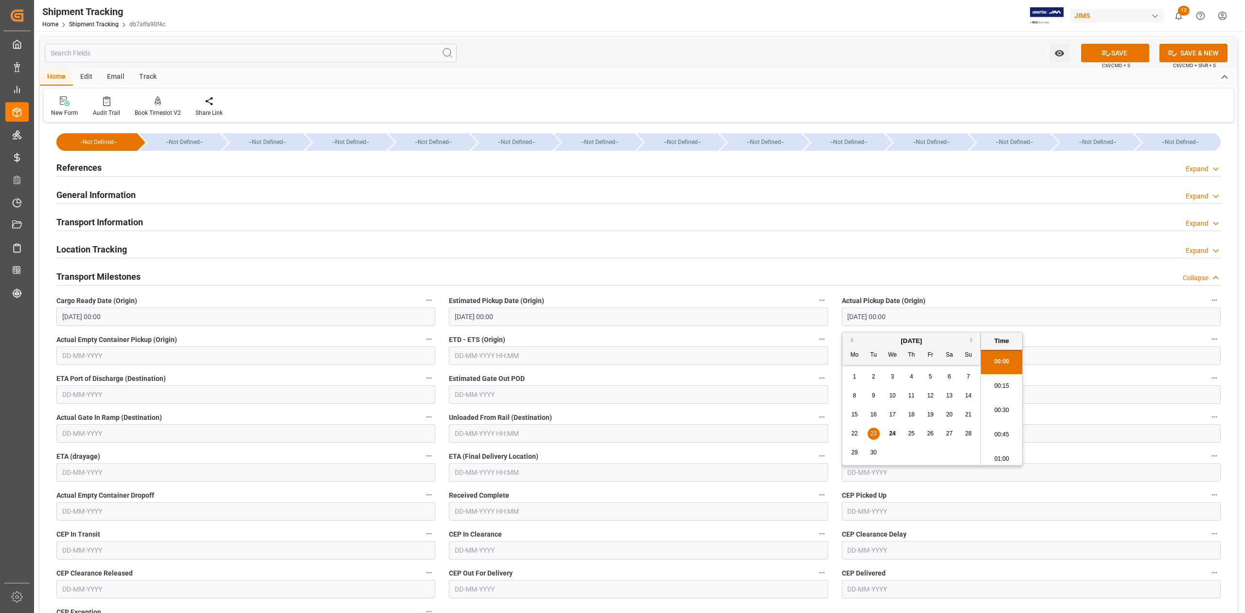
click at [911, 323] on input "23-09-2025 00:00" at bounding box center [1031, 316] width 379 height 18
click at [1082, 356] on input "text" at bounding box center [1031, 355] width 379 height 18
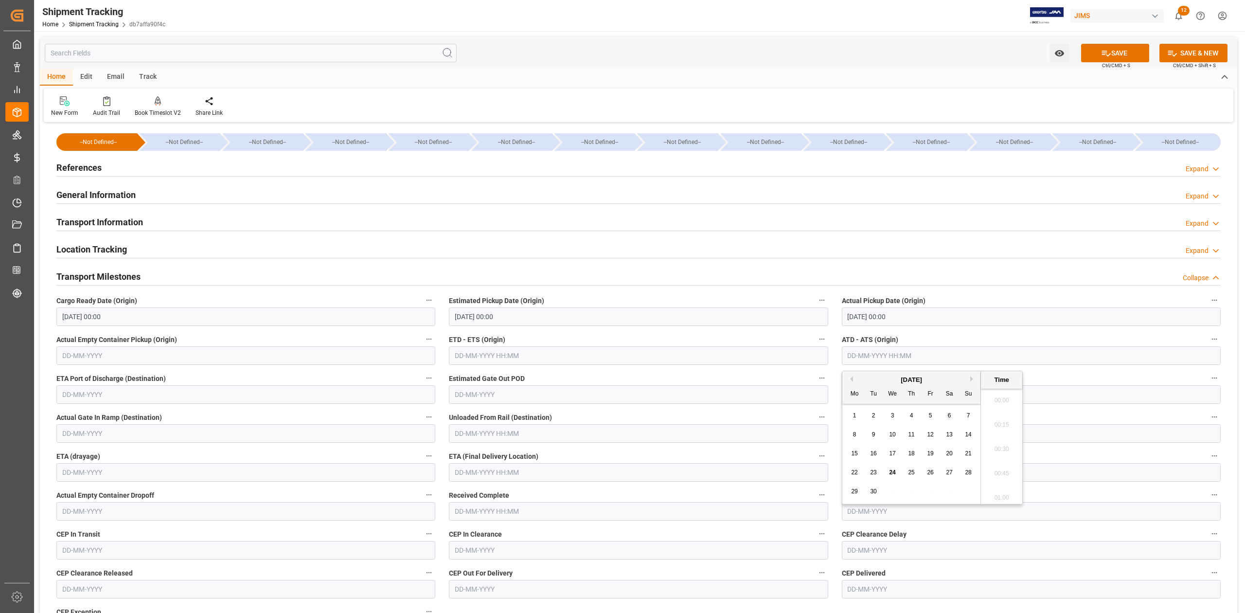
paste input "23-09-2025 00:00"
type input "23-09-2025 00:00"
click at [530, 475] on input "text" at bounding box center [638, 472] width 379 height 18
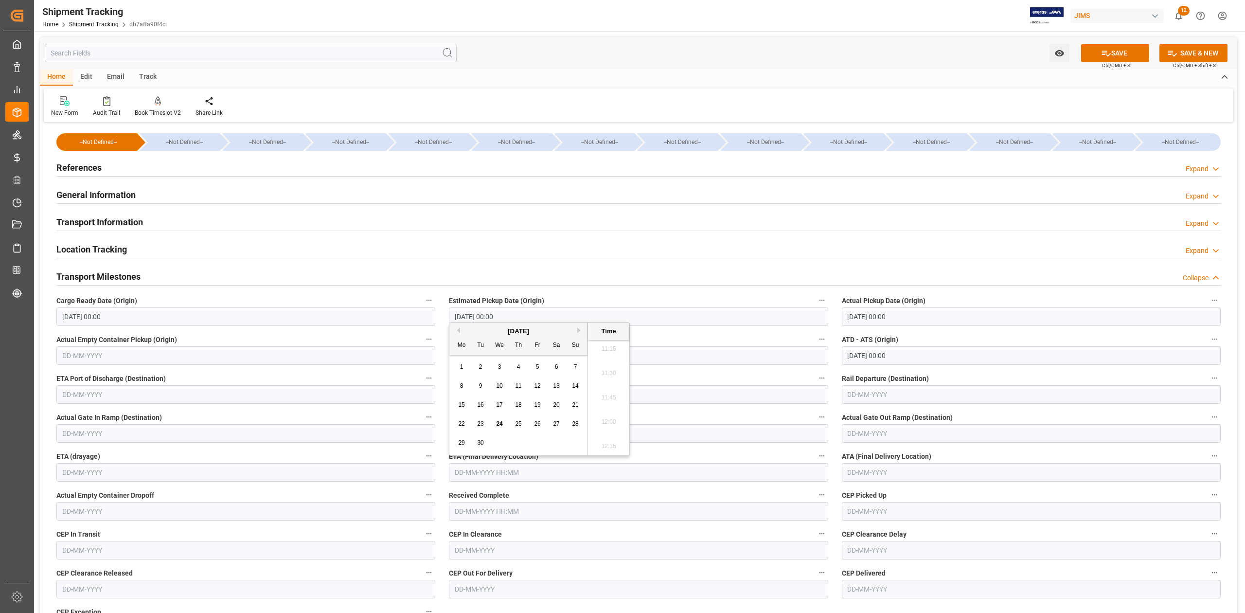
click at [518, 423] on span "25" at bounding box center [518, 423] width 6 height 7
type input "25-09-2025 00:00"
click at [1112, 57] on button "SAVE" at bounding box center [1115, 53] width 68 height 18
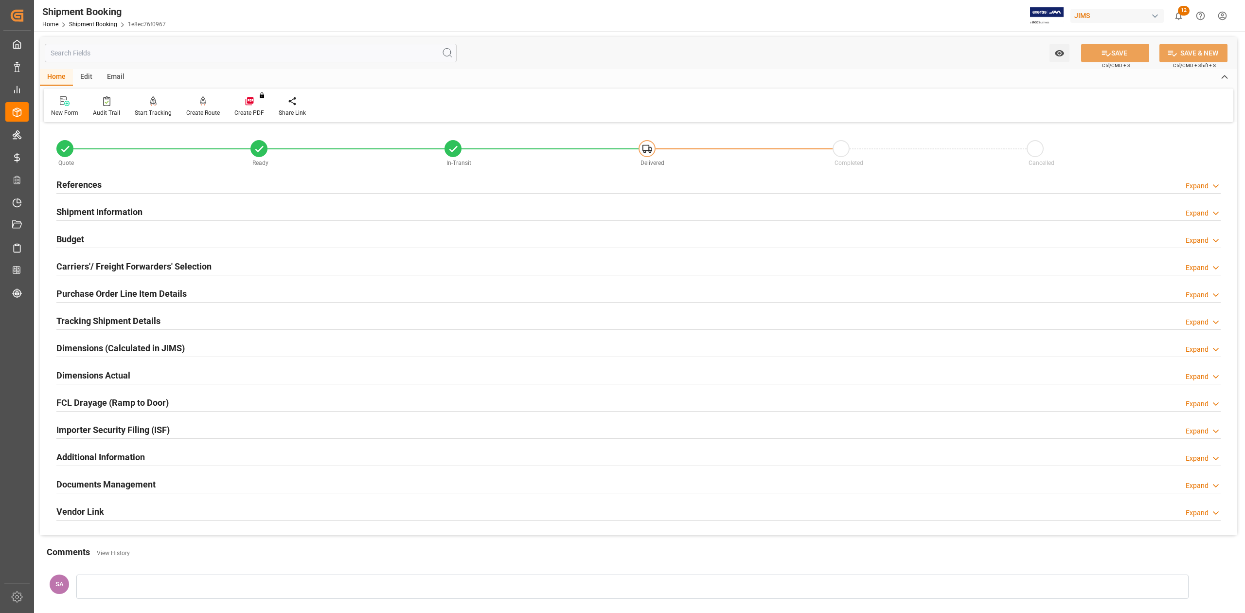
click at [106, 212] on h2 "Shipment Information" at bounding box center [99, 211] width 86 height 13
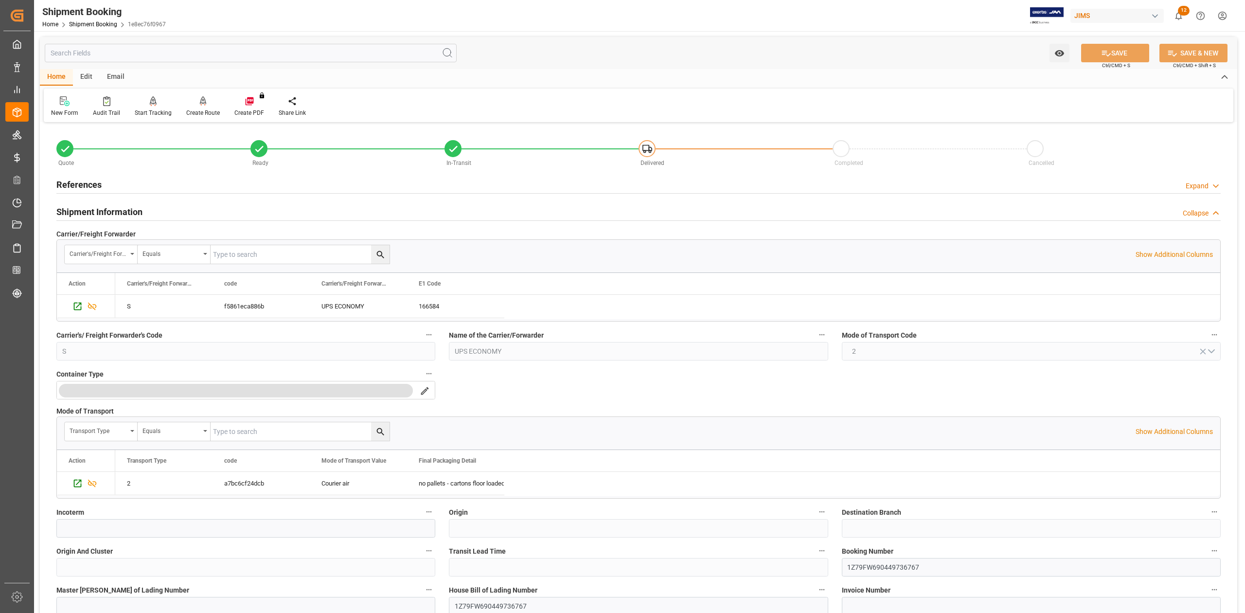
click at [139, 211] on h2 "Shipment Information" at bounding box center [99, 211] width 86 height 13
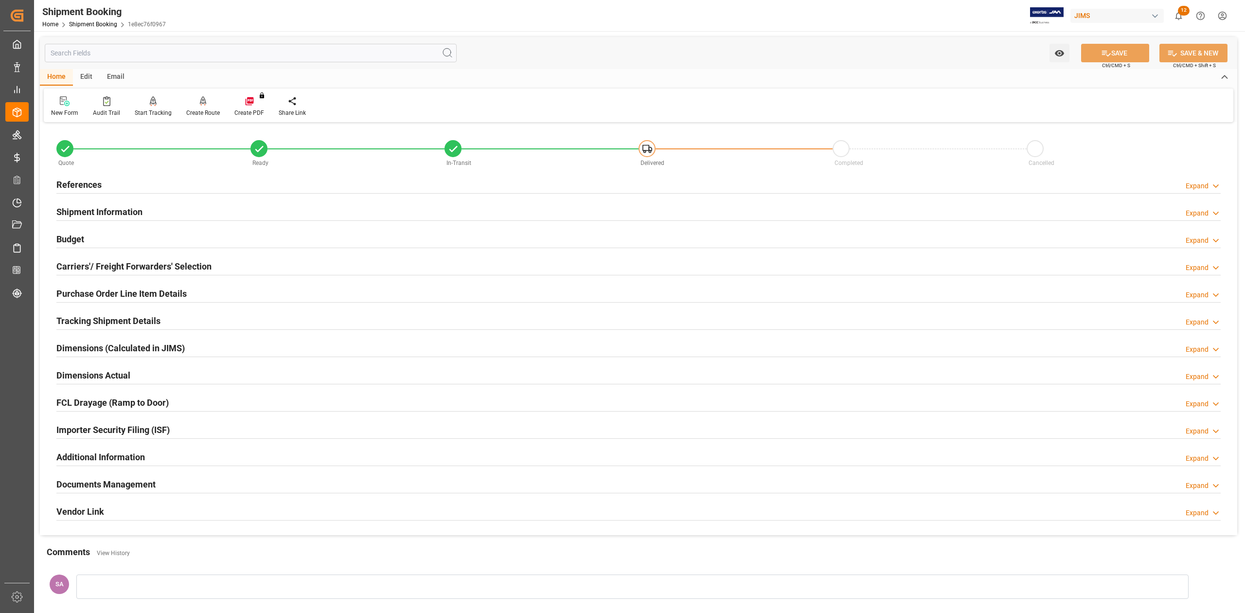
click at [77, 180] on h2 "References" at bounding box center [78, 184] width 45 height 13
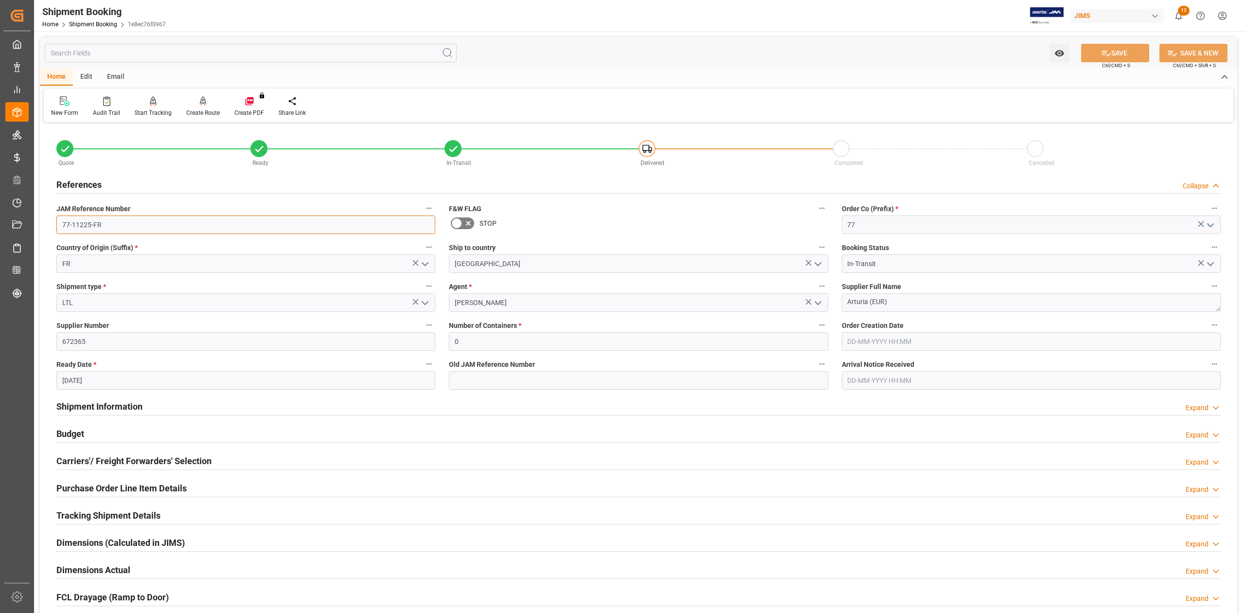
click at [115, 227] on input "77-11225-FR" at bounding box center [245, 224] width 379 height 18
click at [906, 300] on textarea "Arturia (EUR)" at bounding box center [1031, 302] width 379 height 18
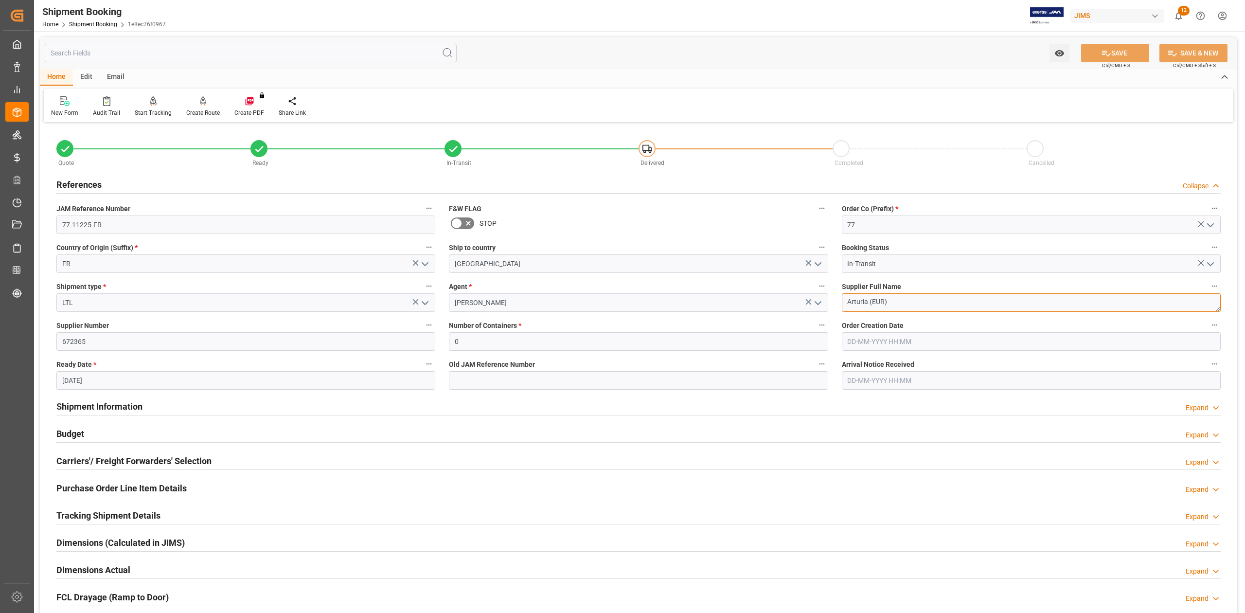
click at [906, 300] on textarea "Arturia (EUR)" at bounding box center [1031, 302] width 379 height 18
click at [120, 407] on h2 "Shipment Information" at bounding box center [99, 406] width 86 height 13
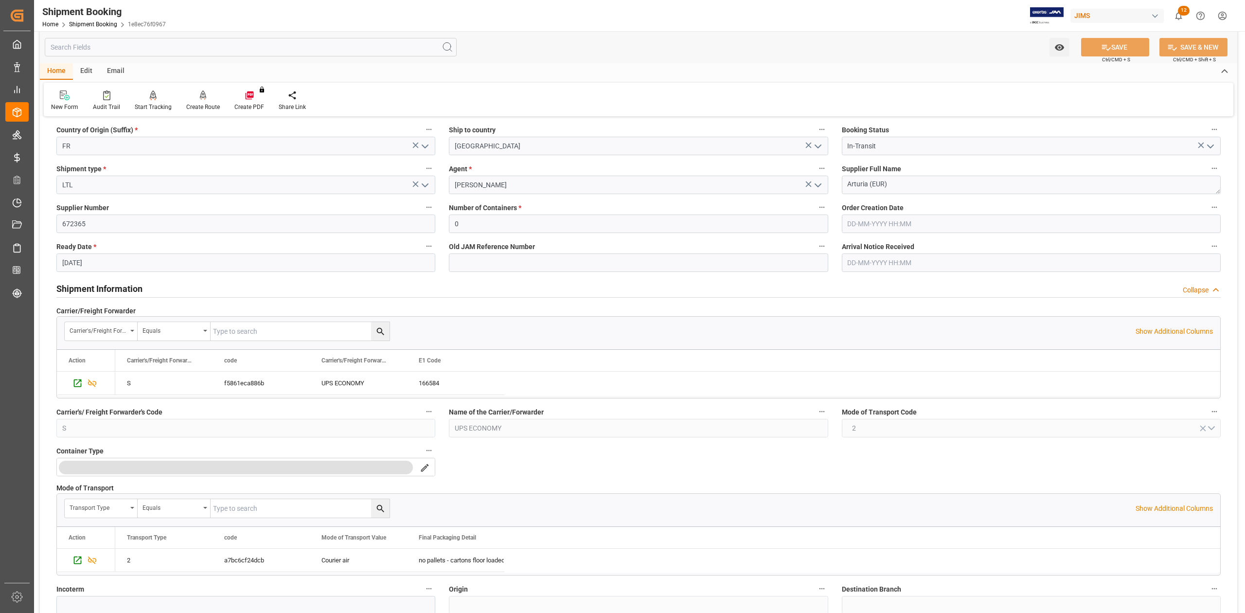
scroll to position [259, 0]
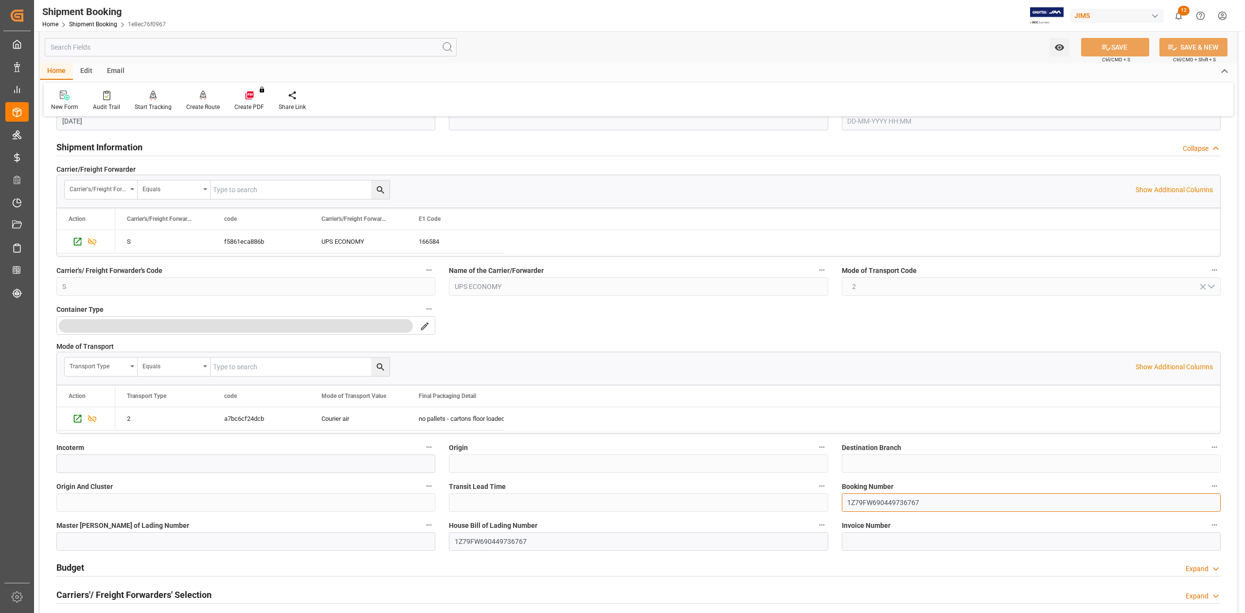
click at [905, 502] on input "1Z79FW690449736767" at bounding box center [1031, 502] width 379 height 18
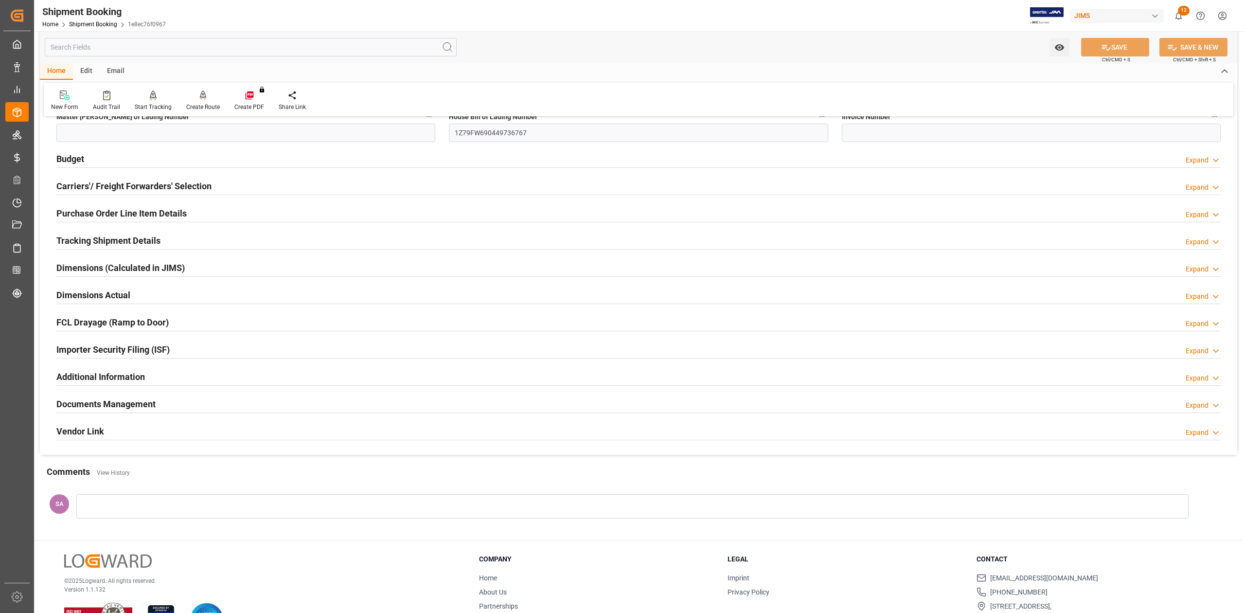
scroll to position [708, 0]
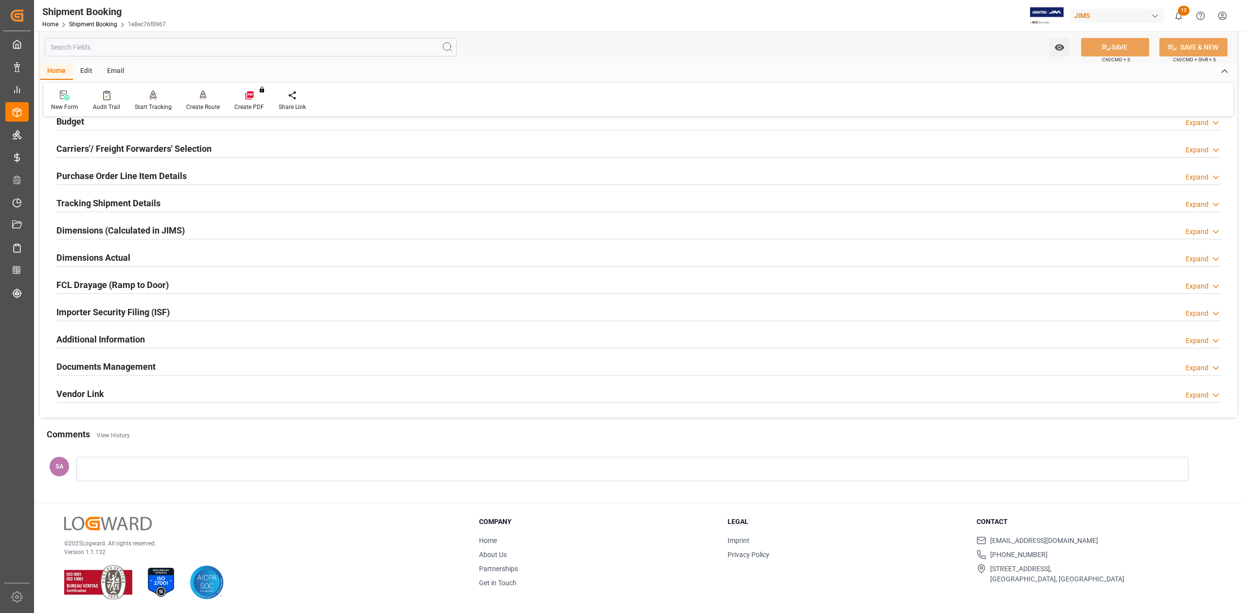
click at [137, 469] on div at bounding box center [632, 469] width 1112 height 24
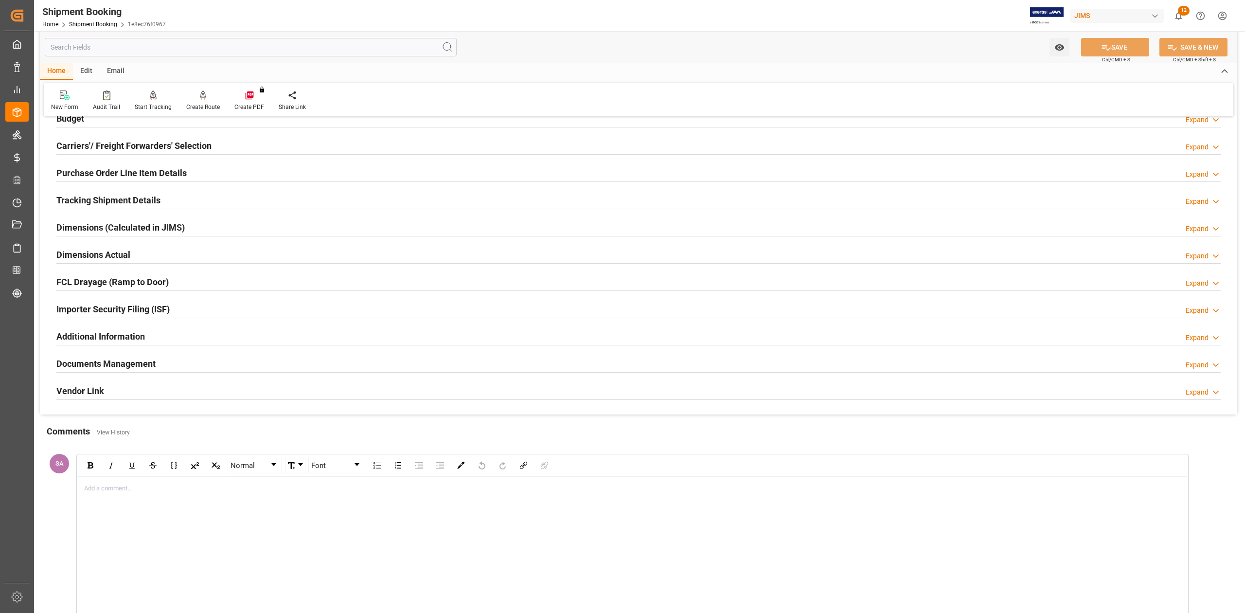
click at [104, 493] on div "rdw-editor" at bounding box center [633, 488] width 1096 height 10
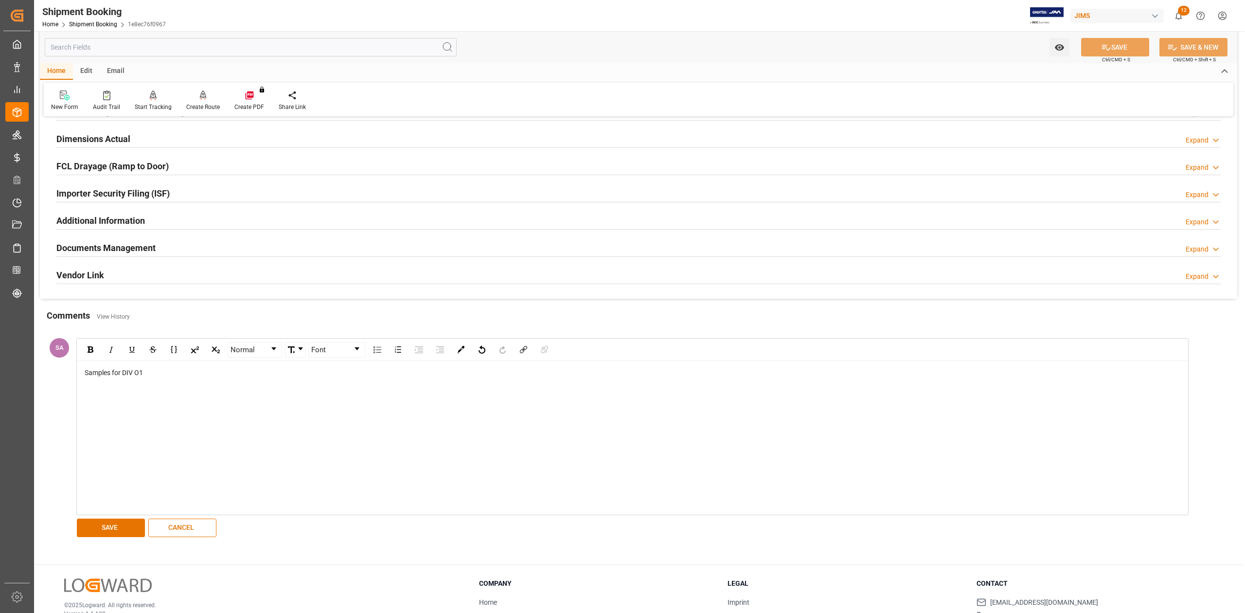
scroll to position [889, 0]
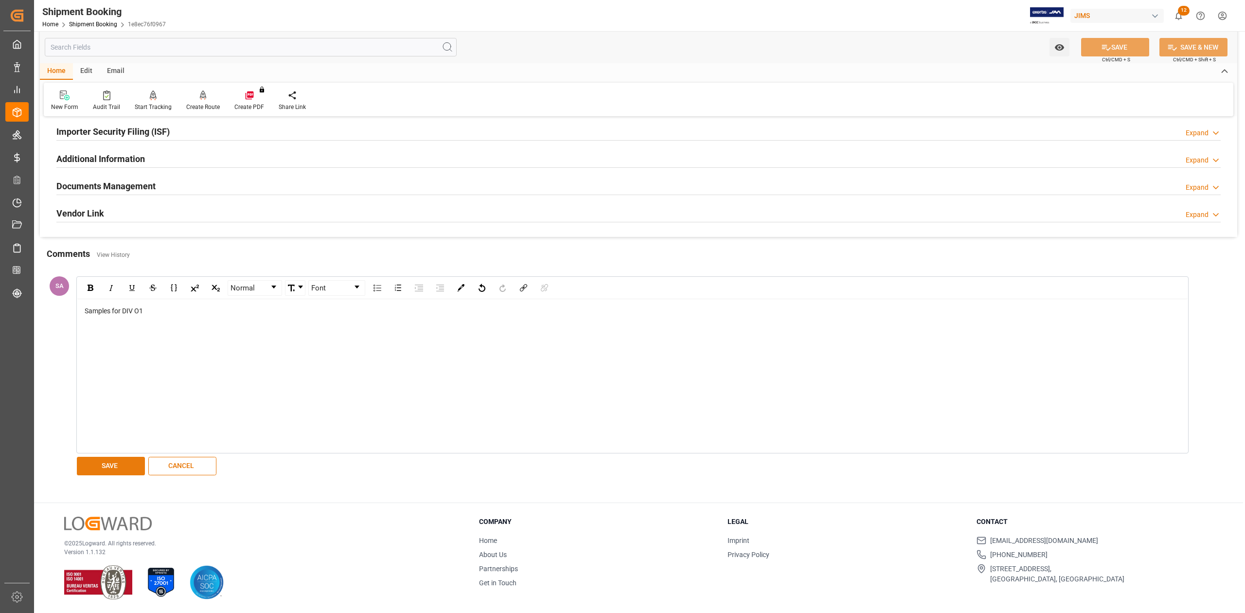
click at [106, 465] on button "SAVE" at bounding box center [111, 466] width 68 height 18
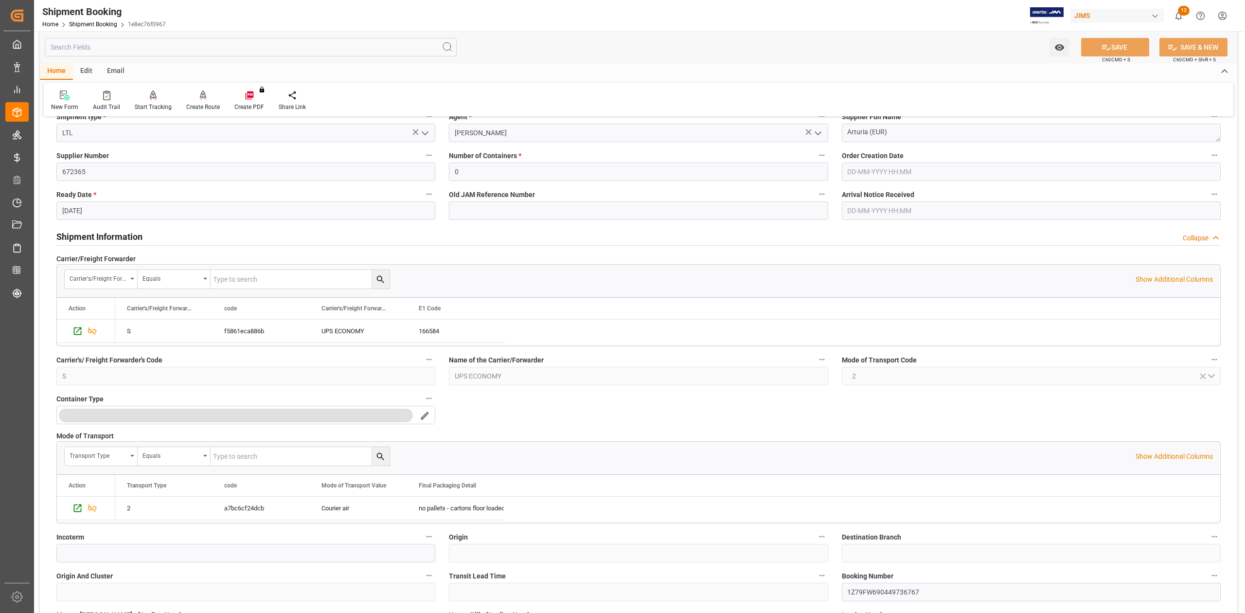
scroll to position [0, 0]
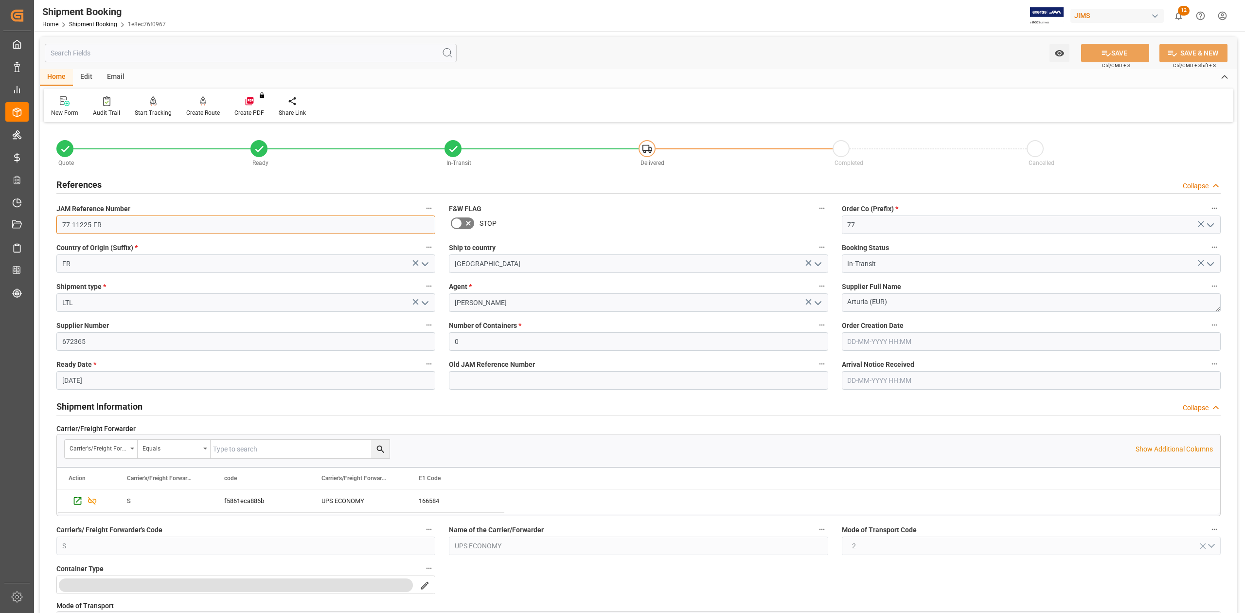
click at [117, 227] on input "77-11225-FR" at bounding box center [245, 224] width 379 height 18
click at [889, 306] on textarea "Arturia (EUR)" at bounding box center [1031, 302] width 379 height 18
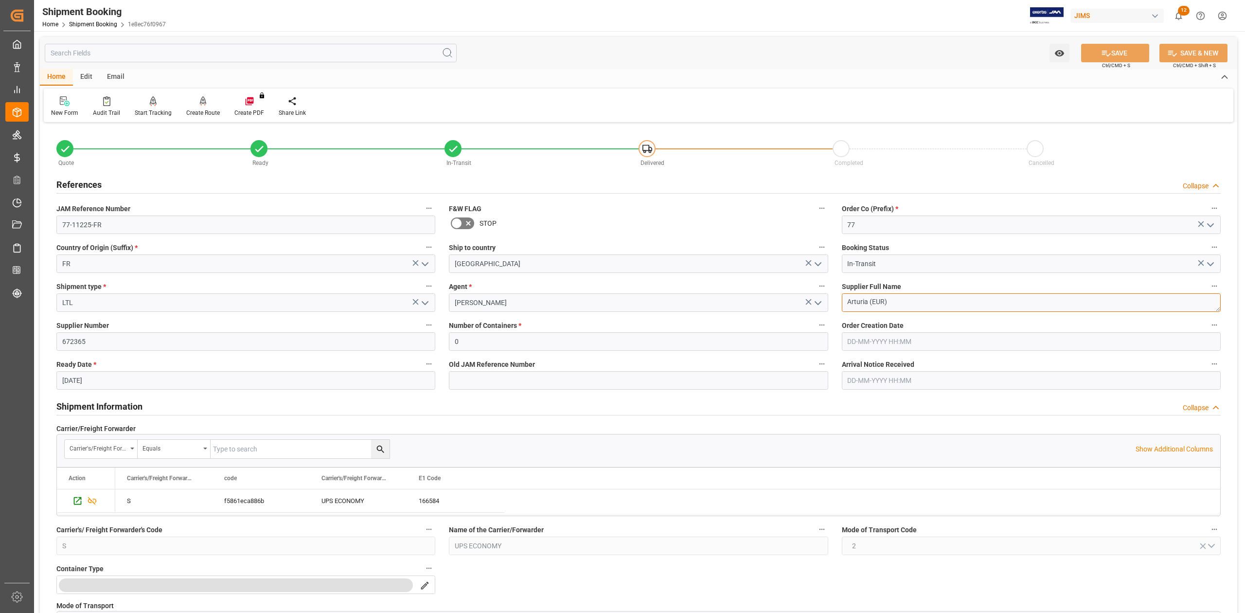
click at [889, 306] on textarea "Arturia (EUR)" at bounding box center [1031, 302] width 379 height 18
click at [137, 230] on input "77-11225-FR" at bounding box center [245, 224] width 379 height 18
click at [137, 229] on input "77-11225-FR" at bounding box center [245, 224] width 379 height 18
click at [115, 225] on input "77-11225-FR" at bounding box center [245, 224] width 379 height 18
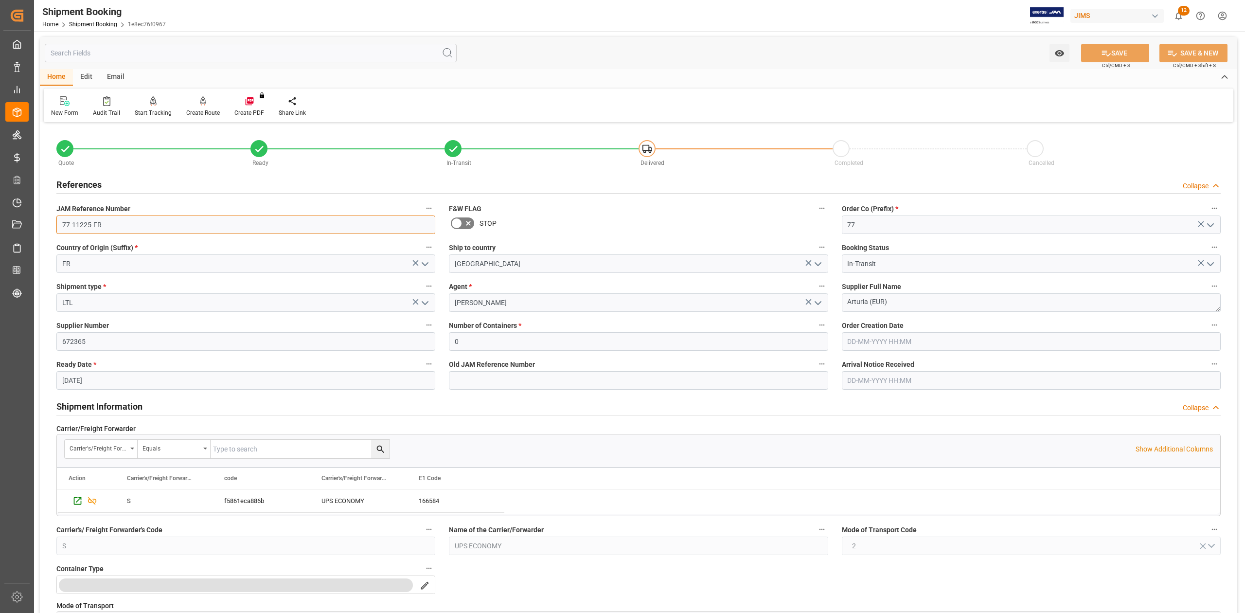
click at [115, 225] on input "77-11225-FR" at bounding box center [245, 224] width 379 height 18
click at [940, 300] on textarea "Arturia (EUR)" at bounding box center [1031, 302] width 379 height 18
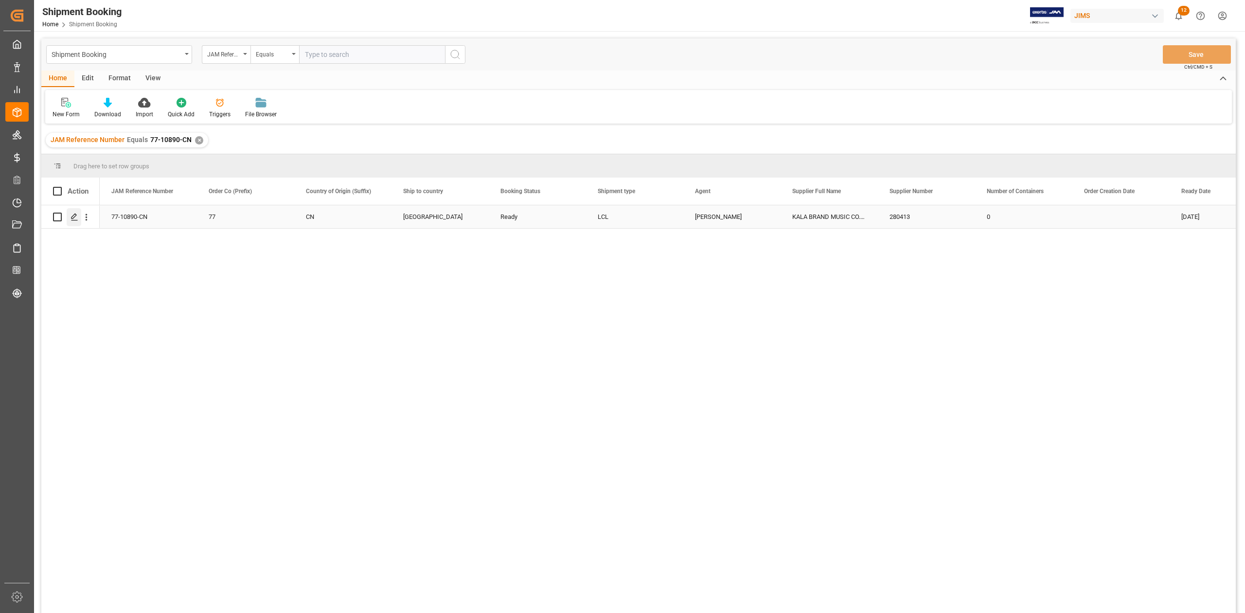
click at [72, 220] on line "Press SPACE to select this row." at bounding box center [74, 220] width 6 height 0
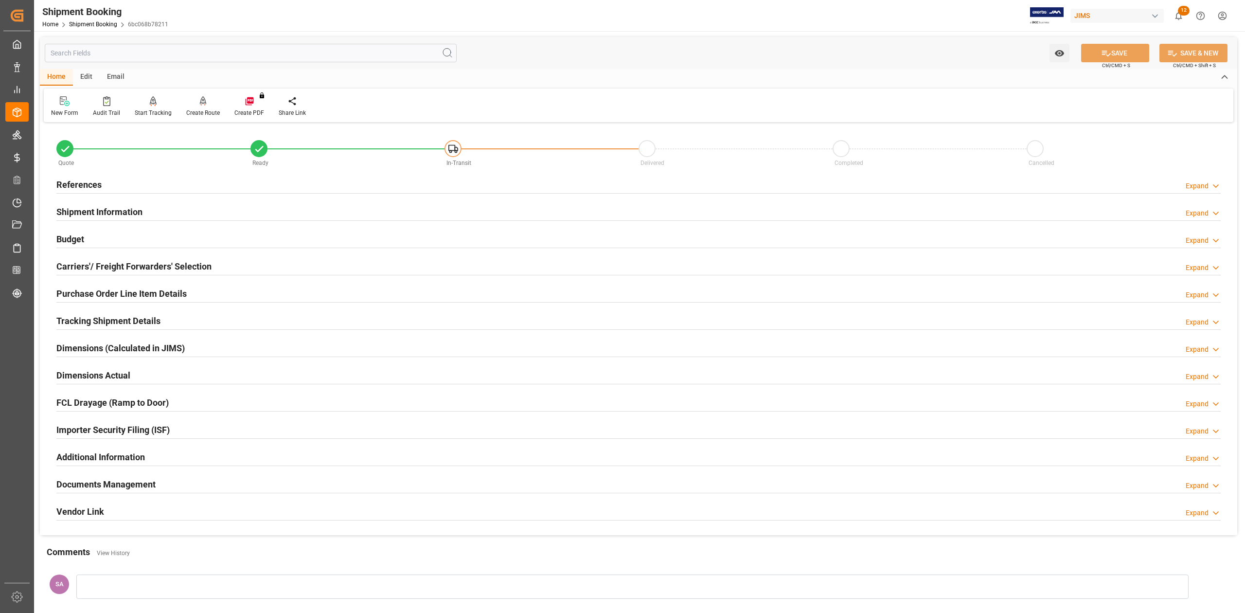
click at [71, 188] on h2 "References" at bounding box center [78, 184] width 45 height 13
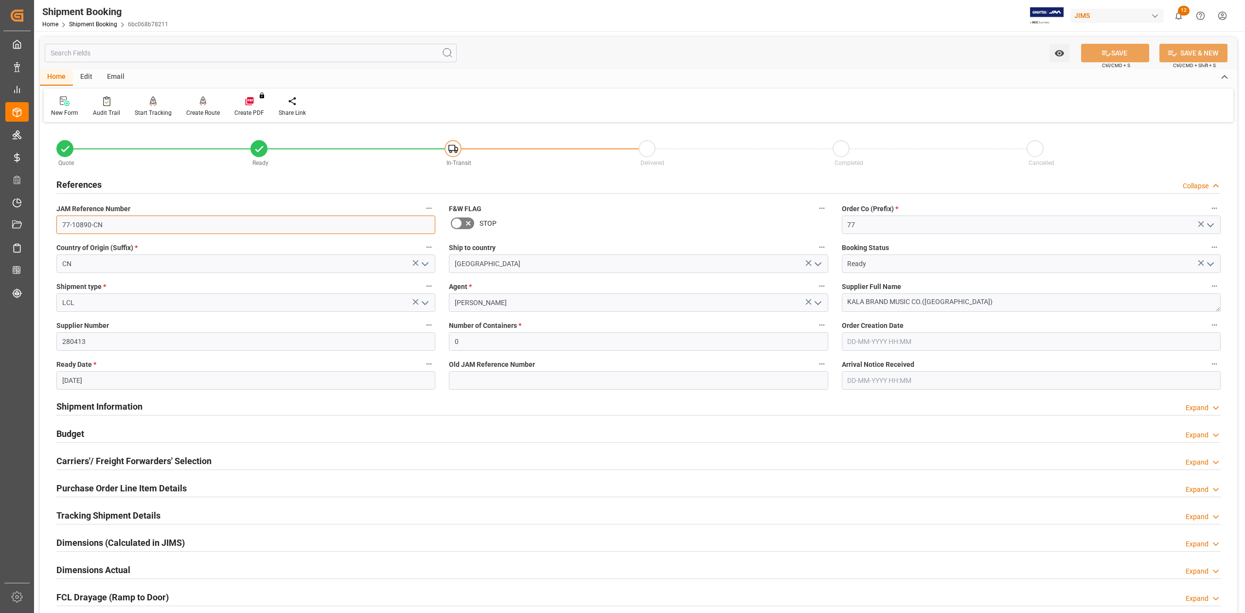
click at [129, 230] on input "77-10890-CN" at bounding box center [245, 224] width 379 height 18
click at [971, 301] on textarea "KALA BRAND MUSIC CO.([GEOGRAPHIC_DATA])" at bounding box center [1031, 302] width 379 height 18
click at [971, 301] on textarea "KALA BRAND MUSIC CO.(Xiamen)" at bounding box center [1031, 302] width 379 height 18
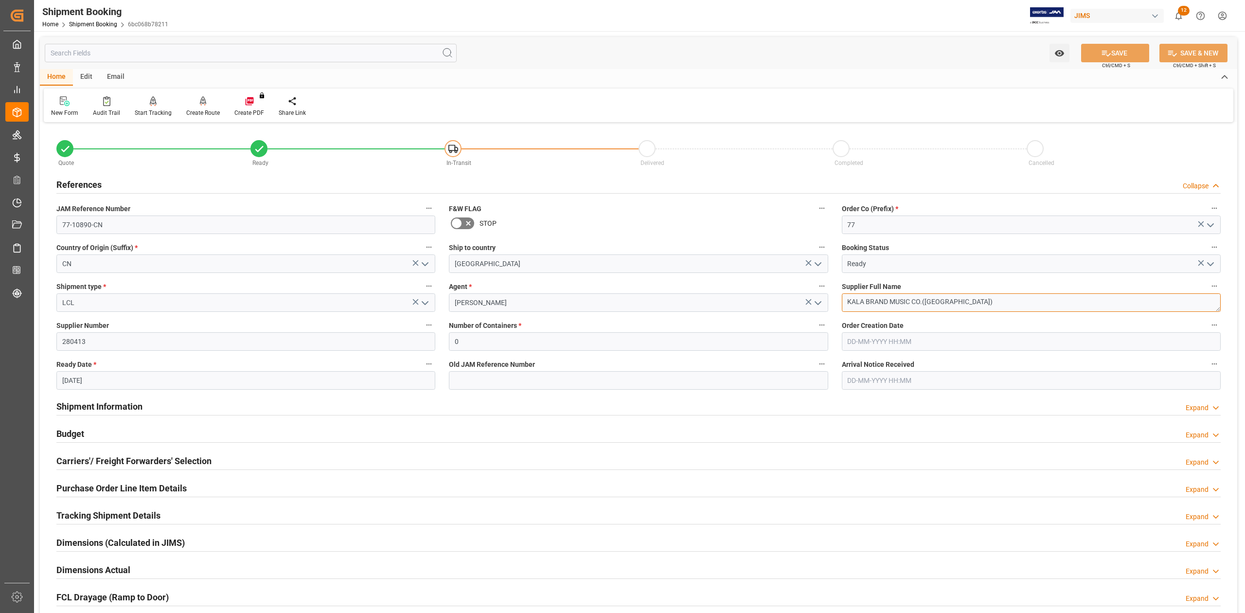
click at [971, 301] on textarea "KALA BRAND MUSIC CO.(Xiamen)" at bounding box center [1031, 302] width 379 height 18
drag, startPoint x: 125, startPoint y: 411, endPoint x: 726, endPoint y: 411, distance: 601.0
click at [125, 411] on h2 "Shipment Information" at bounding box center [99, 406] width 86 height 13
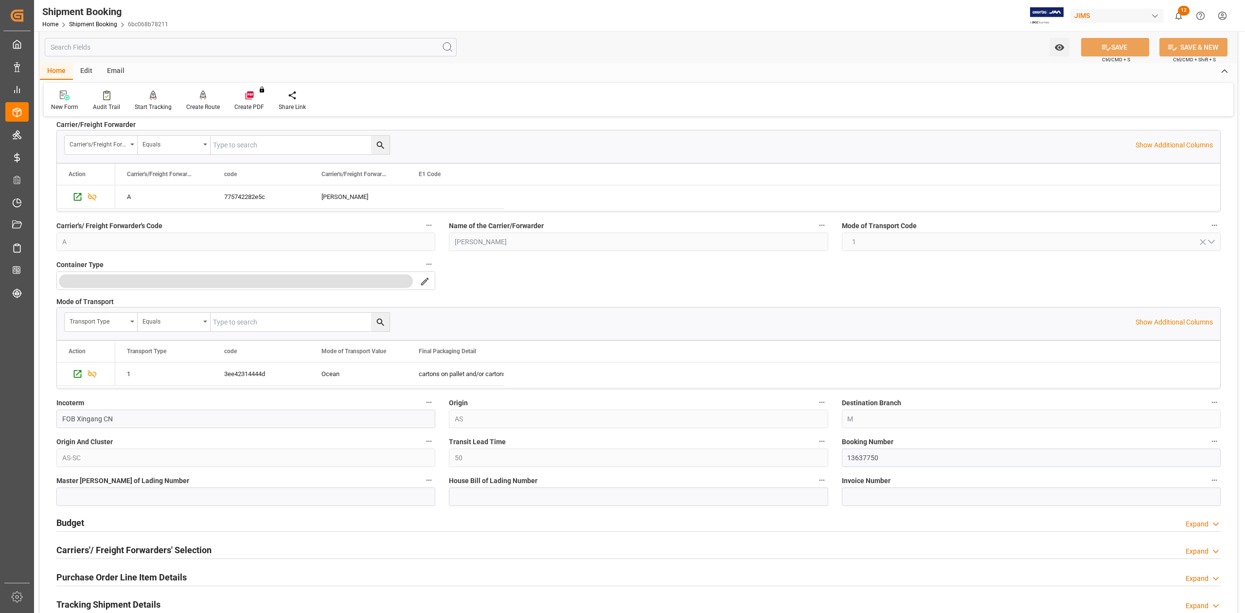
scroll to position [324, 0]
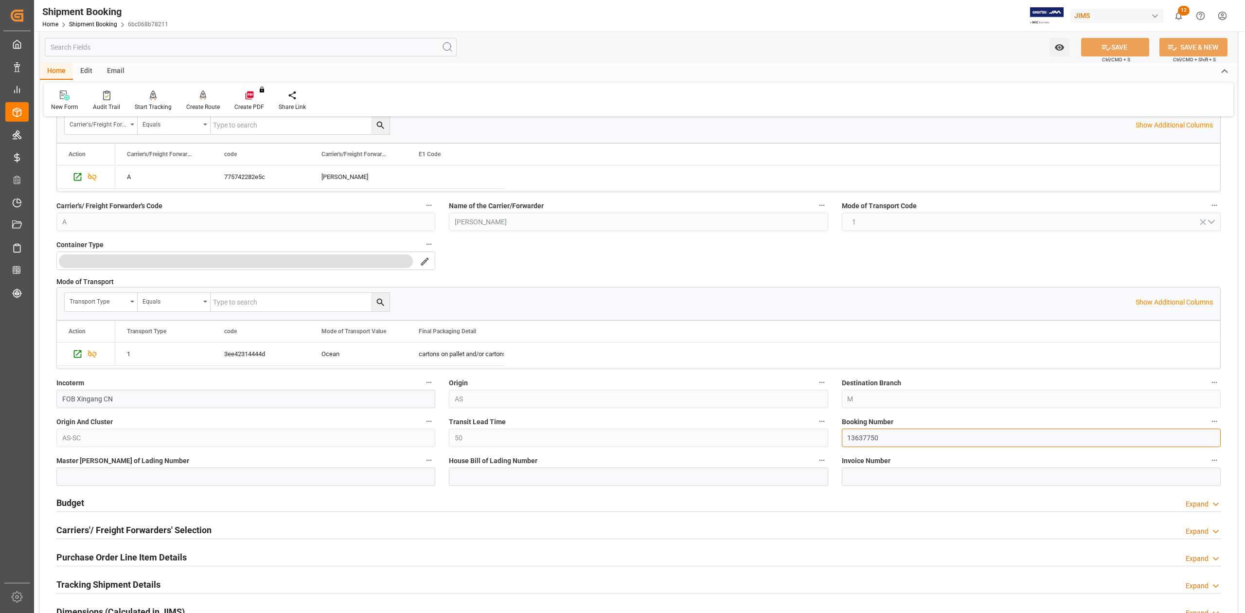
click at [855, 437] on input "13637750" at bounding box center [1031, 437] width 379 height 18
click at [485, 472] on input at bounding box center [638, 476] width 379 height 18
paste input "DMCNSY088572"
type input "DMCNSY088572"
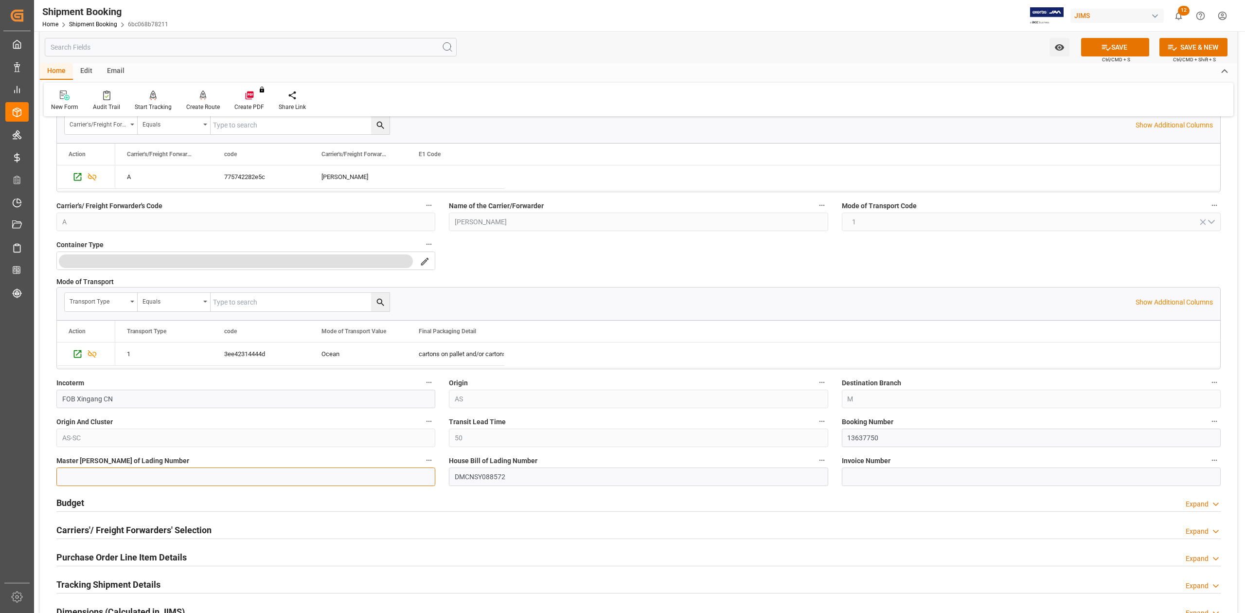
click at [191, 479] on input at bounding box center [245, 476] width 379 height 18
paste input "YMJAW228273989"
type input "YMJAW228273989"
click at [1112, 43] on button "SAVE" at bounding box center [1115, 47] width 68 height 18
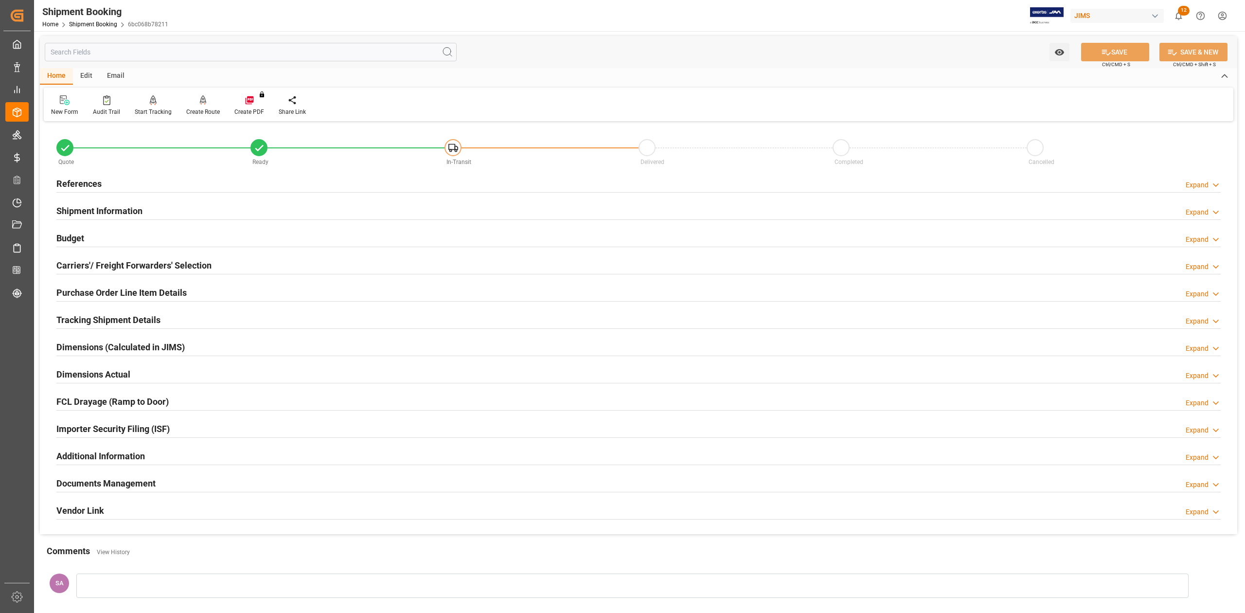
scroll to position [0, 0]
click at [82, 180] on h2 "References" at bounding box center [78, 184] width 45 height 13
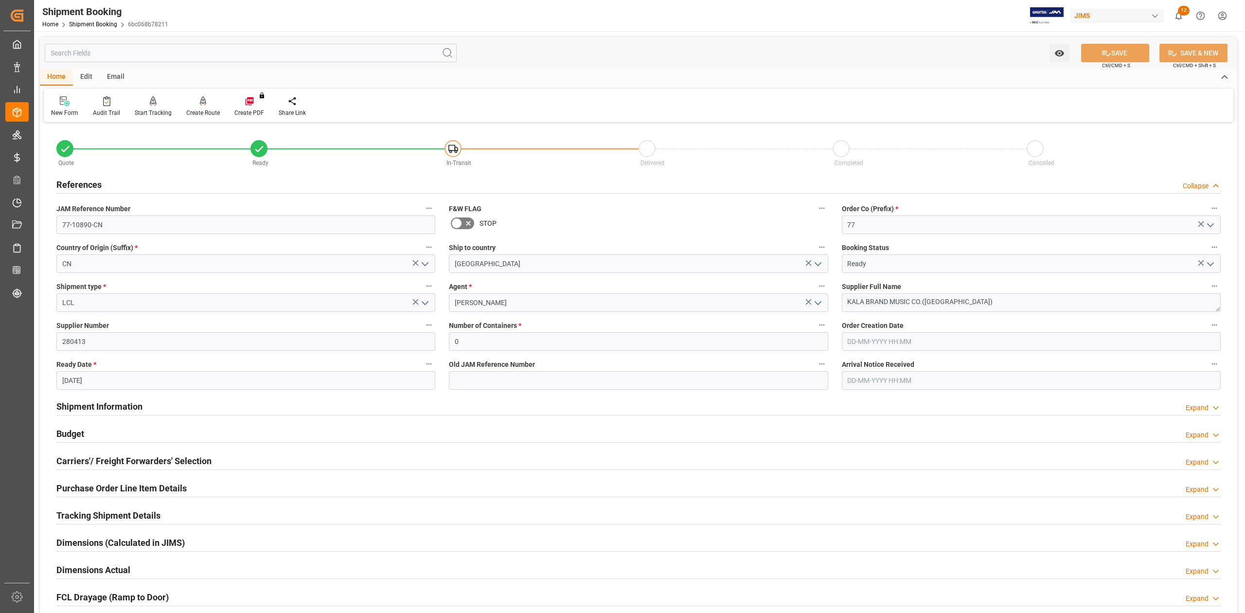
drag, startPoint x: 73, startPoint y: 434, endPoint x: 91, endPoint y: 434, distance: 18.5
click at [73, 434] on h2 "Budget" at bounding box center [70, 433] width 28 height 13
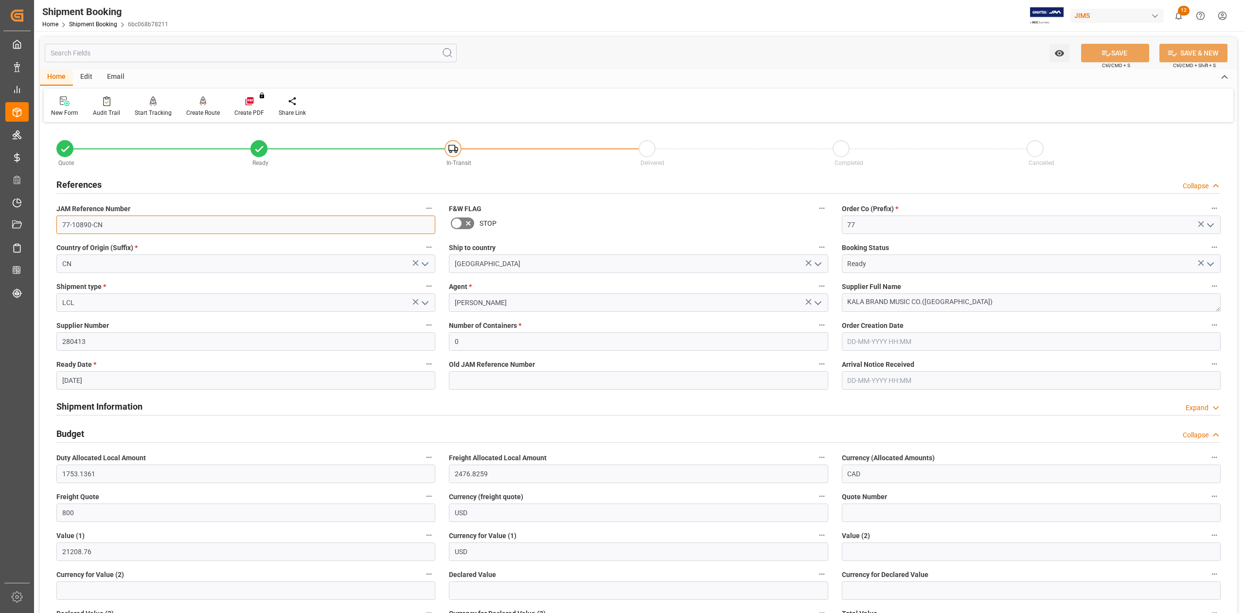
click at [80, 227] on input "77-10890-CN" at bounding box center [245, 224] width 379 height 18
click at [81, 227] on input "77-10890-CN" at bounding box center [245, 224] width 379 height 18
click at [133, 227] on input "77-10890-CN" at bounding box center [245, 224] width 379 height 18
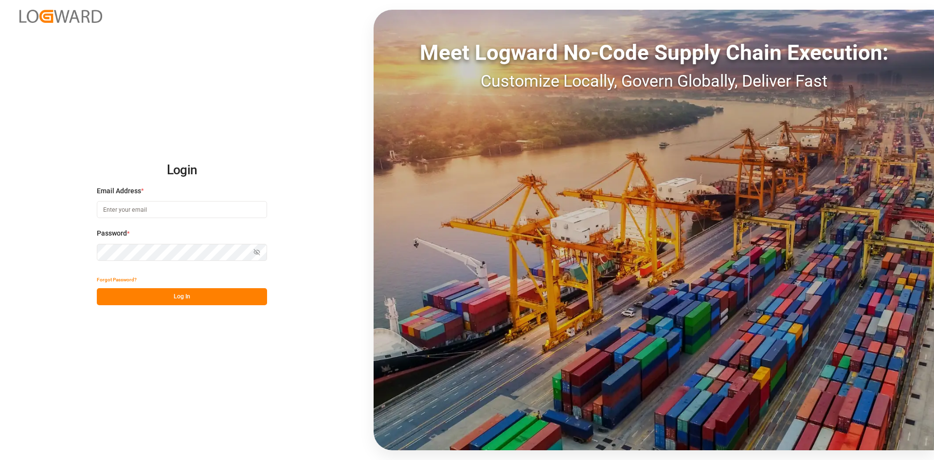
type input "[PERSON_NAME][EMAIL_ADDRESS][PERSON_NAME][DOMAIN_NAME]"
click at [190, 301] on button "Log In" at bounding box center [182, 296] width 170 height 17
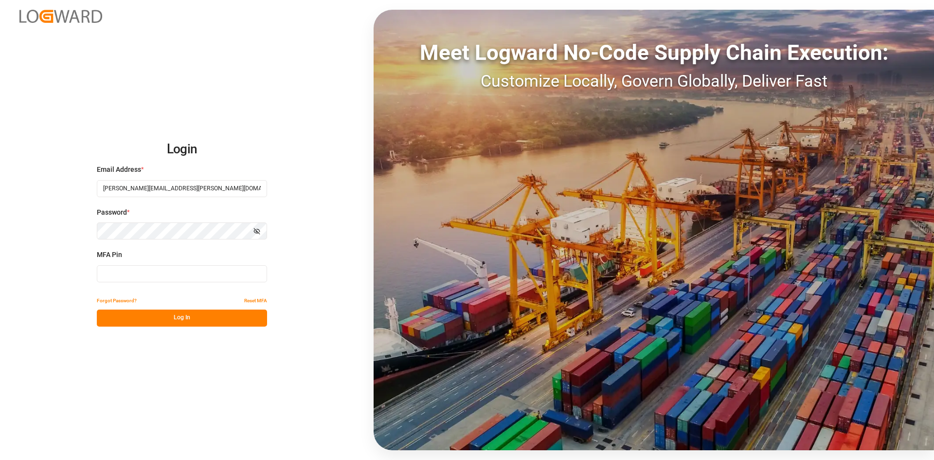
click at [119, 273] on input at bounding box center [182, 273] width 170 height 17
click at [173, 280] on input at bounding box center [182, 273] width 170 height 17
type input "599726"
click at [196, 319] on button "Log In" at bounding box center [182, 317] width 170 height 17
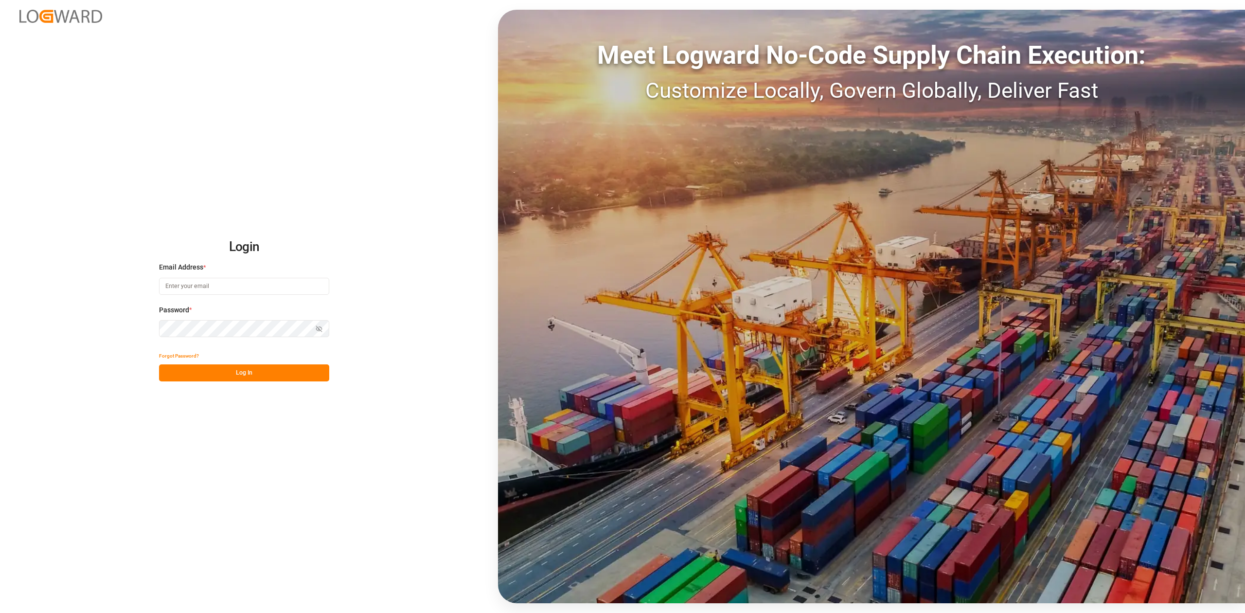
type input "[PERSON_NAME][EMAIL_ADDRESS][PERSON_NAME][DOMAIN_NAME]"
click at [236, 374] on button "Log In" at bounding box center [244, 372] width 170 height 17
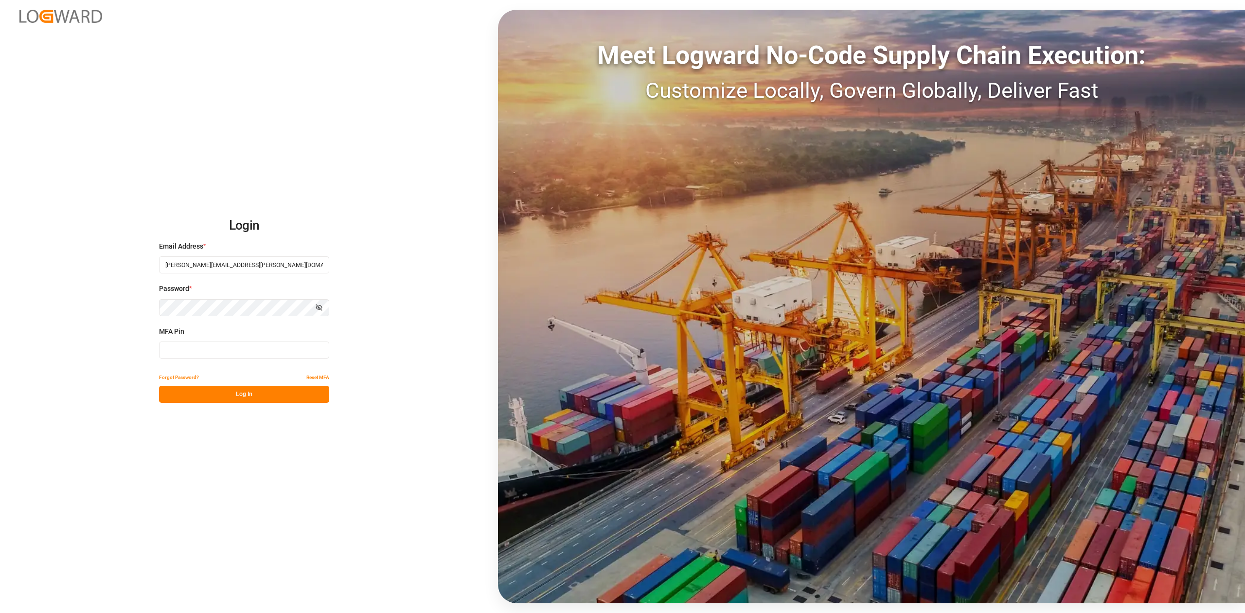
click at [198, 348] on input at bounding box center [244, 349] width 170 height 17
type input "555480"
click at [248, 392] on button "Log In" at bounding box center [244, 394] width 170 height 17
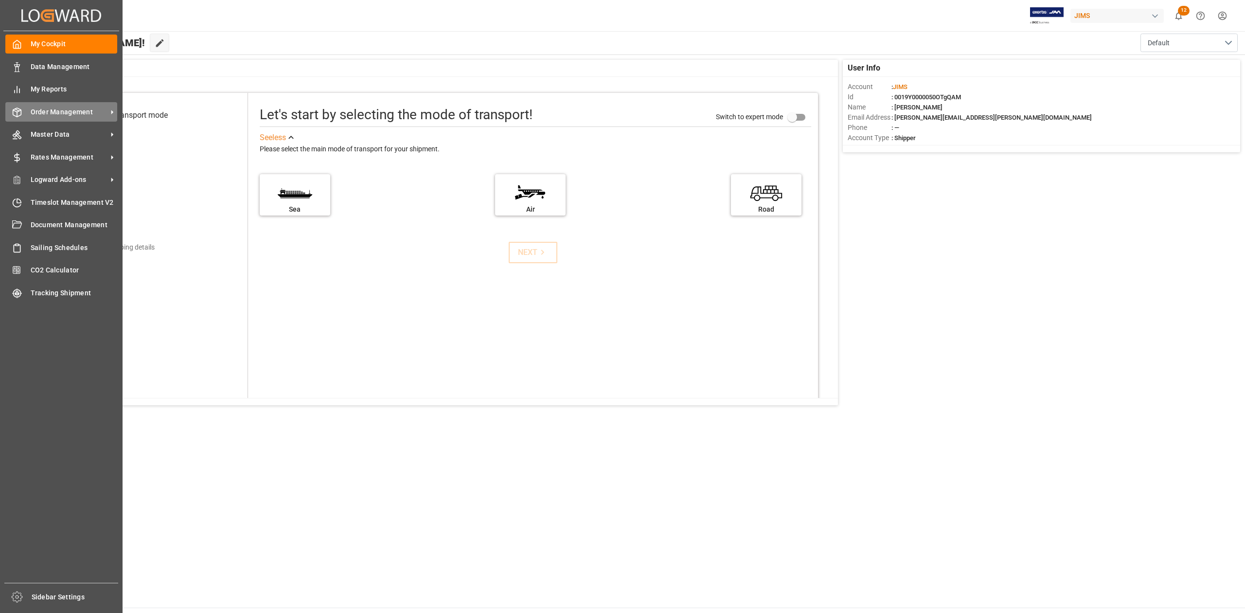
click at [40, 109] on span "Order Management" at bounding box center [69, 112] width 77 height 10
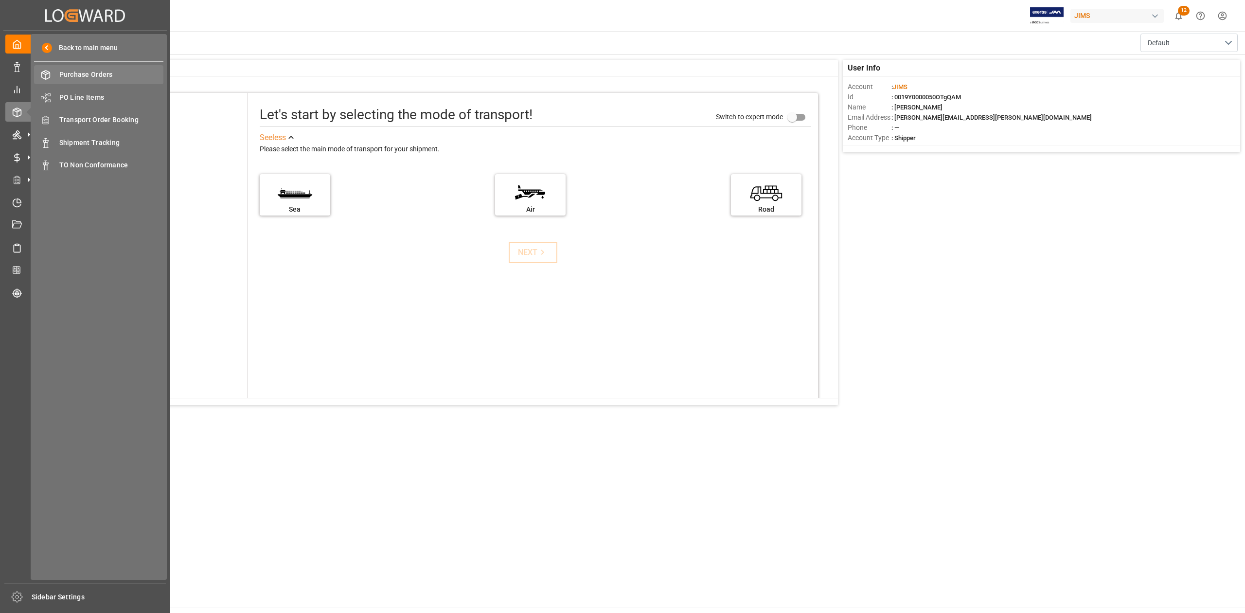
click at [100, 75] on span "Purchase Orders" at bounding box center [111, 75] width 105 height 10
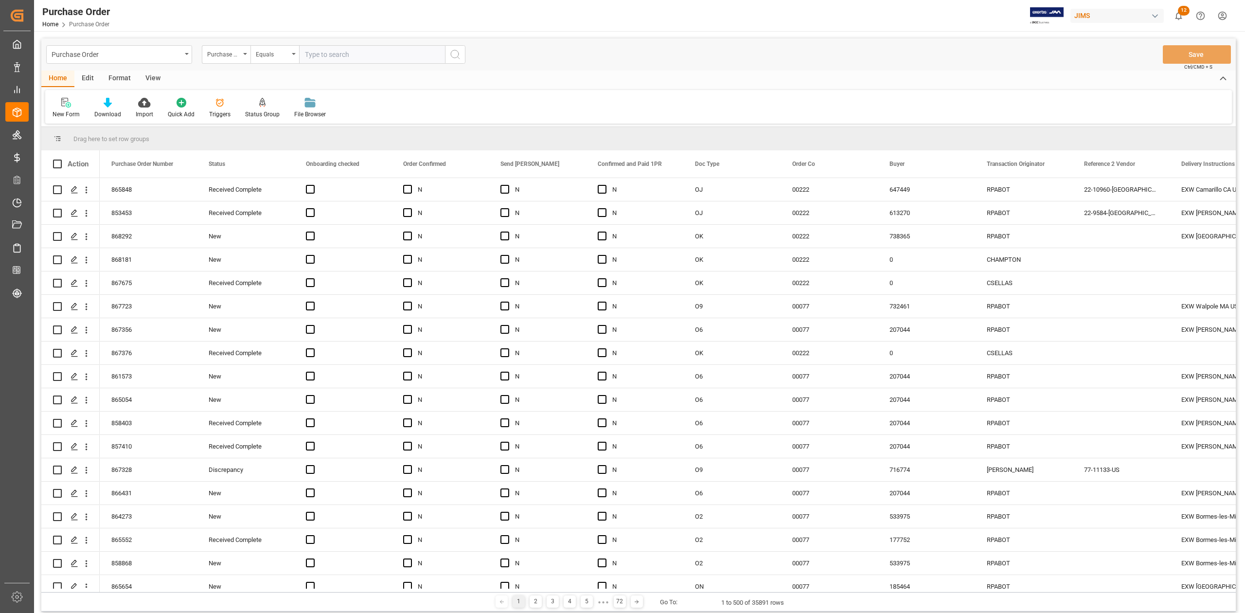
click at [331, 53] on input "text" at bounding box center [372, 54] width 146 height 18
type input "829507"
click at [454, 55] on icon "search button" at bounding box center [455, 55] width 12 height 12
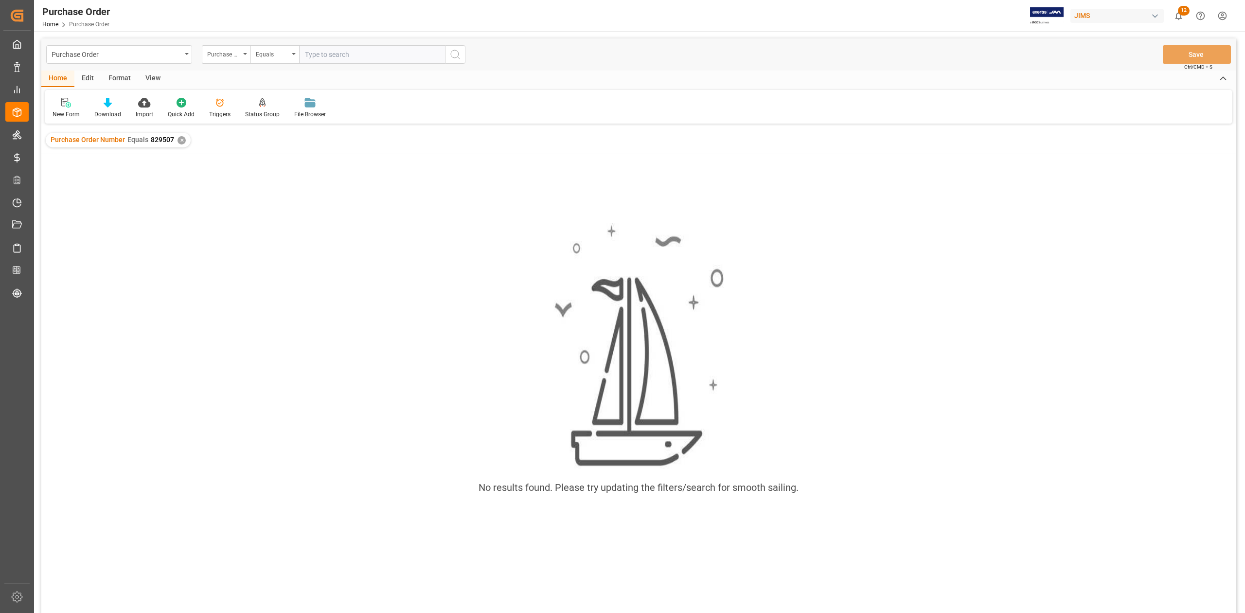
click at [180, 141] on div "✕" at bounding box center [181, 140] width 8 height 8
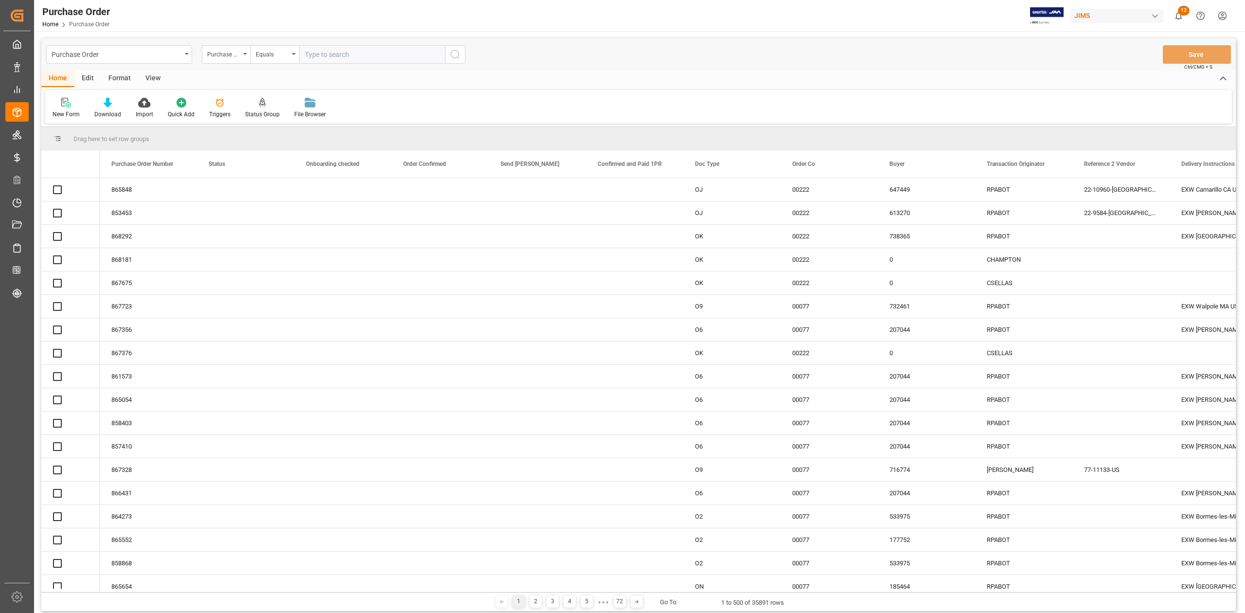
click at [366, 56] on input "text" at bounding box center [372, 54] width 146 height 18
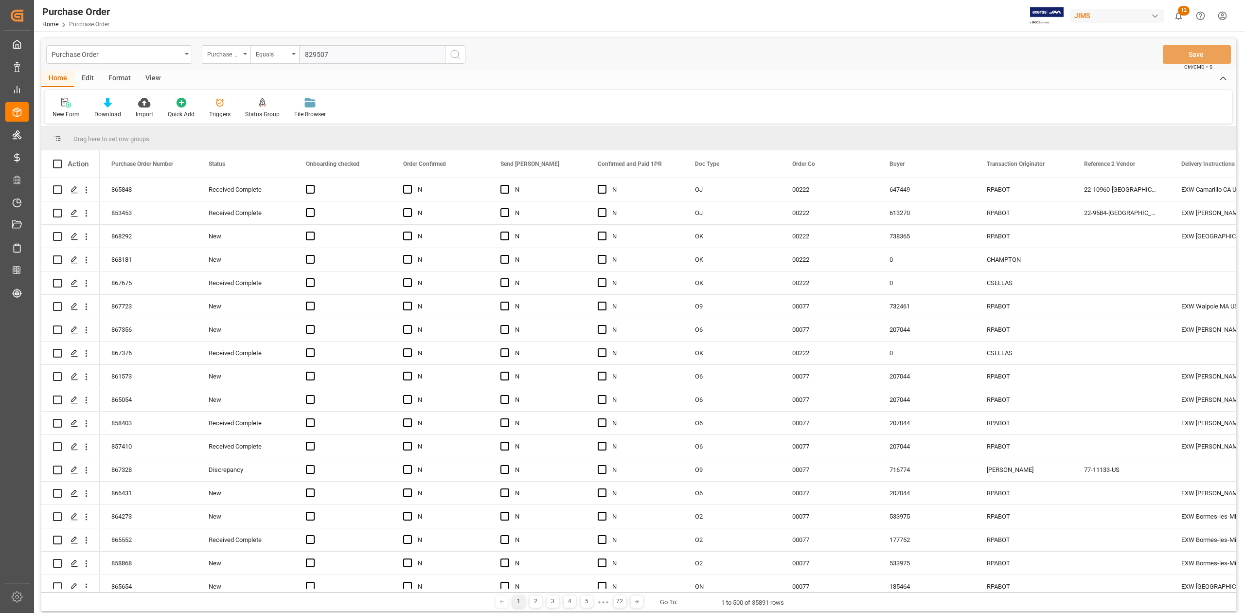
type input "829507"
click at [450, 58] on icon "search button" at bounding box center [455, 55] width 12 height 12
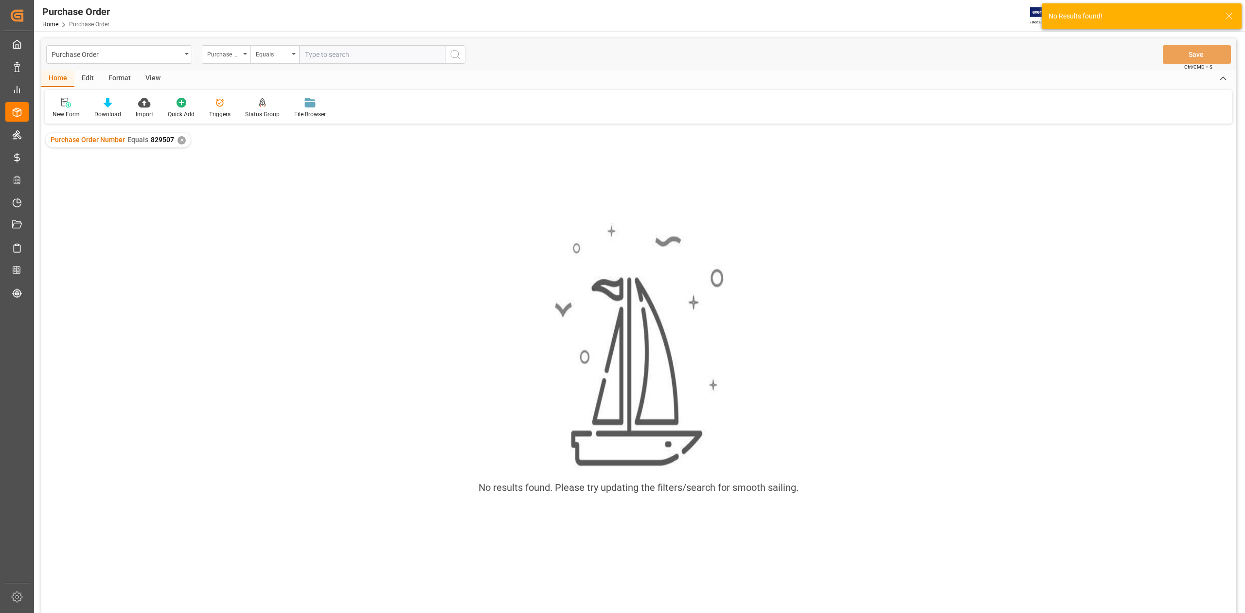
click at [341, 49] on input "text" at bounding box center [372, 54] width 146 height 18
paste input "829507"
type input "829507-O1"
click at [458, 51] on icon "search button" at bounding box center [455, 55] width 12 height 12
click at [180, 141] on div "✕" at bounding box center [181, 140] width 8 height 8
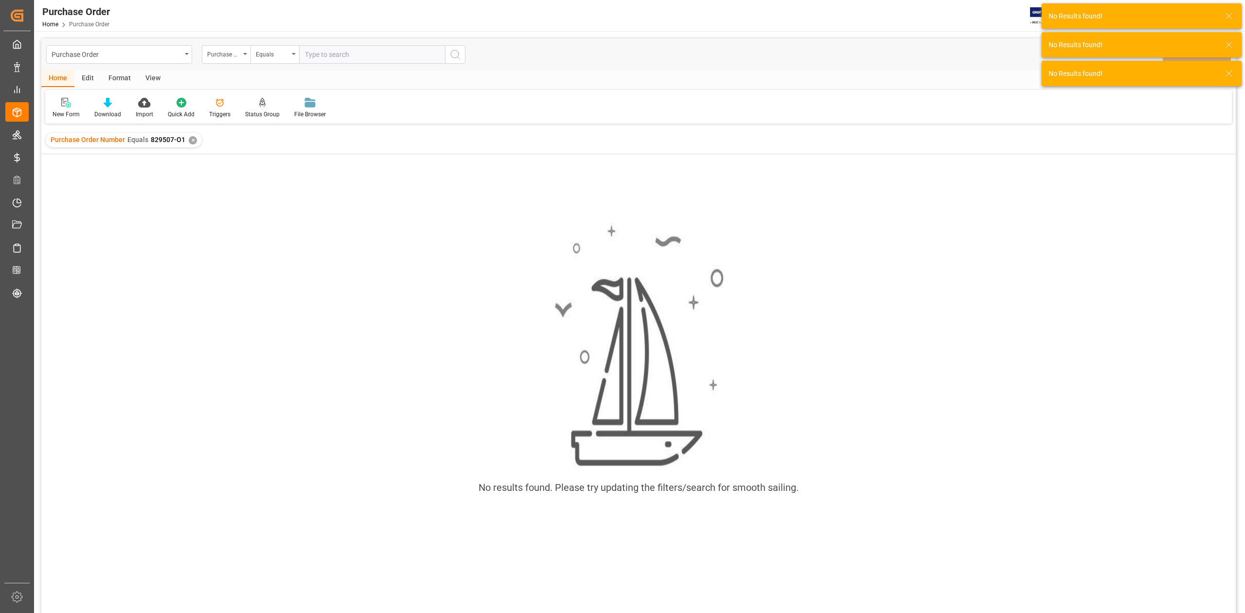
click at [189, 141] on div "✕" at bounding box center [193, 140] width 8 height 8
